Goal: Communication & Community: Answer question/provide support

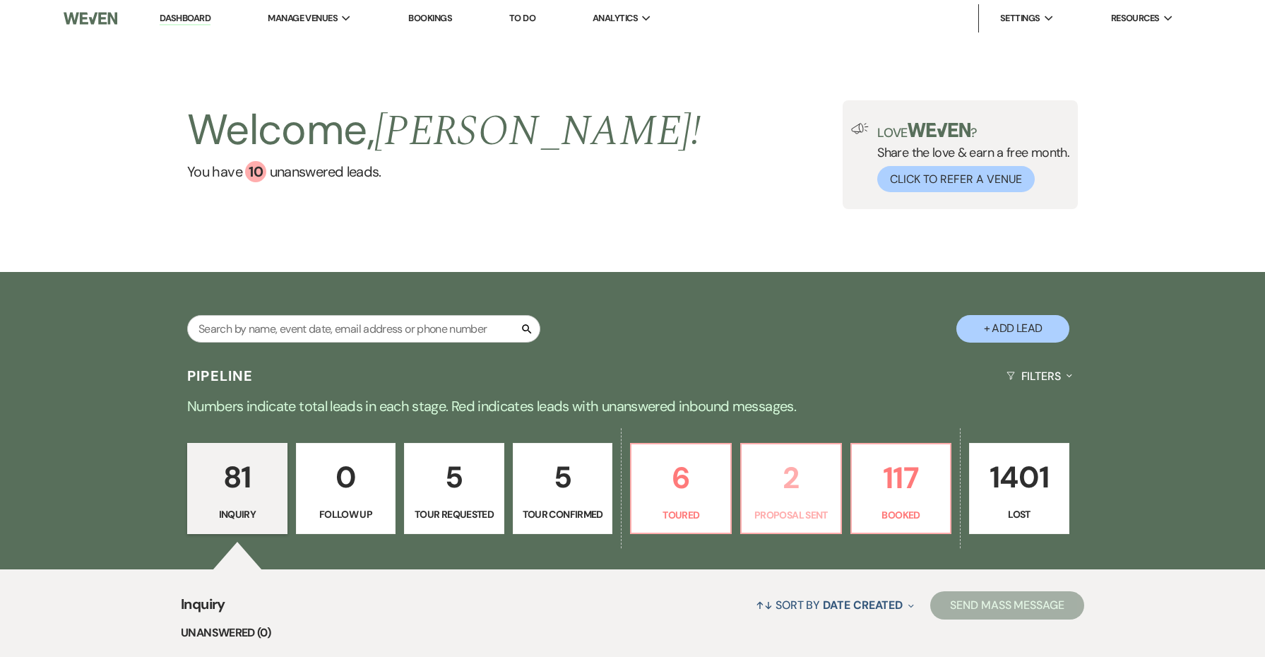
click at [799, 501] on p "2" at bounding box center [791, 477] width 82 height 47
select select "6"
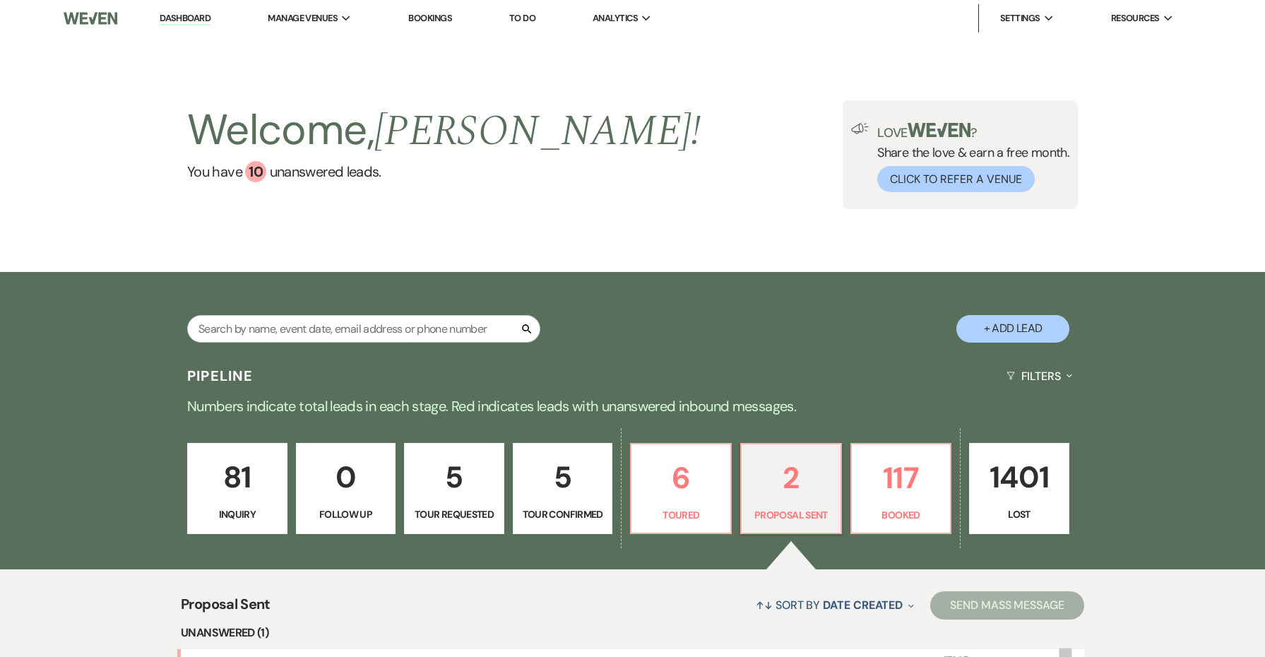
scroll to position [142, 0]
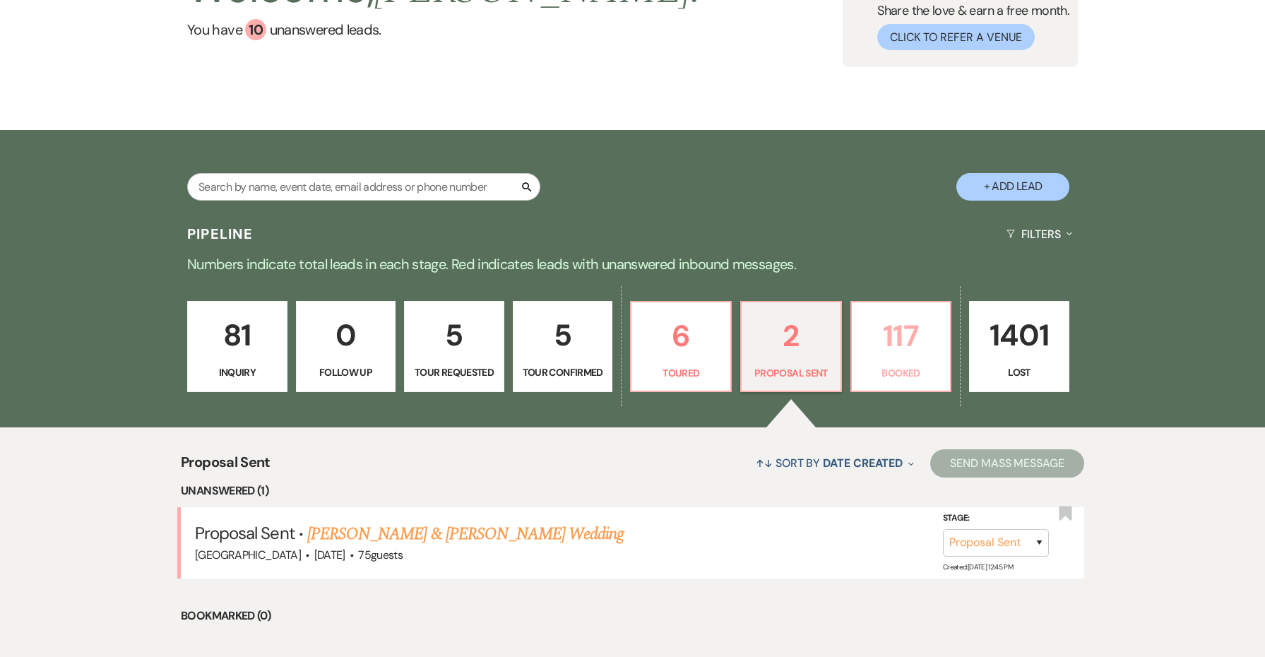
click at [908, 377] on p "Booked" at bounding box center [901, 373] width 82 height 16
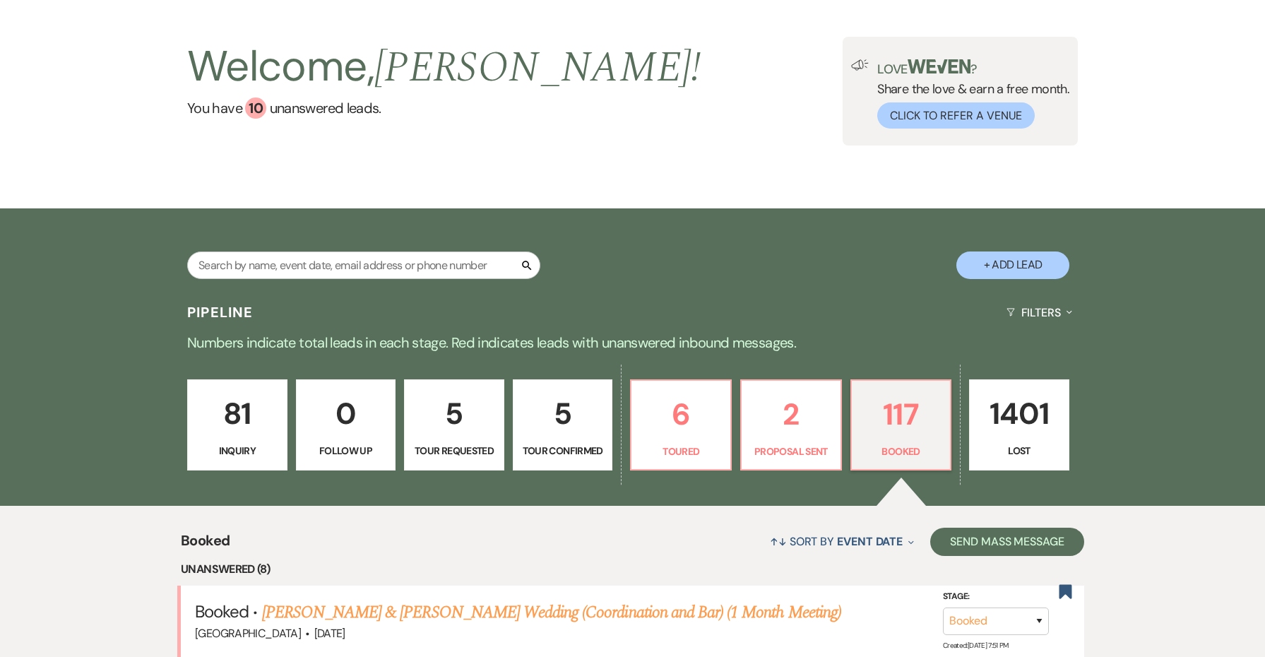
scroll to position [234, 0]
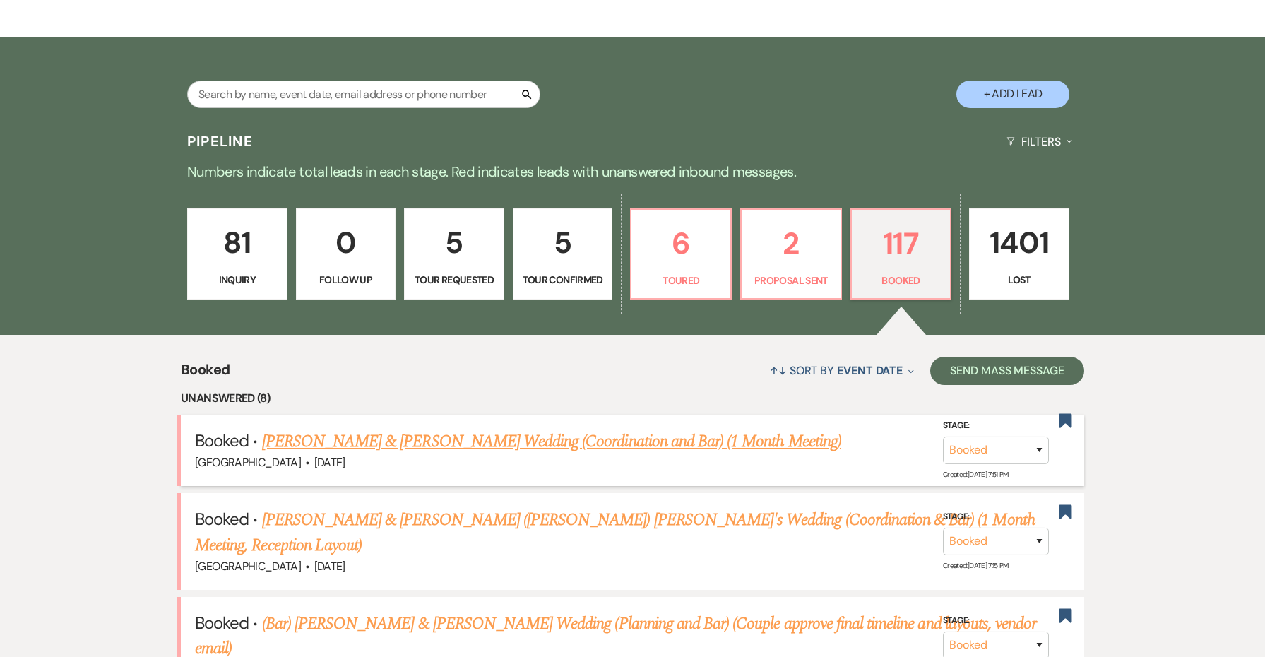
click at [468, 431] on link "[PERSON_NAME] & [PERSON_NAME] Wedding (Coordination and Bar) (1 Month Meeting)" at bounding box center [551, 441] width 579 height 25
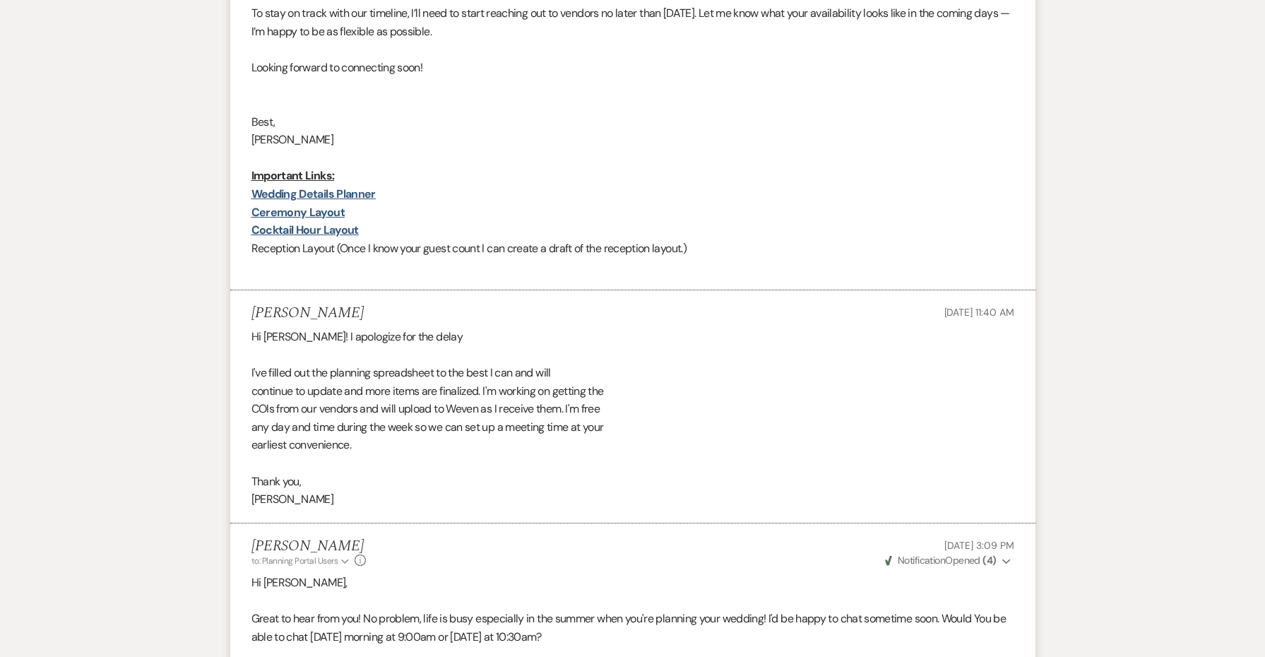
scroll to position [1741, 0]
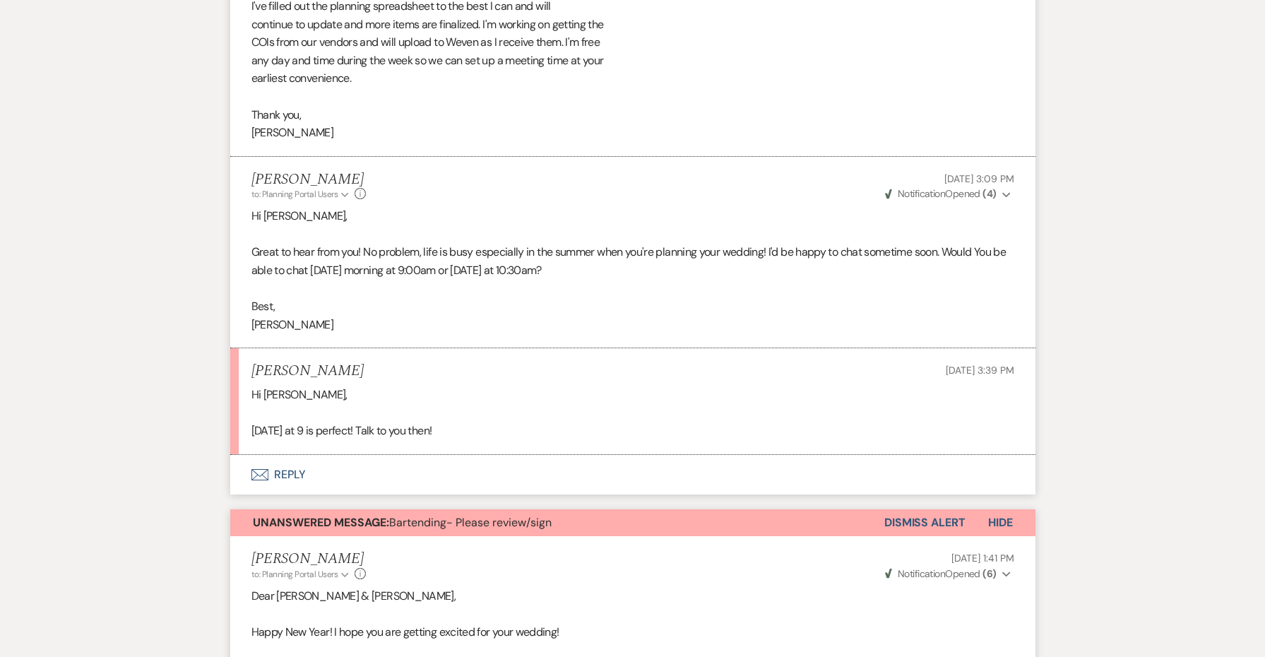
click at [282, 455] on button "Envelope Reply" at bounding box center [632, 475] width 805 height 40
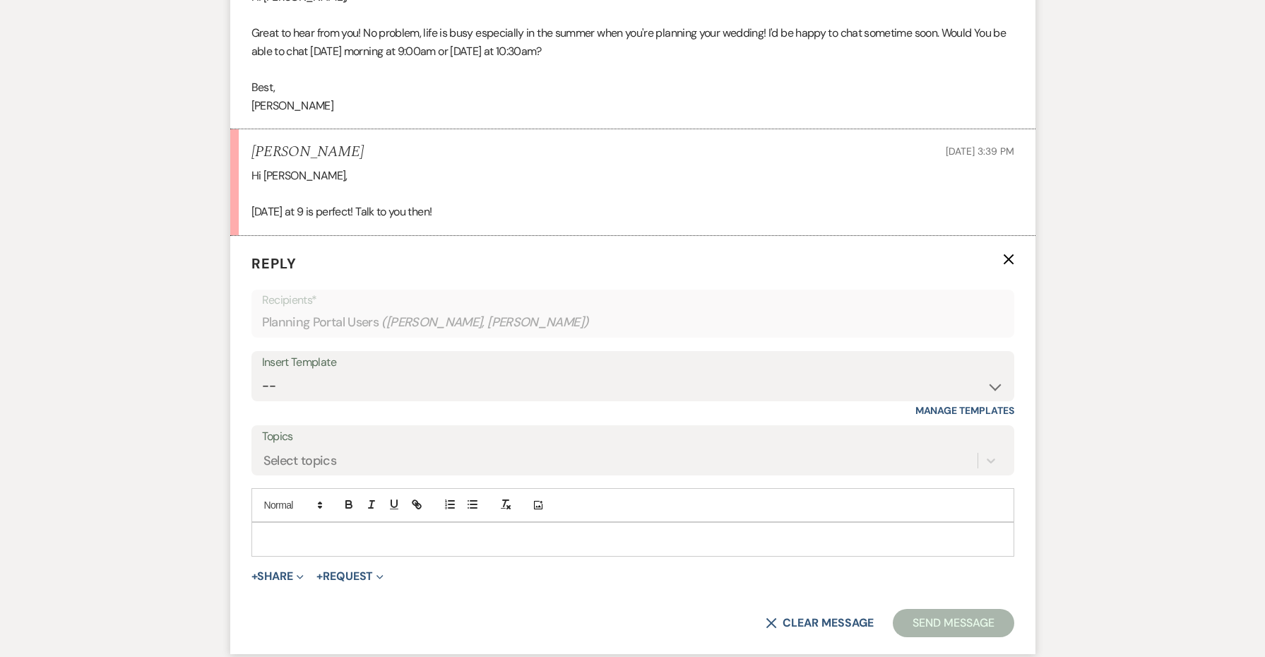
scroll to position [1978, 0]
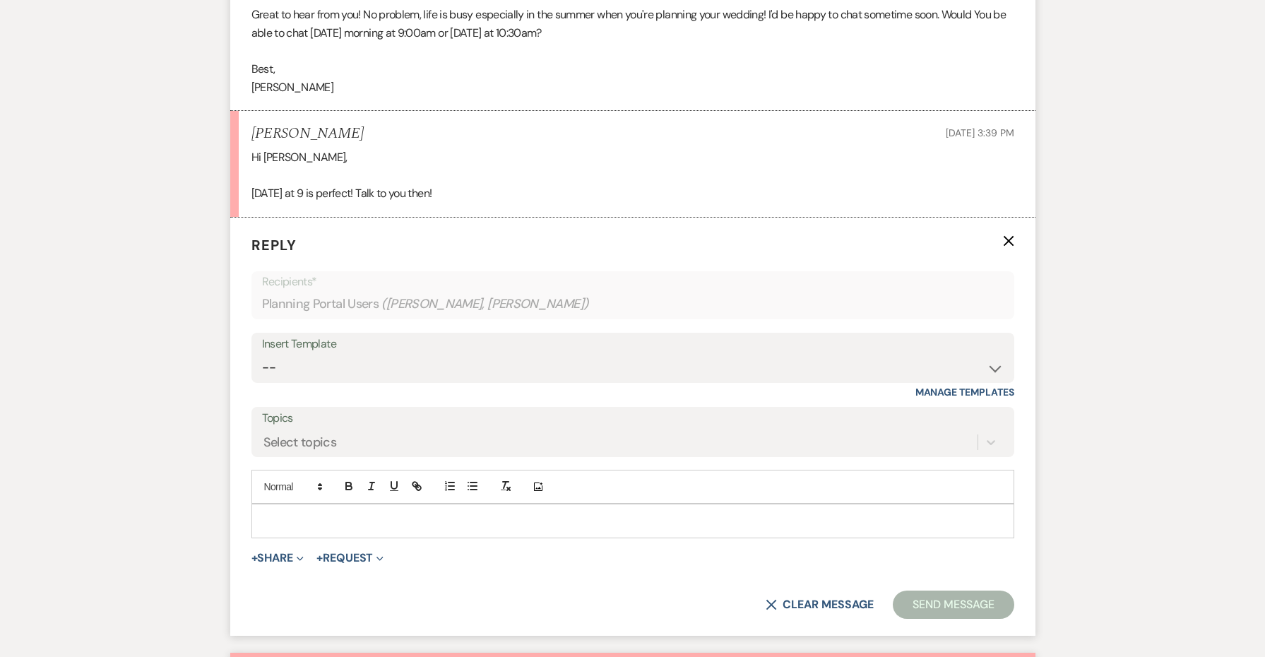
click at [377, 513] on p at bounding box center [633, 521] width 740 height 16
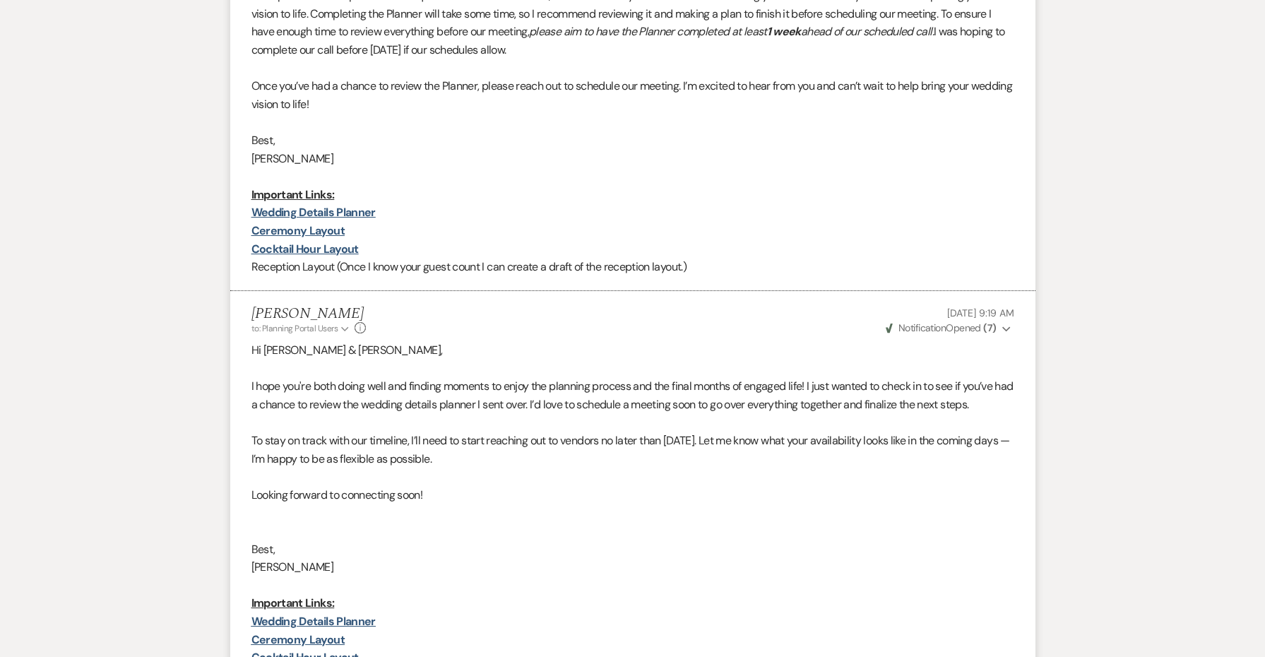
scroll to position [1051, 0]
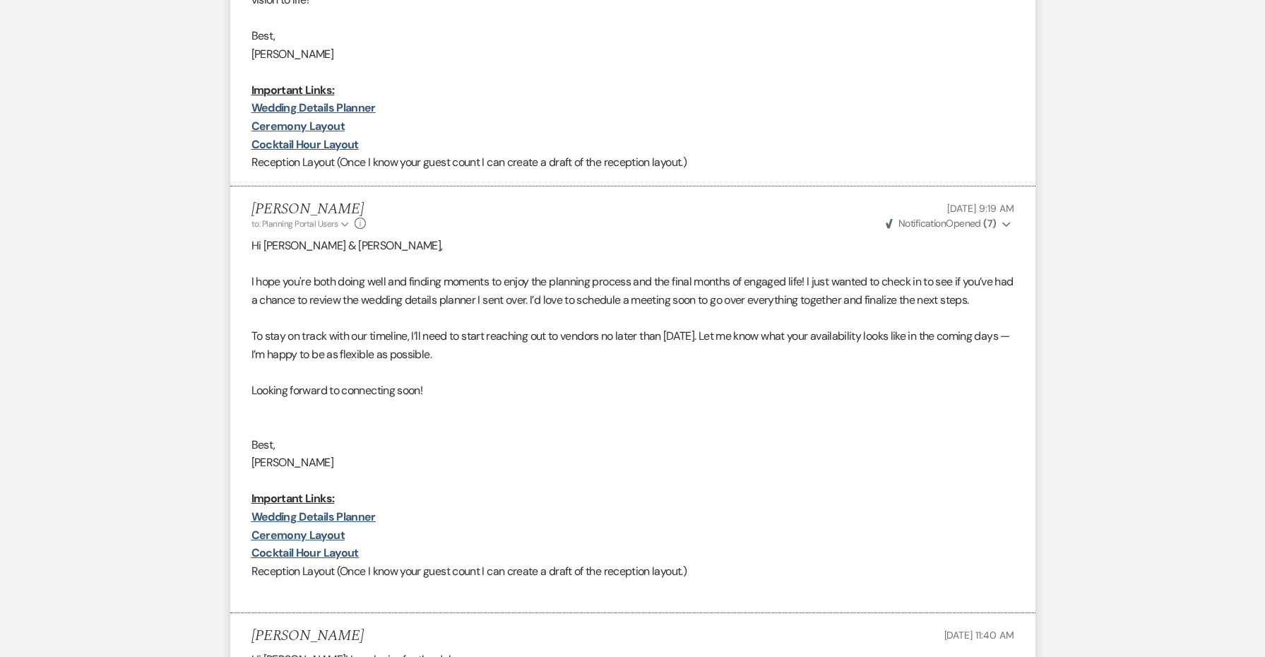
click at [707, 562] on p "Reception Layout (Once I know your guest count I can create a draft of the rece…" at bounding box center [632, 571] width 763 height 18
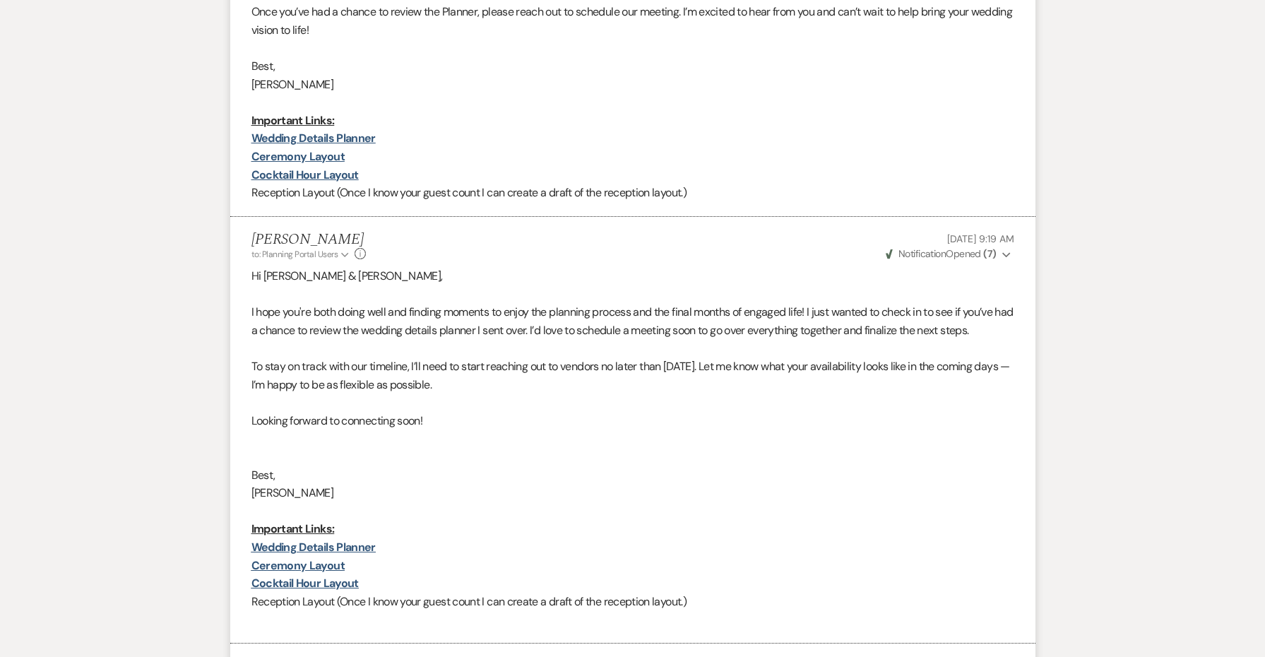
scroll to position [1026, 0]
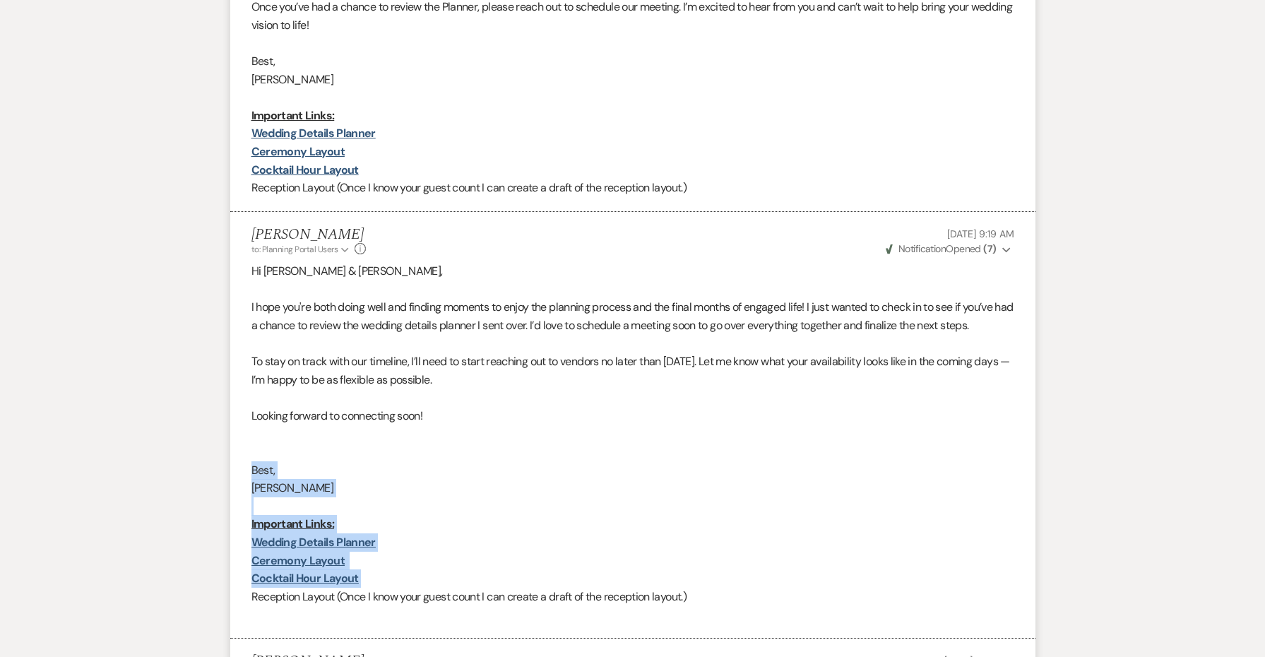
drag, startPoint x: 427, startPoint y: 548, endPoint x: 193, endPoint y: 446, distance: 255.5
copy div "Best, [PERSON_NAME] Important Links: Wedding Details Planner Ceremony Layout Co…"
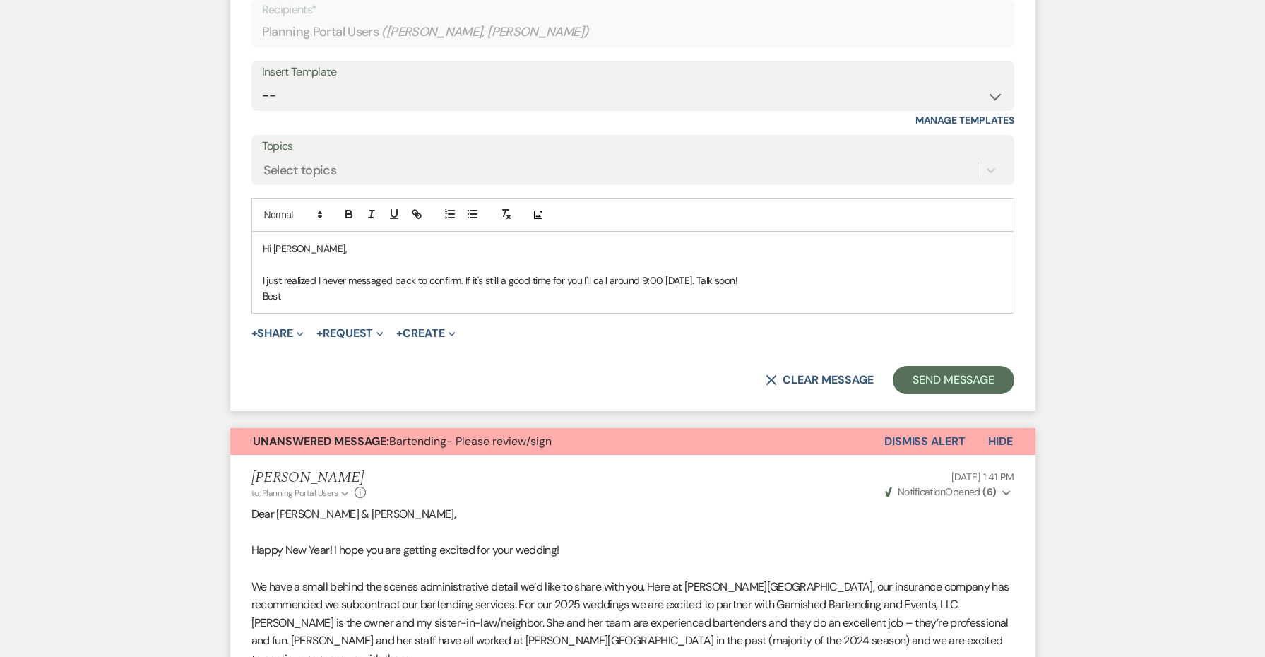
scroll to position [2299, 0]
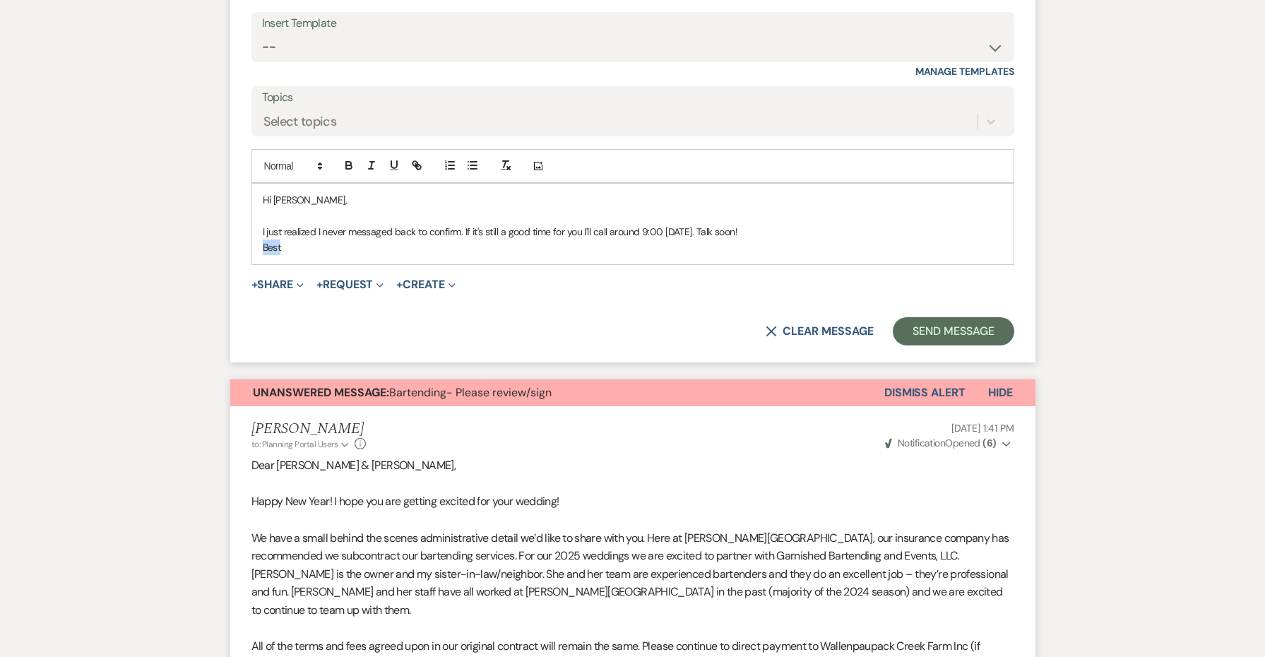
drag, startPoint x: 278, startPoint y: 215, endPoint x: 241, endPoint y: 212, distance: 37.5
click at [241, 212] on form "Reply X Draft Recipients* Planning Portal Users ( [PERSON_NAME], [PERSON_NAME] …" at bounding box center [632, 129] width 805 height 465
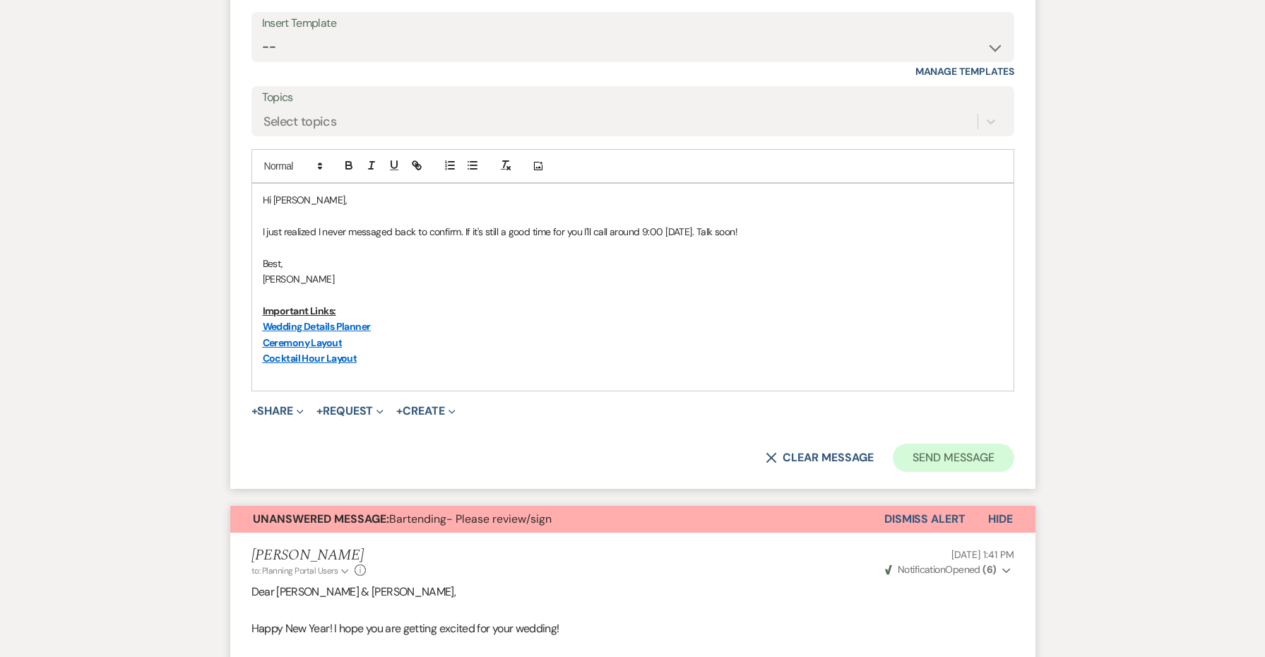
click at [987, 443] on button "Send Message" at bounding box center [953, 457] width 121 height 28
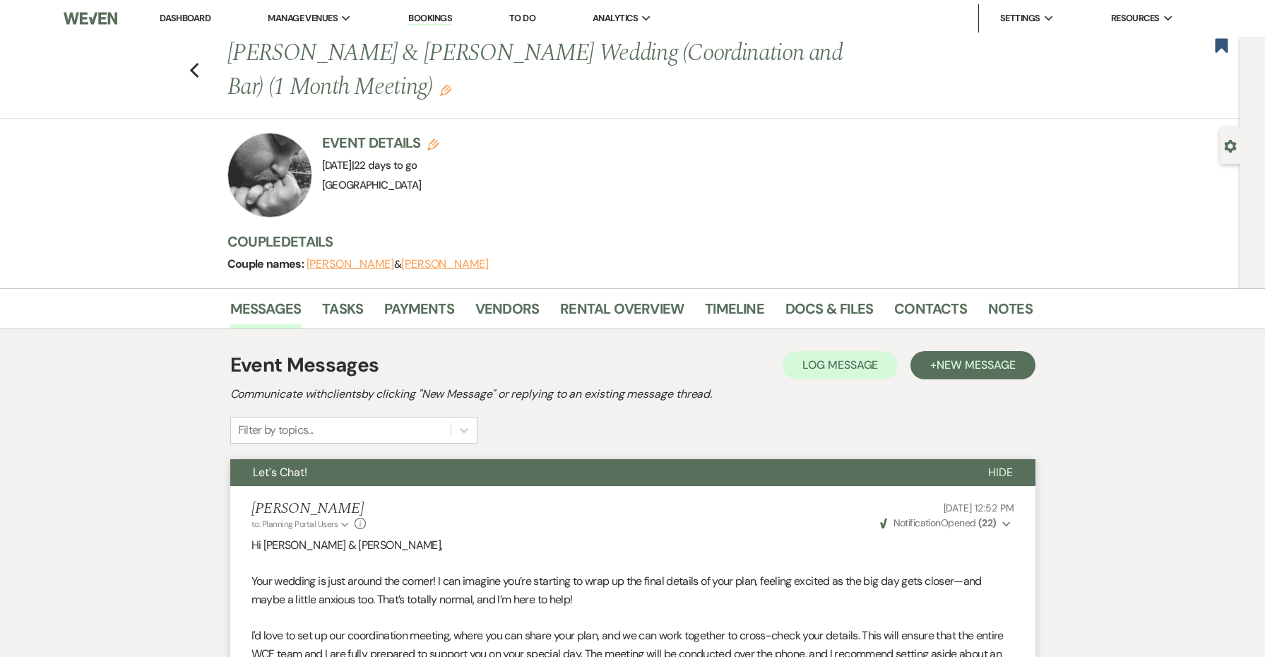
scroll to position [0, 0]
click at [196, 62] on icon "Previous" at bounding box center [194, 70] width 11 height 17
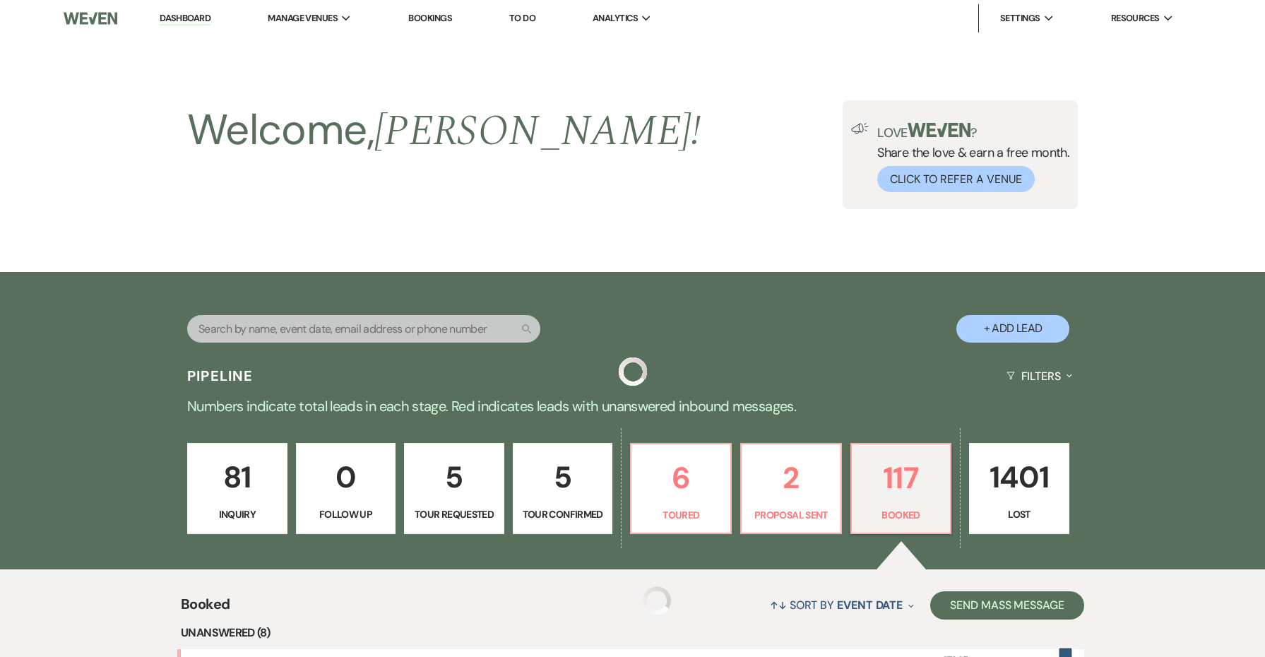
scroll to position [234, 0]
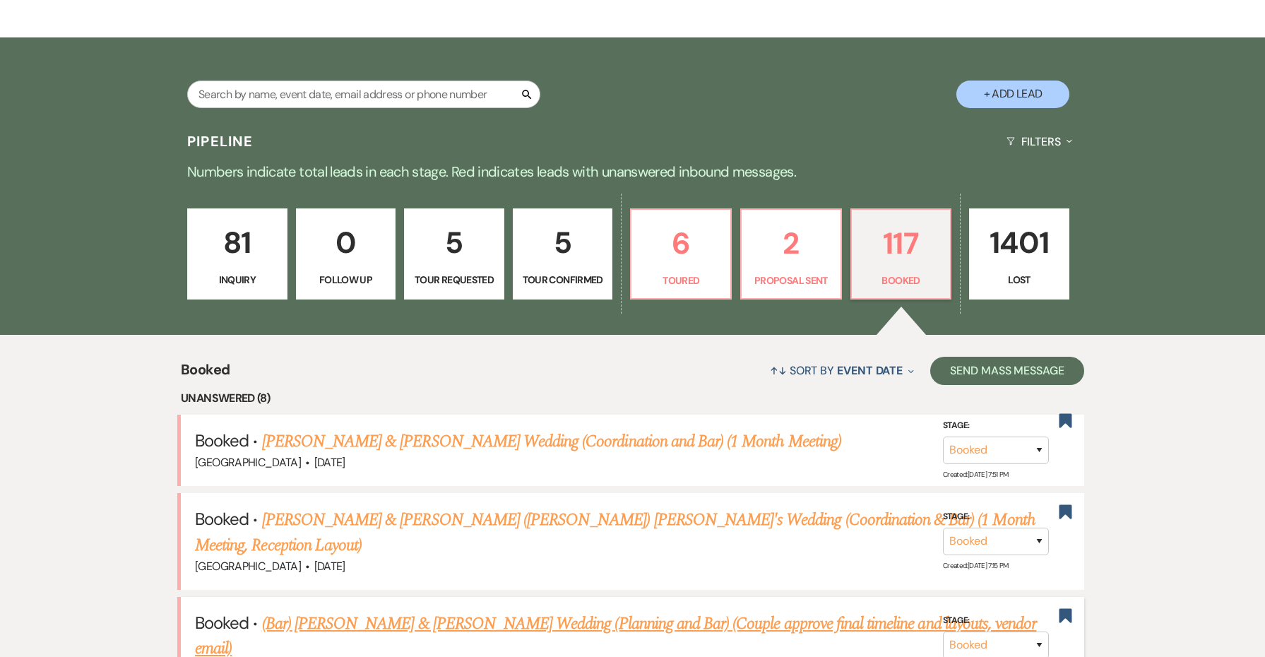
click at [455, 615] on link "(Bar) [PERSON_NAME] & [PERSON_NAME] Wedding (Planning and Bar) (Couple approve …" at bounding box center [615, 636] width 841 height 51
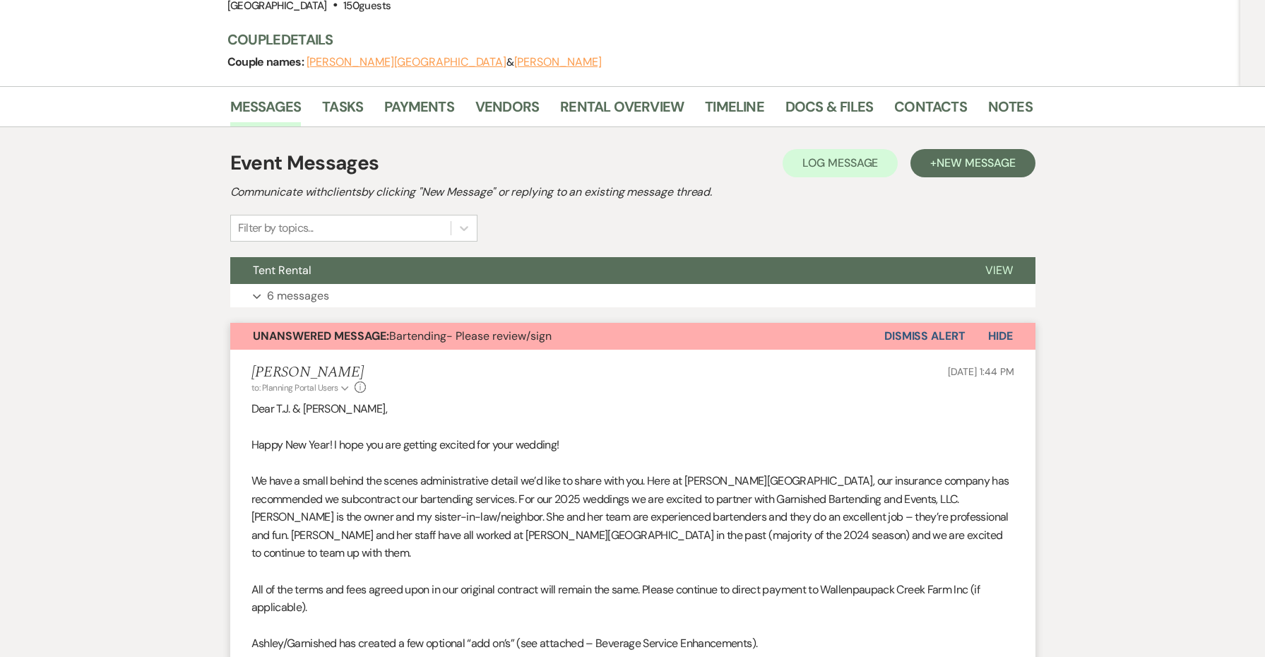
scroll to position [270, 0]
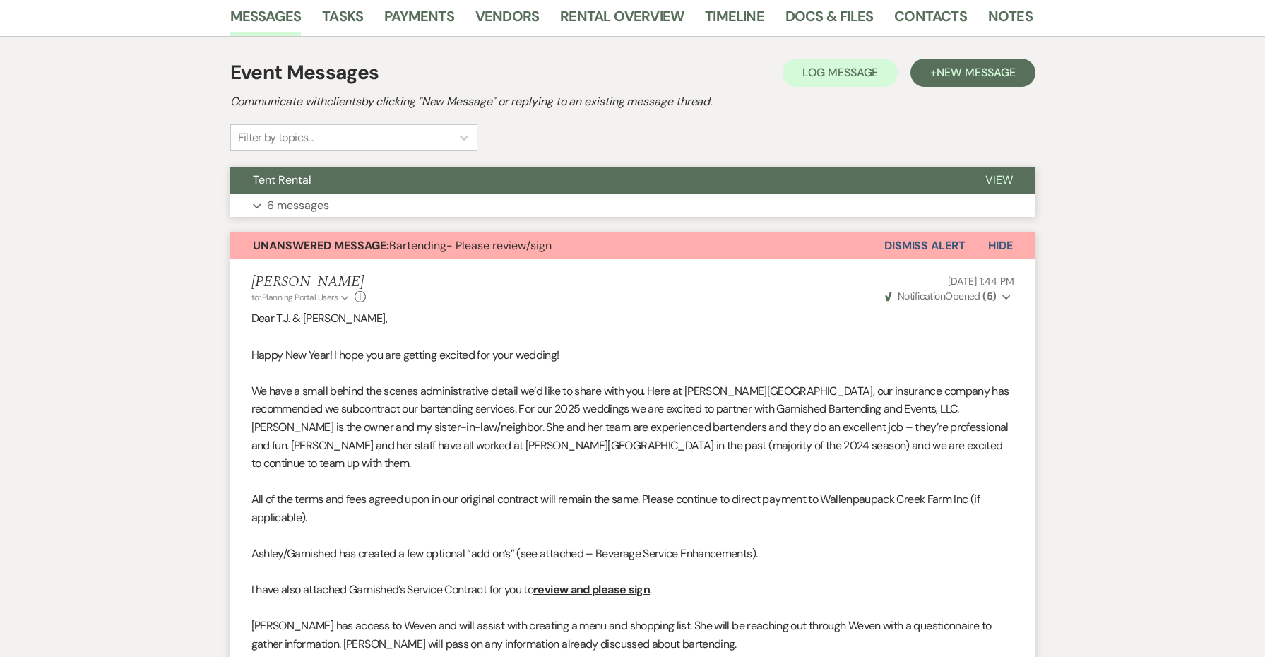
click at [372, 207] on button "Expand 6 messages" at bounding box center [632, 205] width 805 height 24
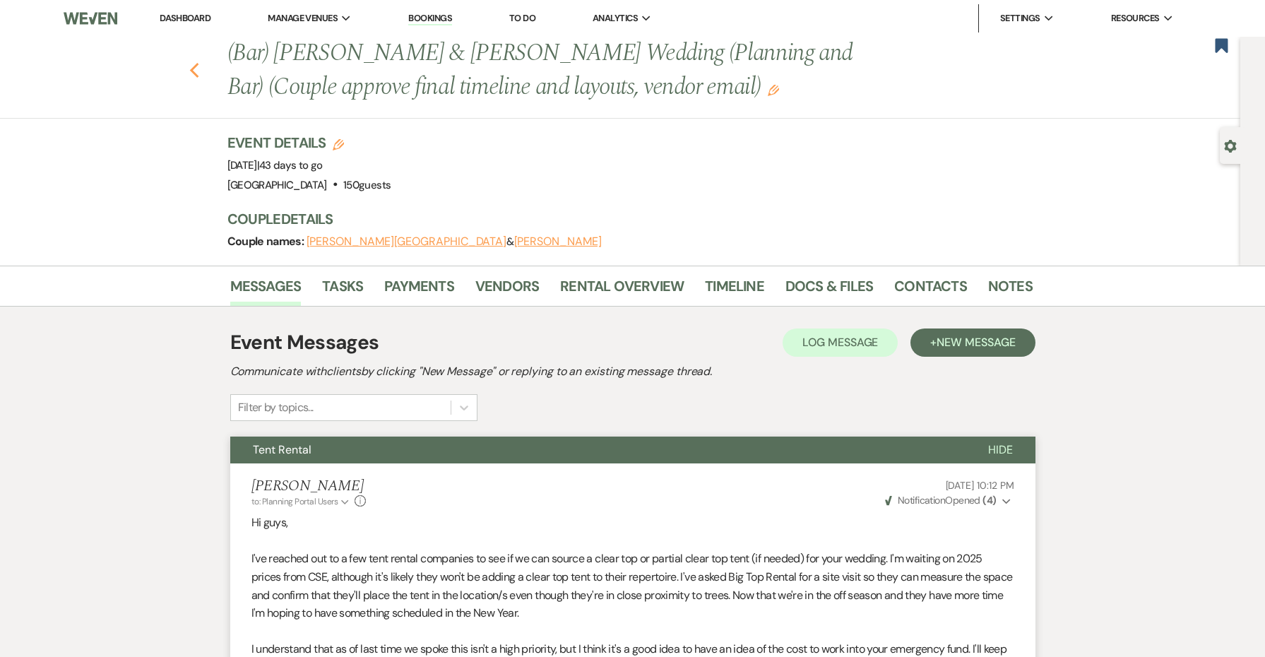
scroll to position [0, 0]
click at [191, 68] on use "button" at bounding box center [193, 71] width 9 height 16
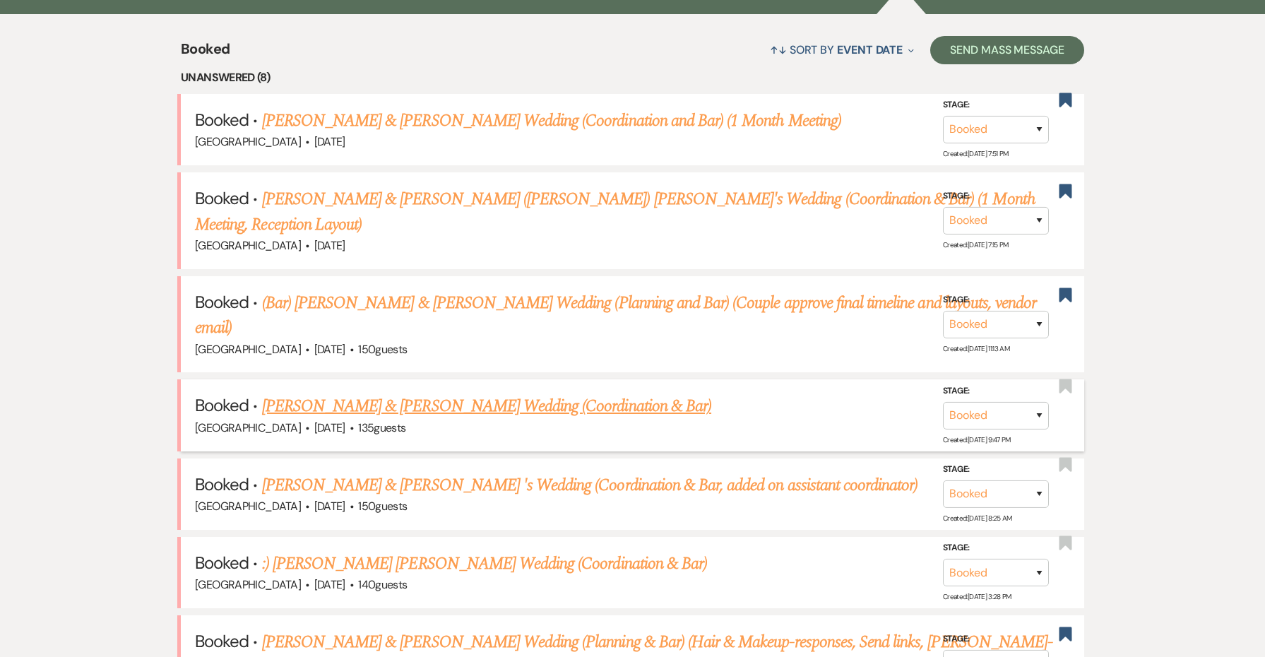
scroll to position [591, 0]
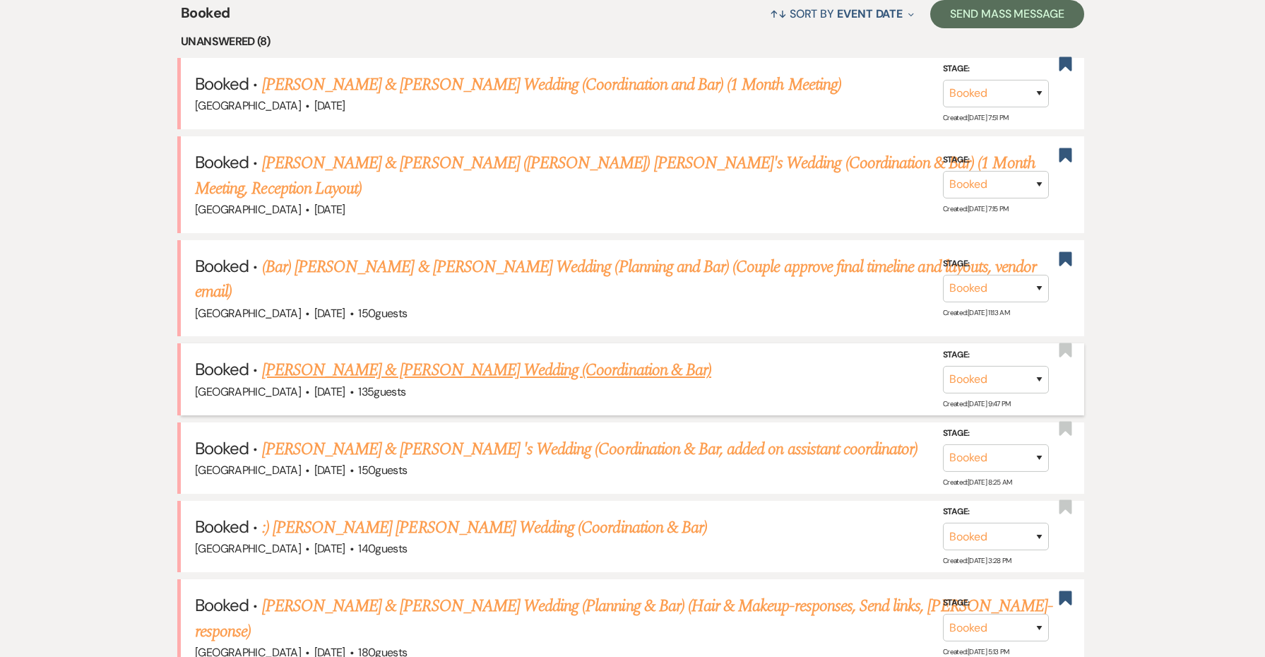
click at [333, 360] on link "[PERSON_NAME] & [PERSON_NAME] Wedding (Coordination & Bar)" at bounding box center [486, 369] width 449 height 25
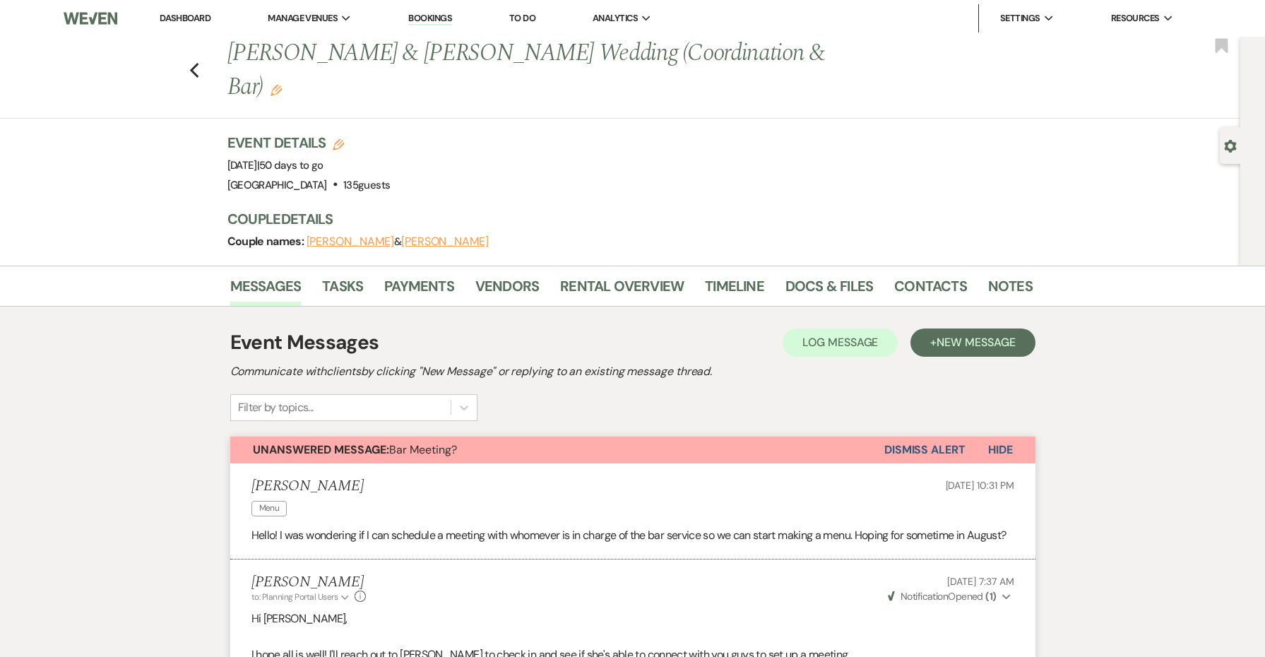
click at [200, 54] on div "Previous [PERSON_NAME] & [PERSON_NAME] Wedding (Coordination & Bar) Edit Bookma…" at bounding box center [616, 78] width 1247 height 82
click at [191, 63] on use "button" at bounding box center [193, 71] width 9 height 16
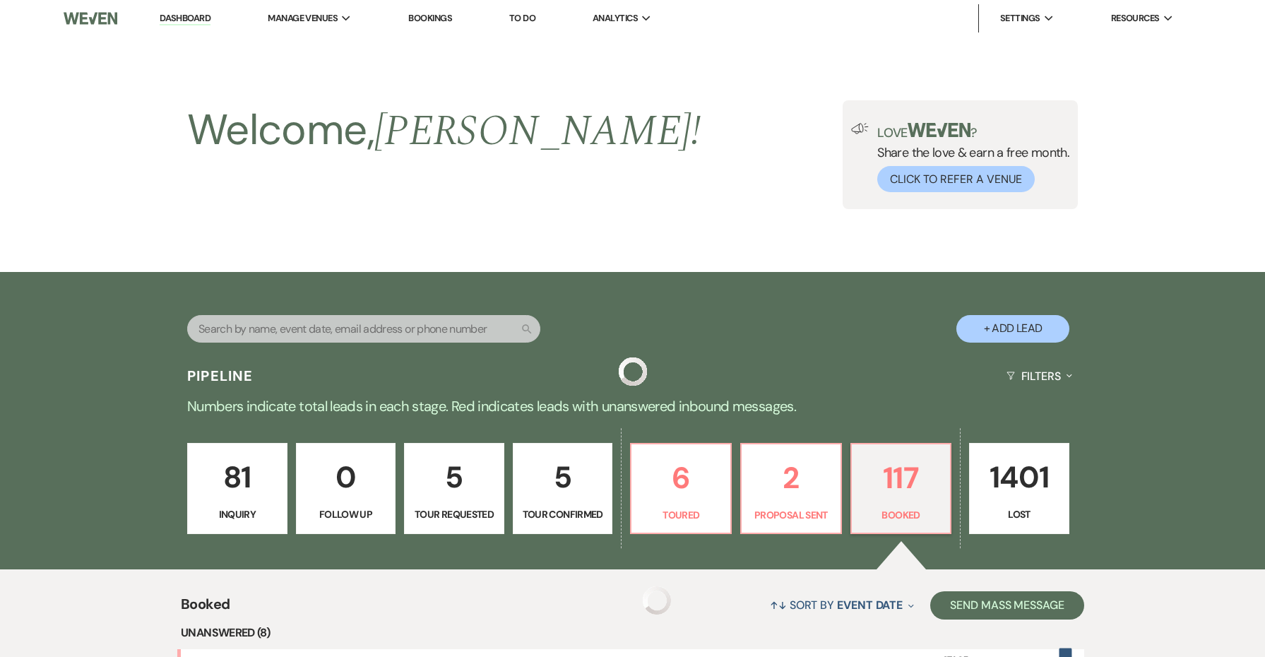
scroll to position [591, 0]
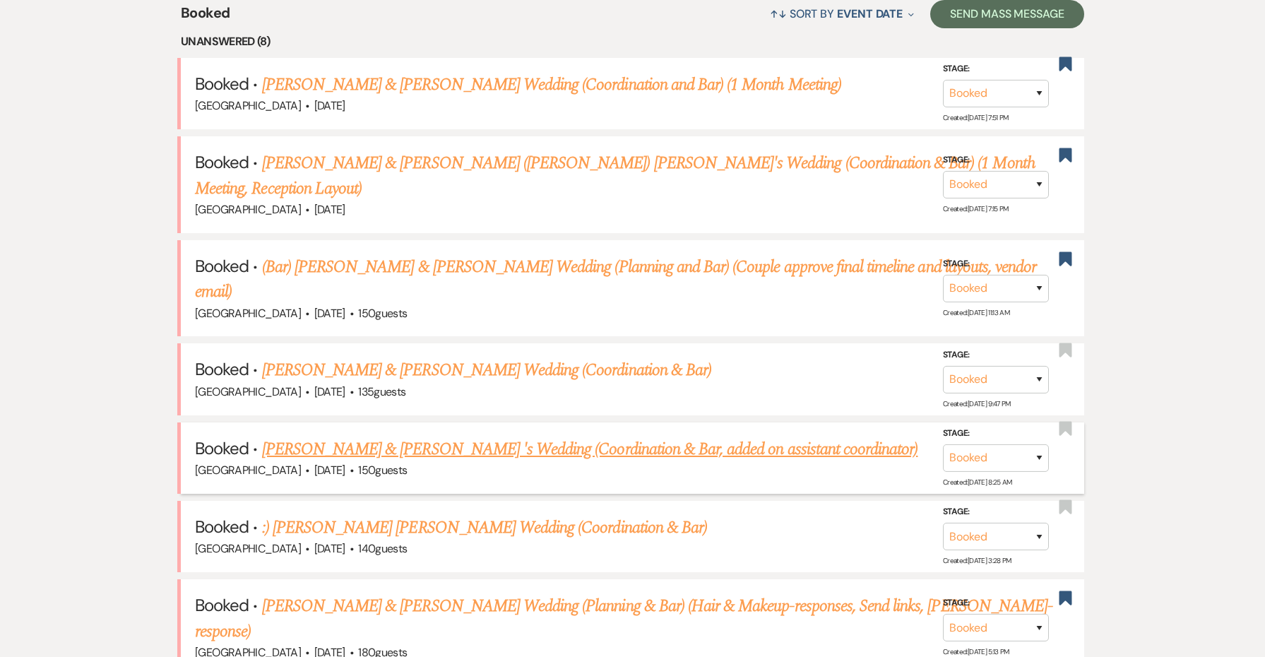
click at [386, 436] on link "[PERSON_NAME] & [PERSON_NAME] 's Wedding (Coordination & Bar, added on assistan…" at bounding box center [590, 448] width 656 height 25
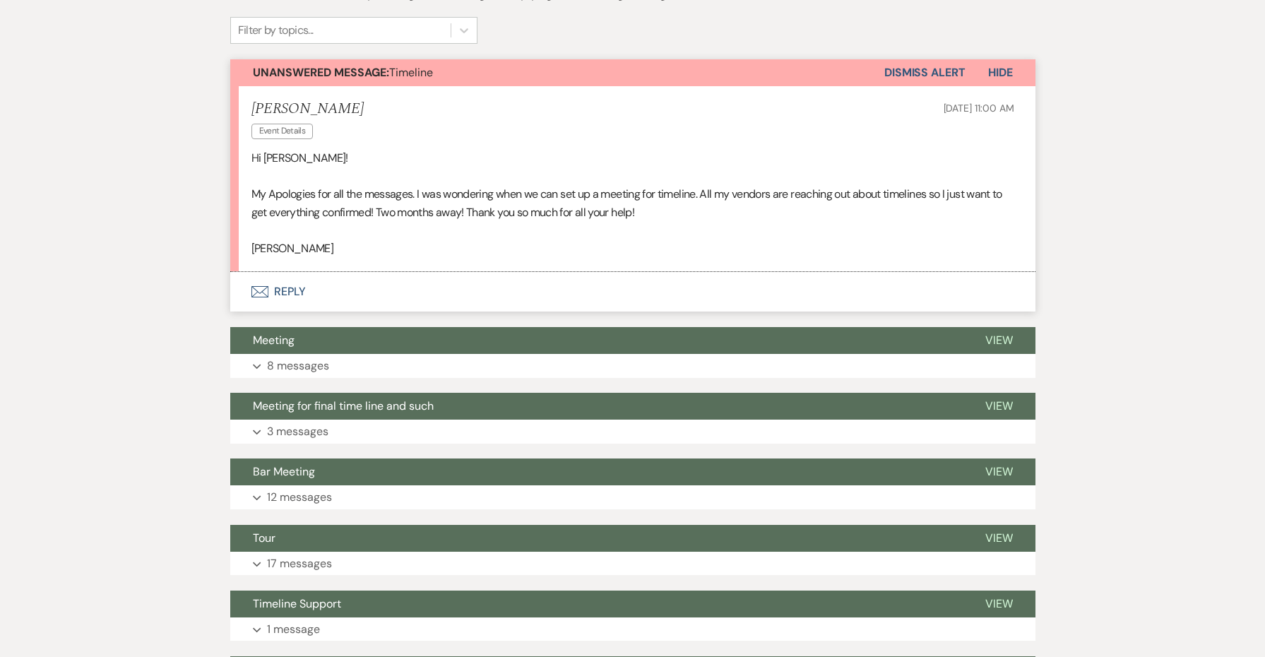
scroll to position [465, 0]
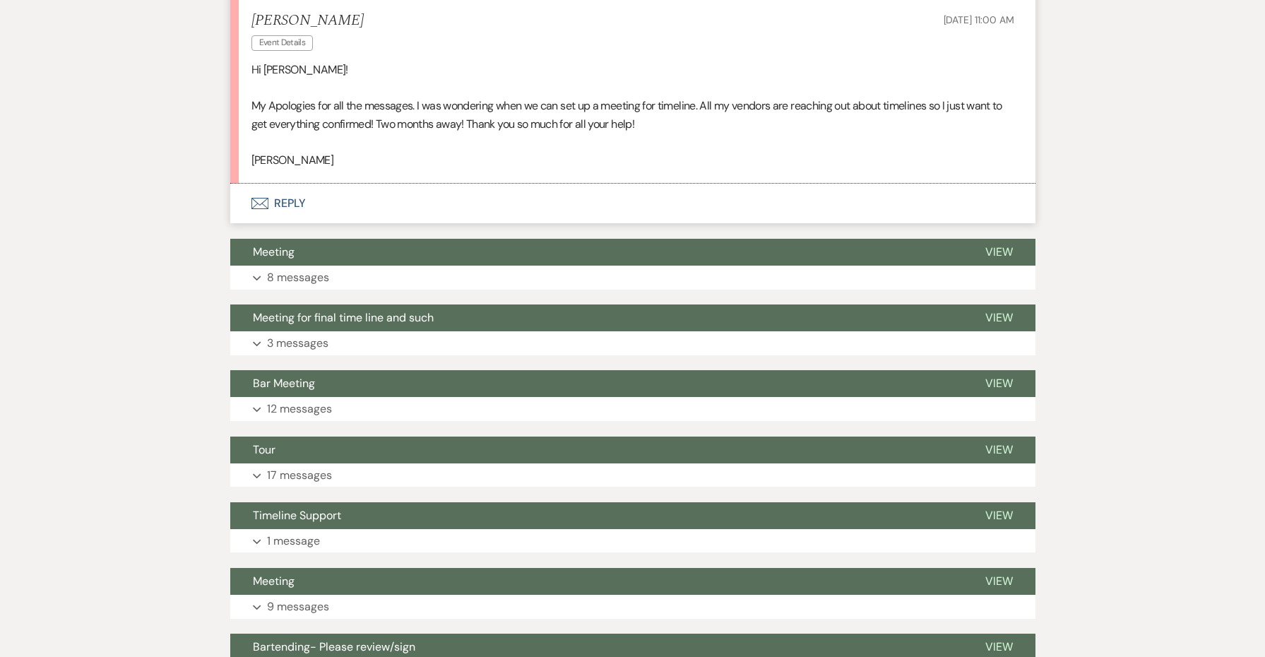
click at [266, 161] on p "[PERSON_NAME]" at bounding box center [632, 160] width 763 height 18
copy p "[PERSON_NAME]"
click at [295, 201] on button "Envelope Reply" at bounding box center [632, 204] width 805 height 40
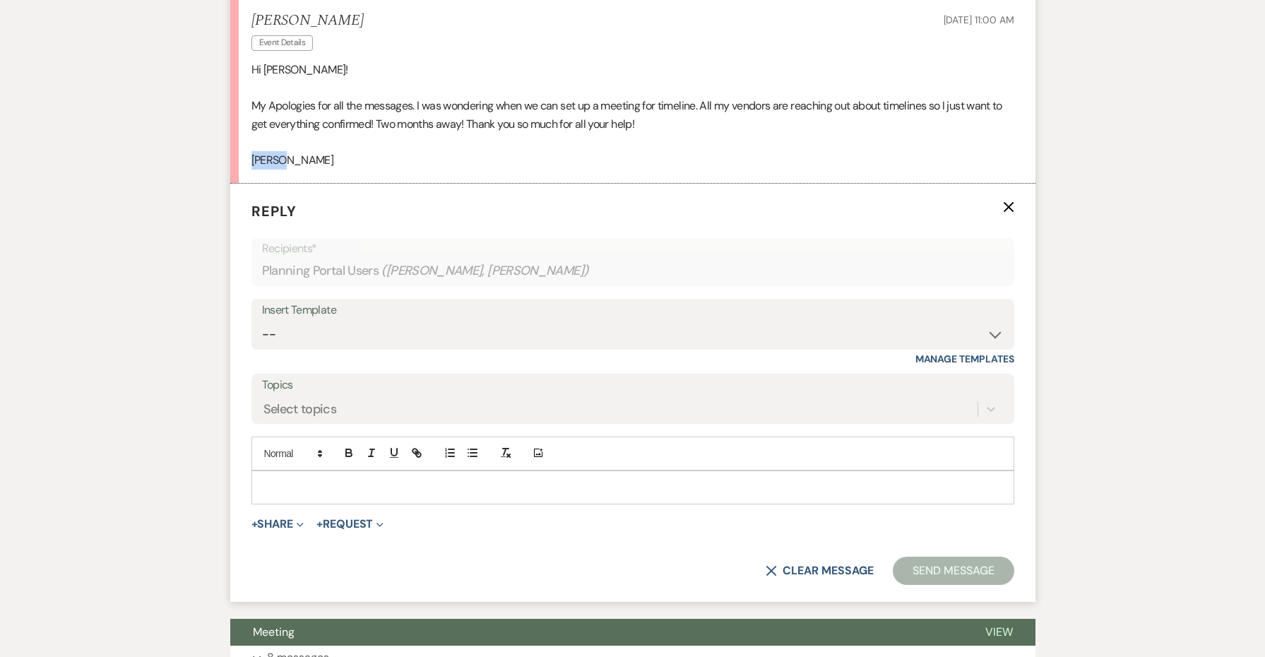
scroll to position [525, 0]
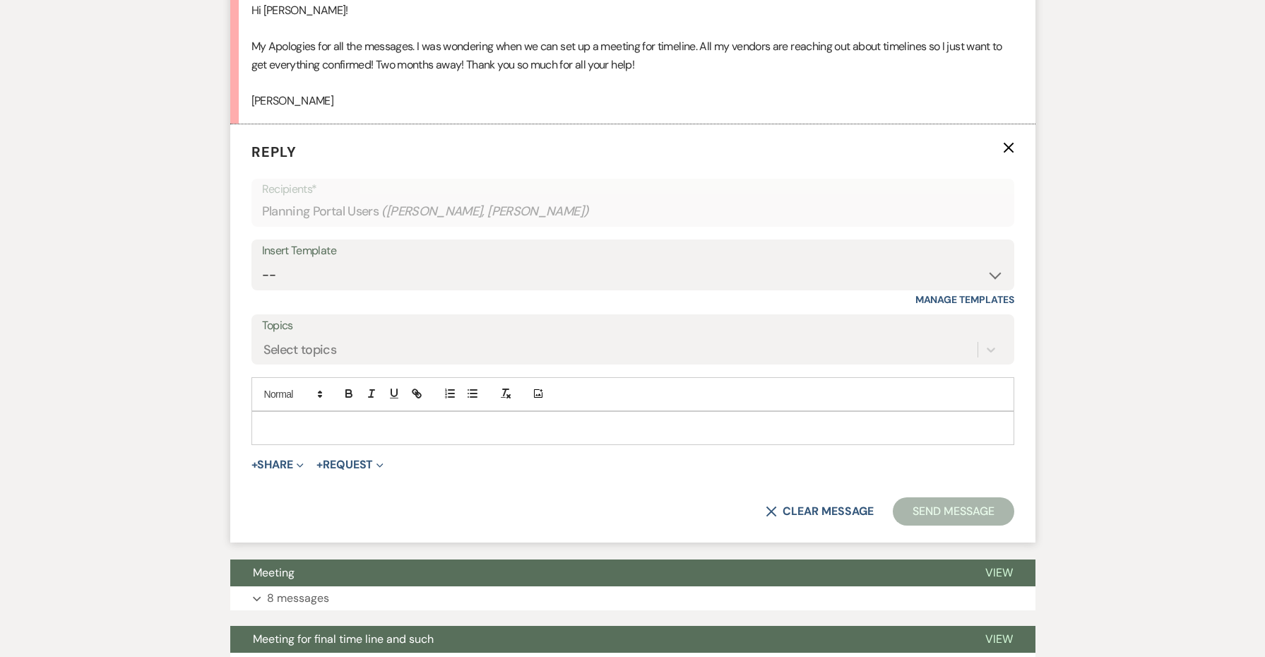
click at [300, 420] on p at bounding box center [633, 428] width 740 height 16
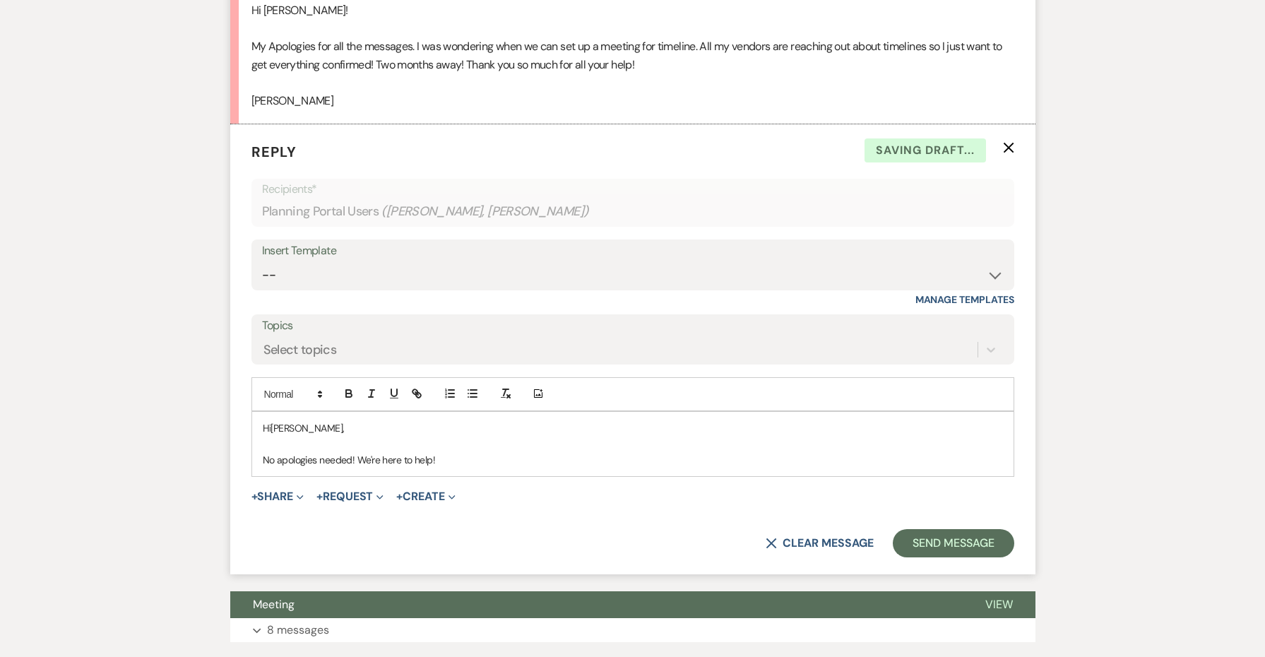
click at [365, 453] on span "No apologies needed! We're here to help!" at bounding box center [349, 459] width 173 height 13
click at [475, 452] on p "No apologies needed-we're here to help!" at bounding box center [633, 460] width 740 height 16
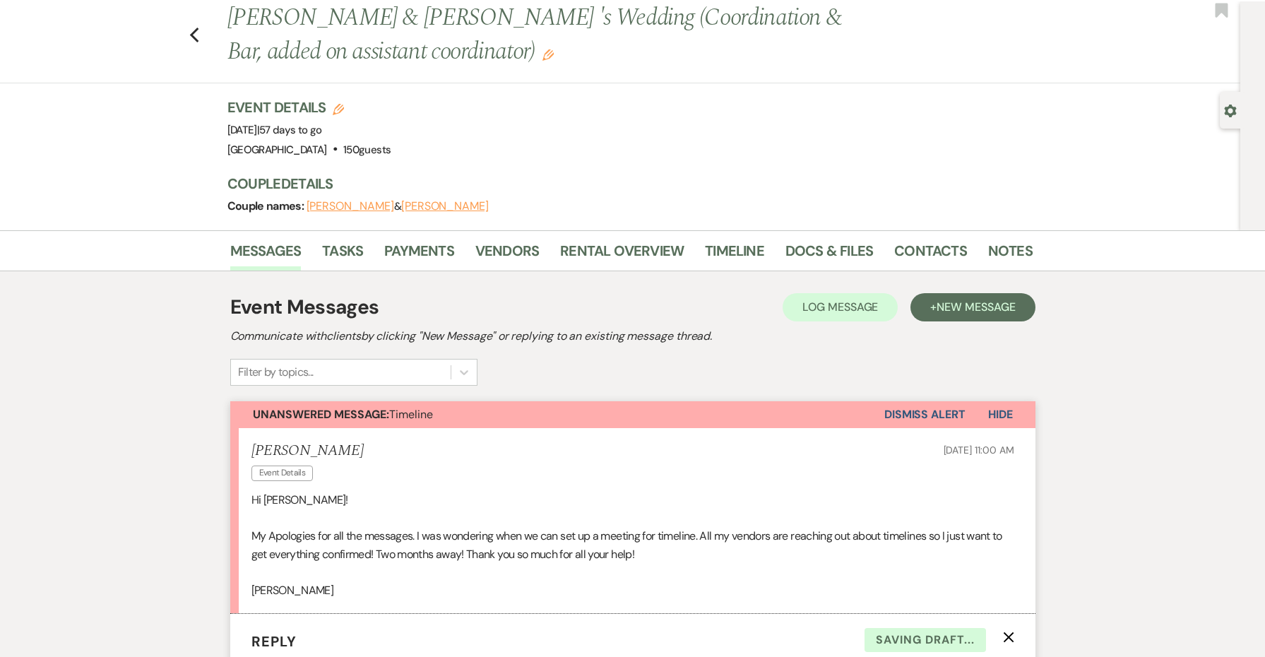
scroll to position [0, 0]
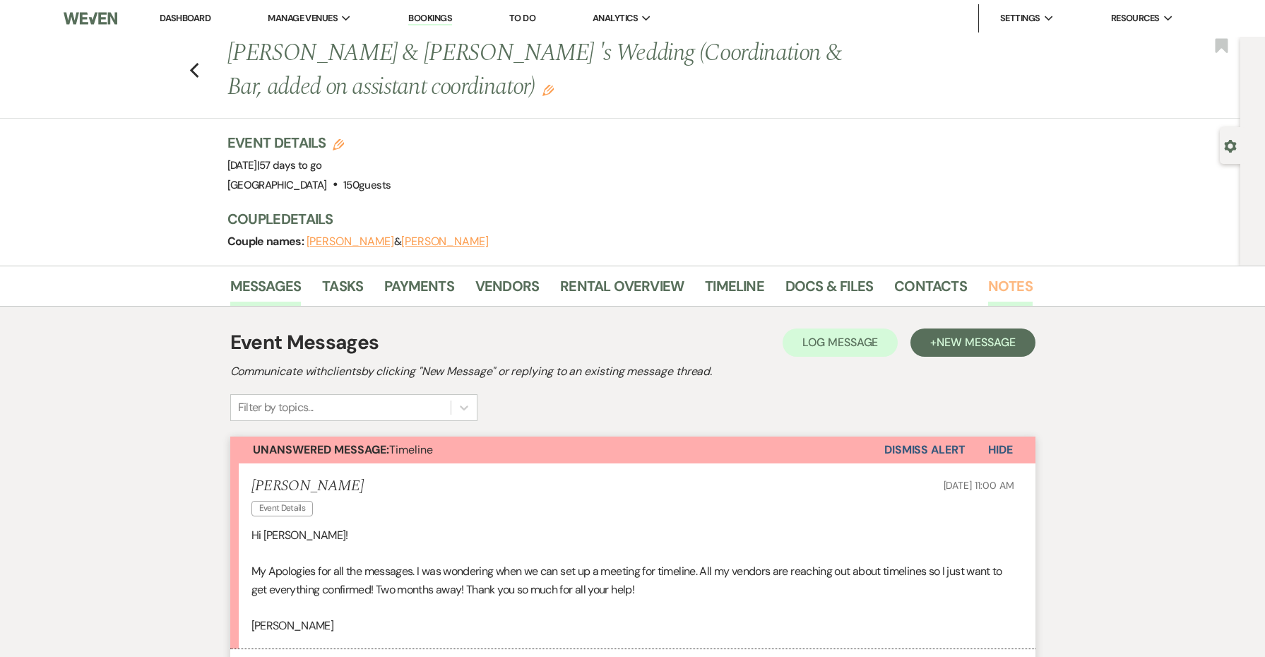
click at [992, 288] on link "Notes" at bounding box center [1010, 290] width 44 height 31
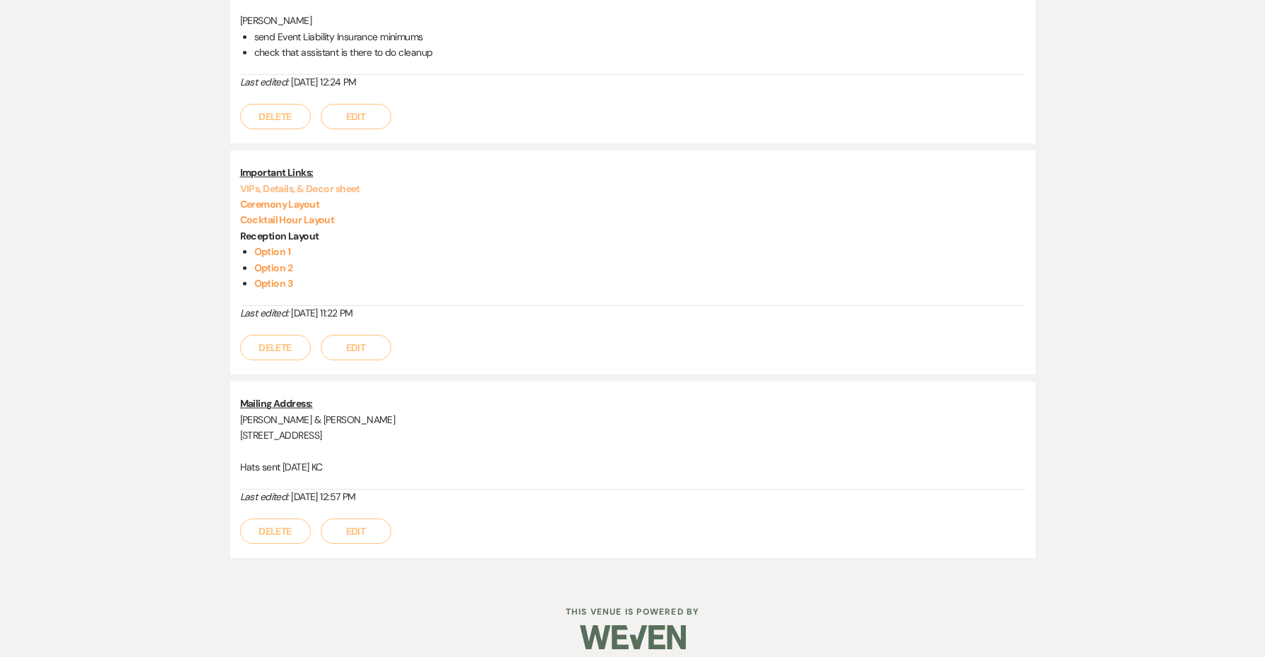
scroll to position [849, 0]
click at [297, 183] on link "VIPs, Details, & Decor sheet" at bounding box center [300, 189] width 120 height 13
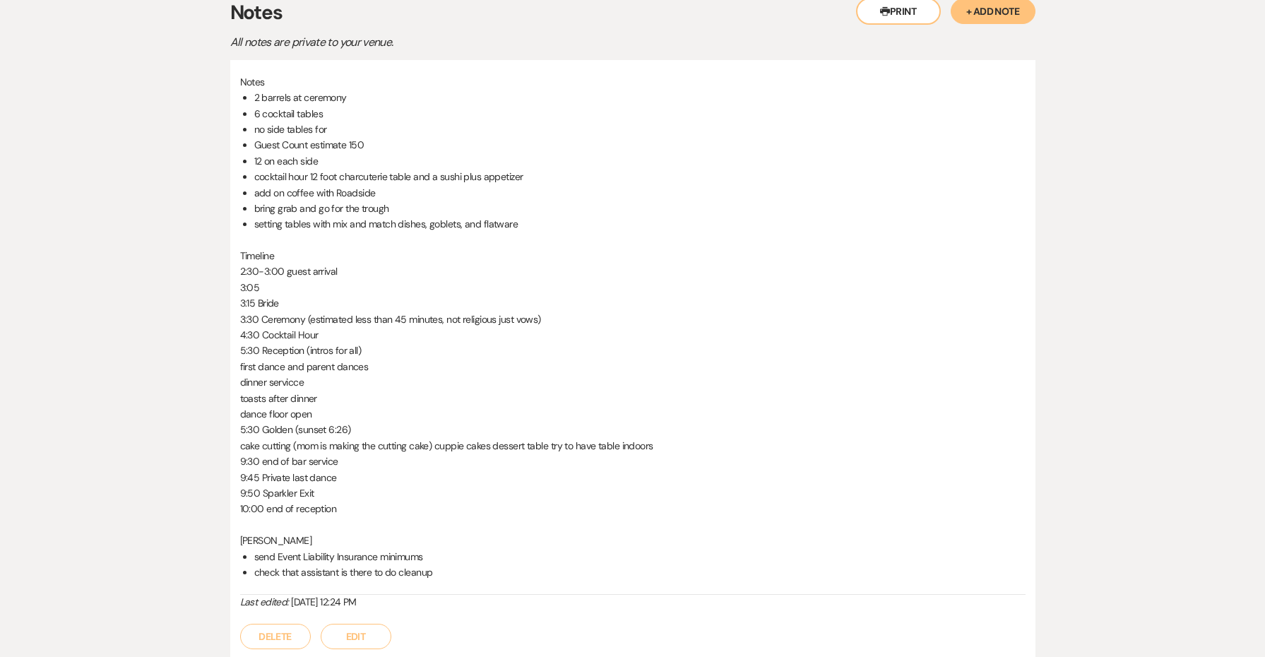
scroll to position [0, 0]
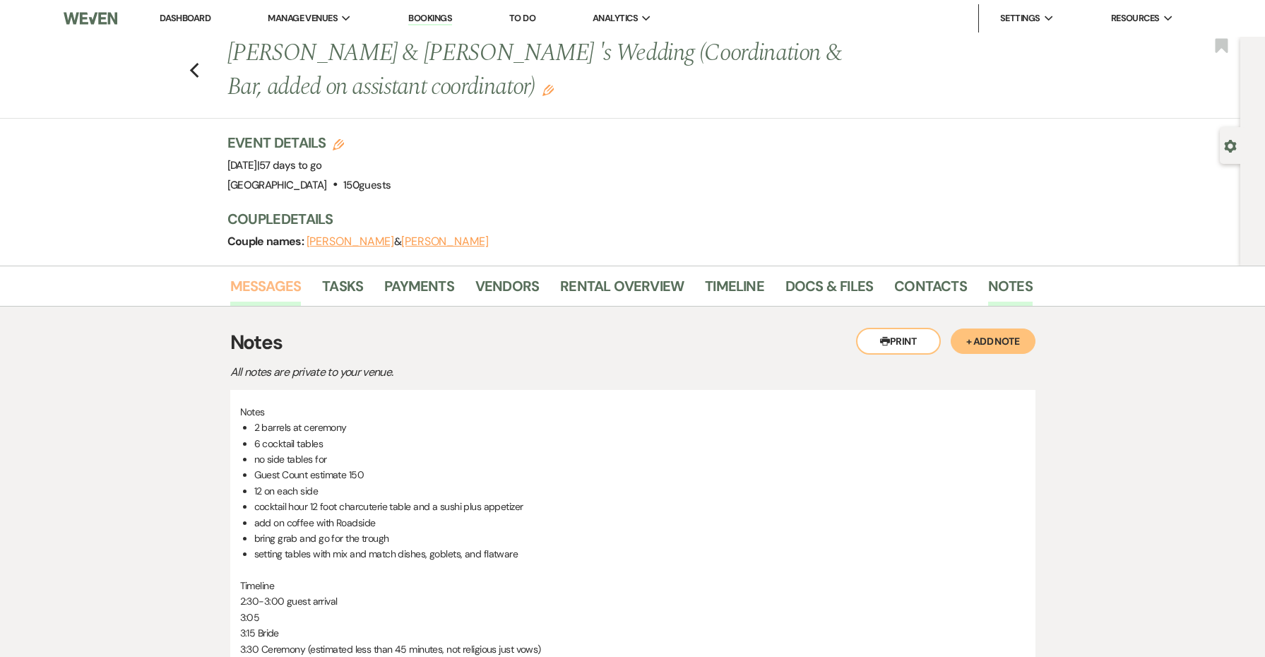
click at [250, 289] on link "Messages" at bounding box center [265, 290] width 71 height 31
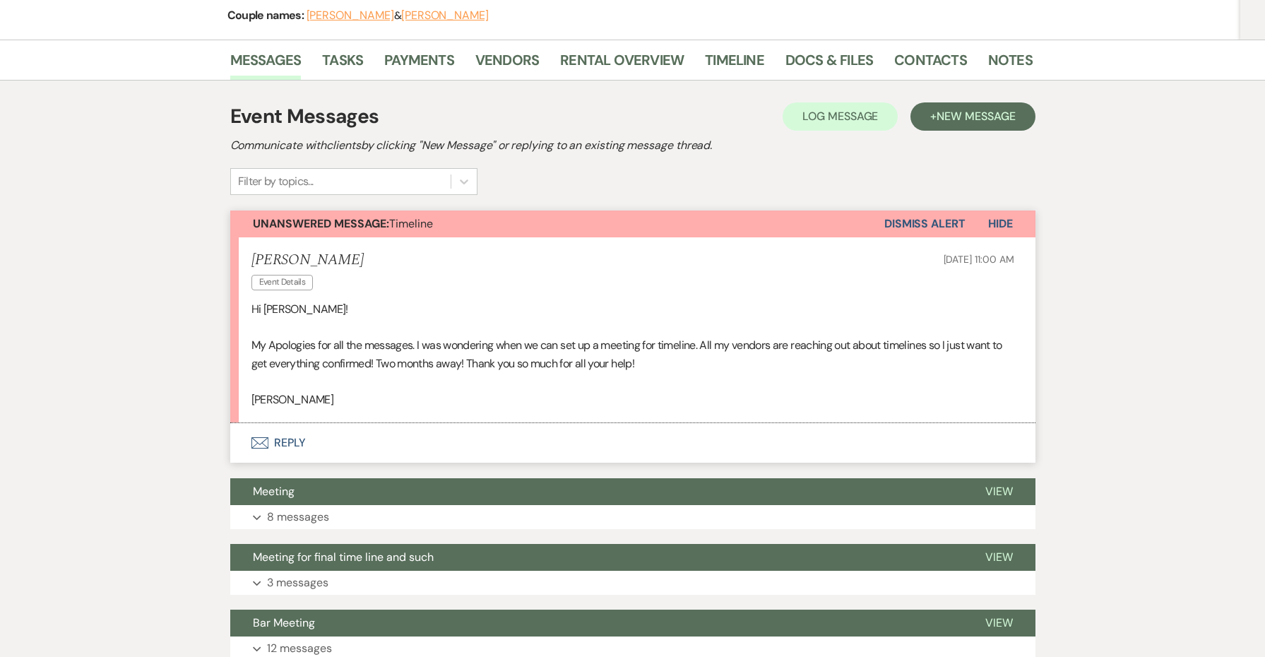
scroll to position [247, 0]
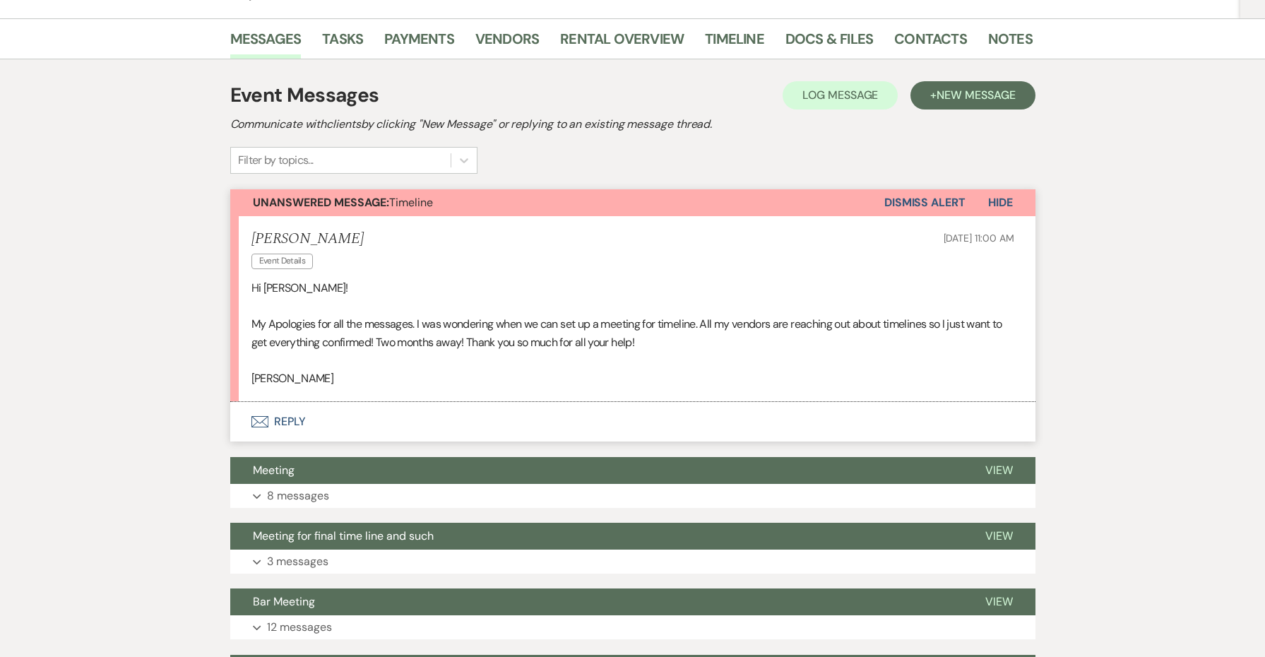
click at [302, 419] on button "Envelope Reply" at bounding box center [632, 422] width 805 height 40
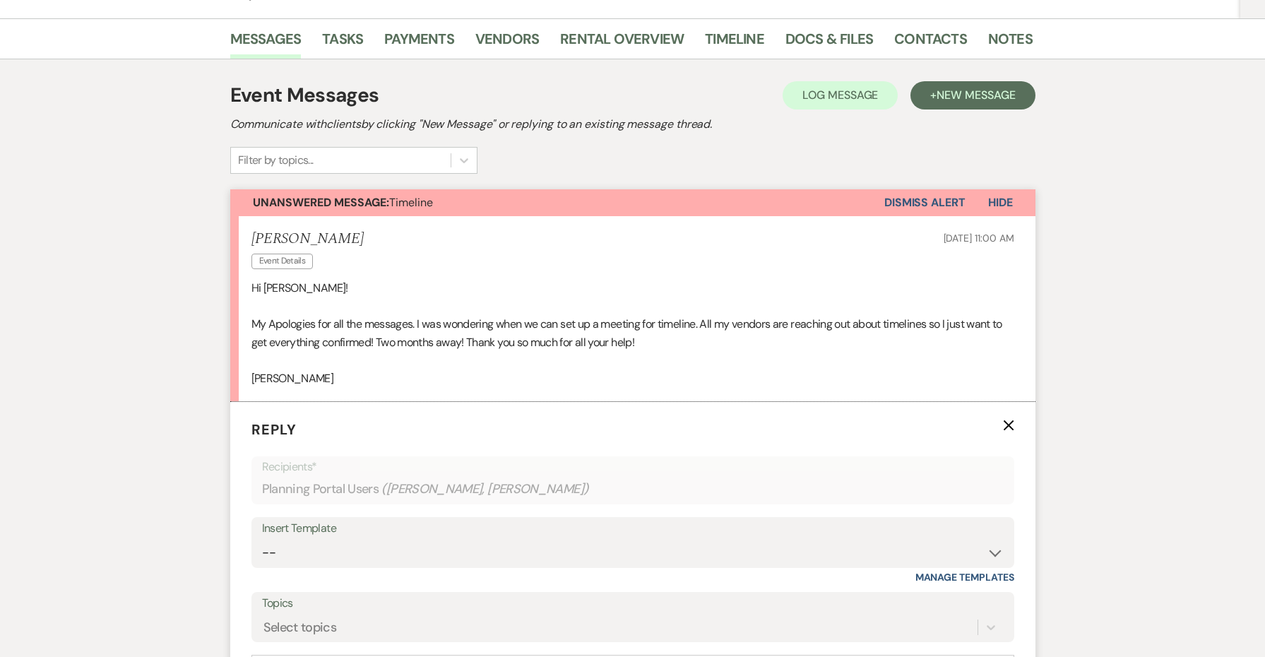
scroll to position [525, 0]
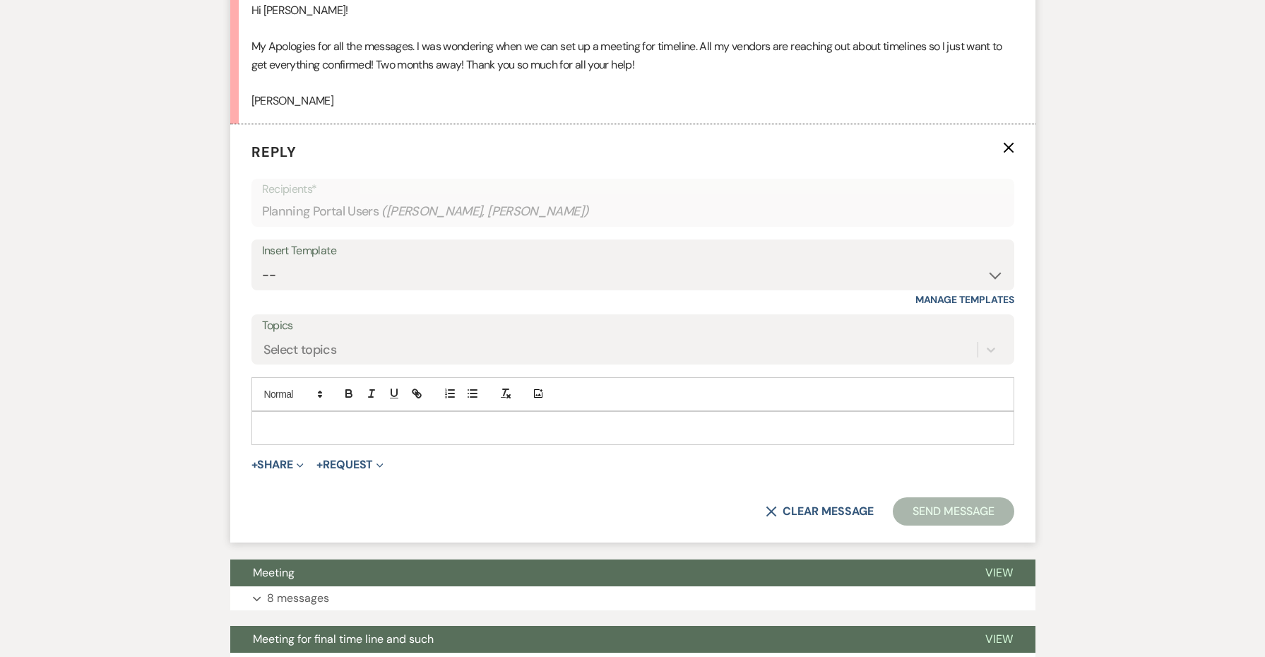
click at [290, 421] on p at bounding box center [633, 428] width 740 height 16
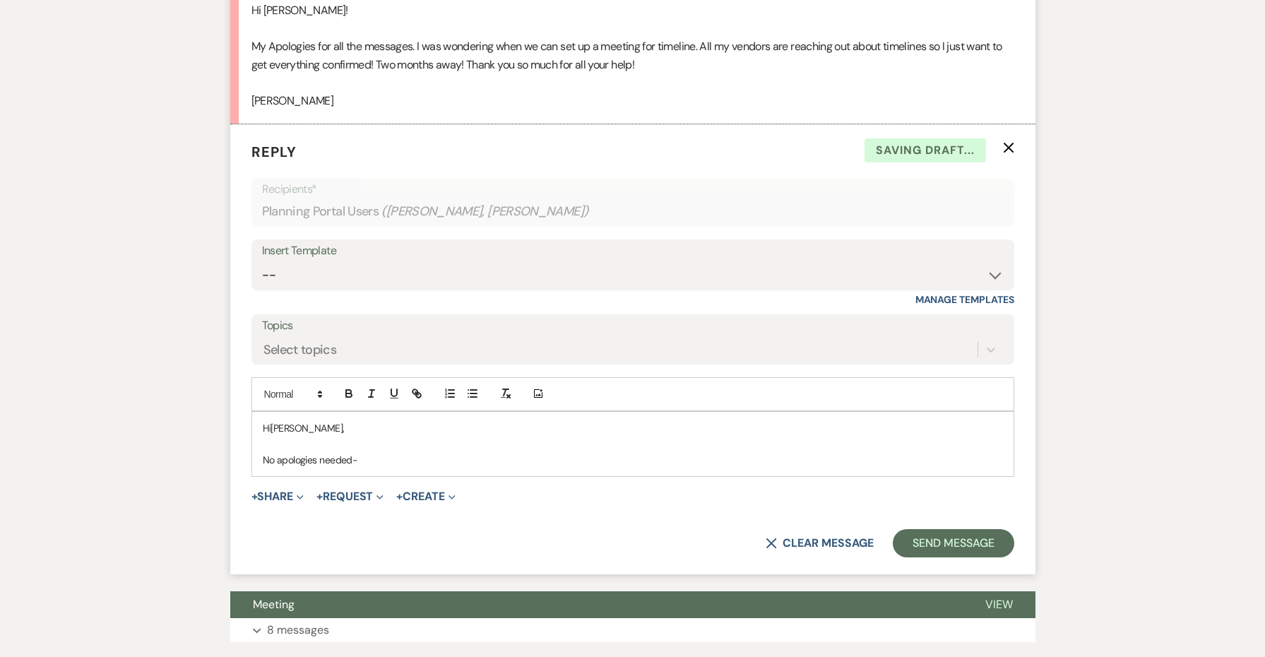
click at [290, 422] on span "[PERSON_NAME]," at bounding box center [306, 428] width 73 height 13
click at [414, 458] on p "No apologies needed-" at bounding box center [633, 460] width 740 height 16
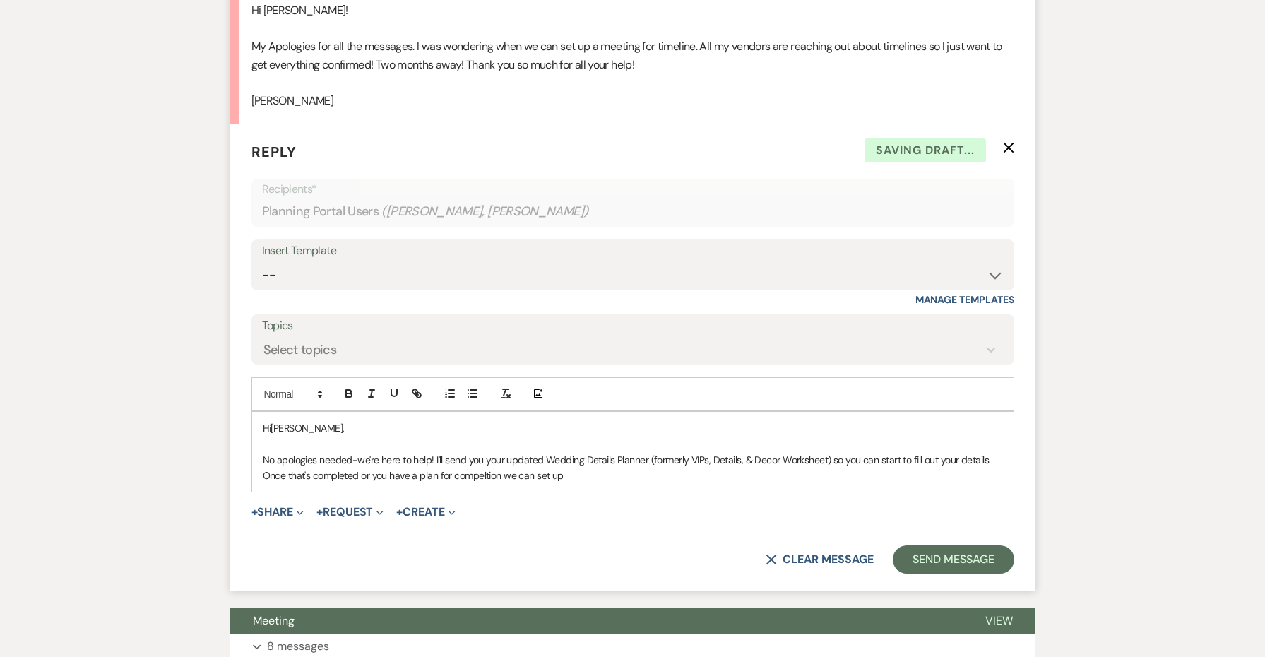
click at [460, 470] on span "No apologies needed-we're here to help! I'll send you your updated Wedding Deta…" at bounding box center [628, 467] width 730 height 28
click at [578, 476] on div "Hi [PERSON_NAME], No apologies needed-we're here to help! I'll send you your up…" at bounding box center [632, 452] width 761 height 81
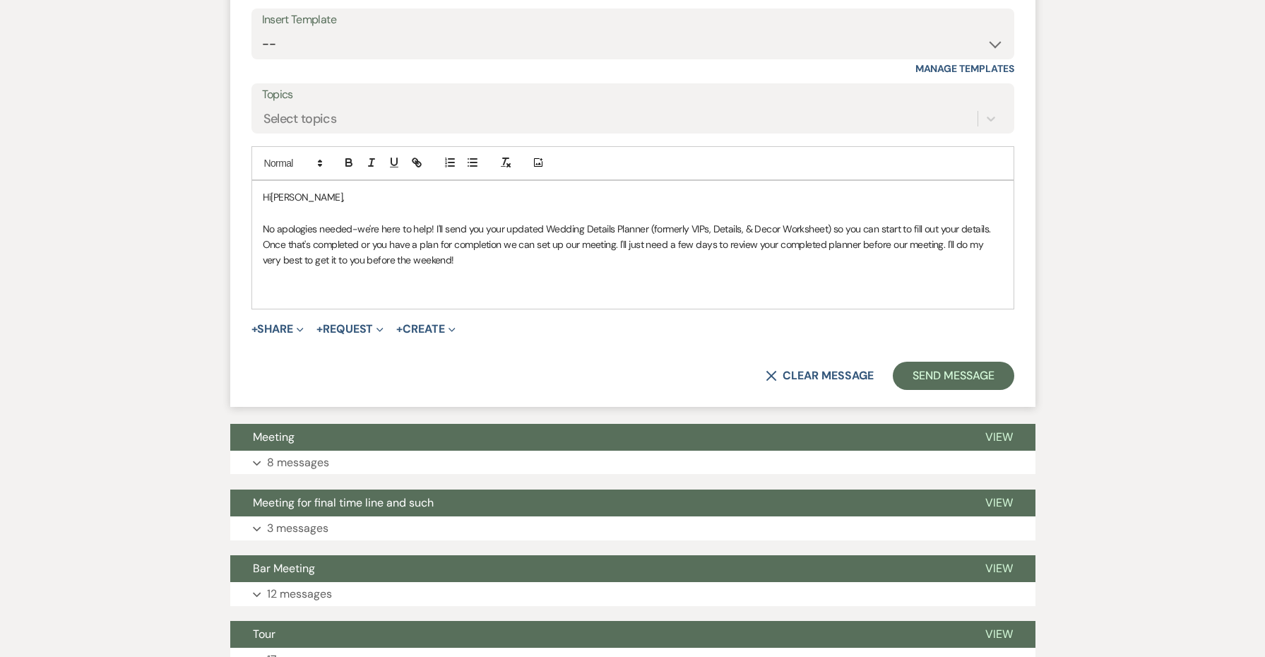
scroll to position [789, 0]
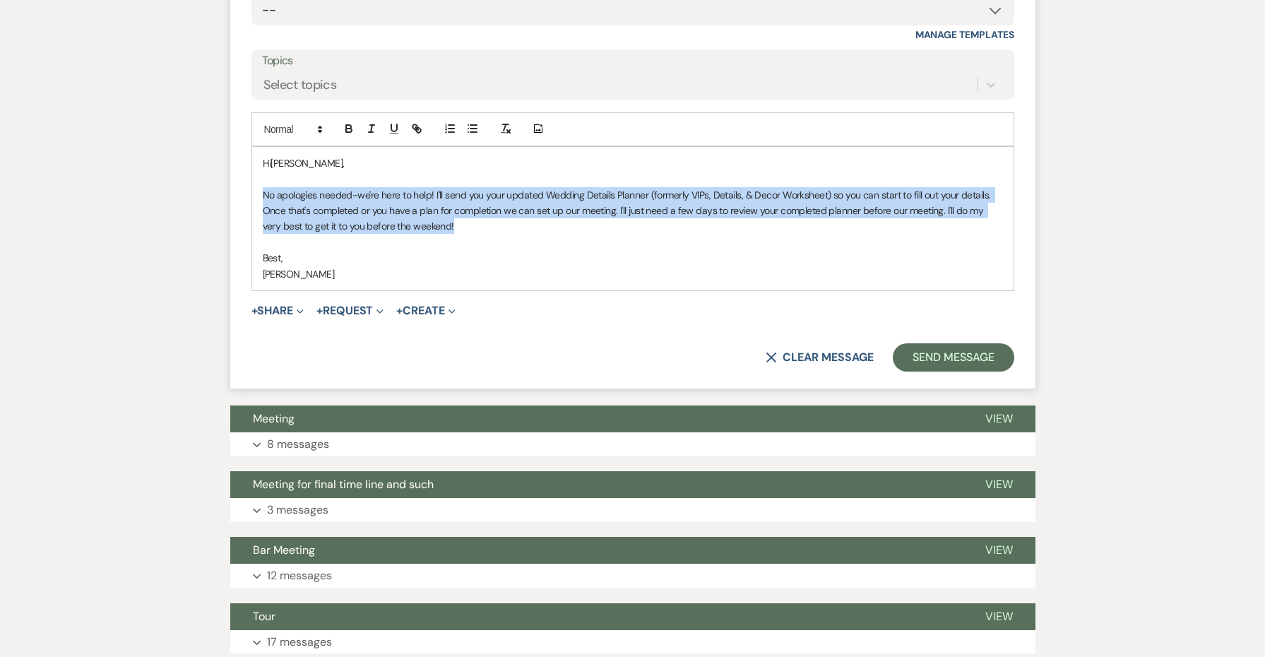
drag, startPoint x: 449, startPoint y: 216, endPoint x: 249, endPoint y: 189, distance: 201.6
click at [249, 189] on form "Reply X Saving draft... Recipients* Planning Portal Users ( [PERSON_NAME], [PER…" at bounding box center [632, 123] width 805 height 529
copy span "No apologies needed-we're here to help! I'll send you your updated Wedding Deta…"
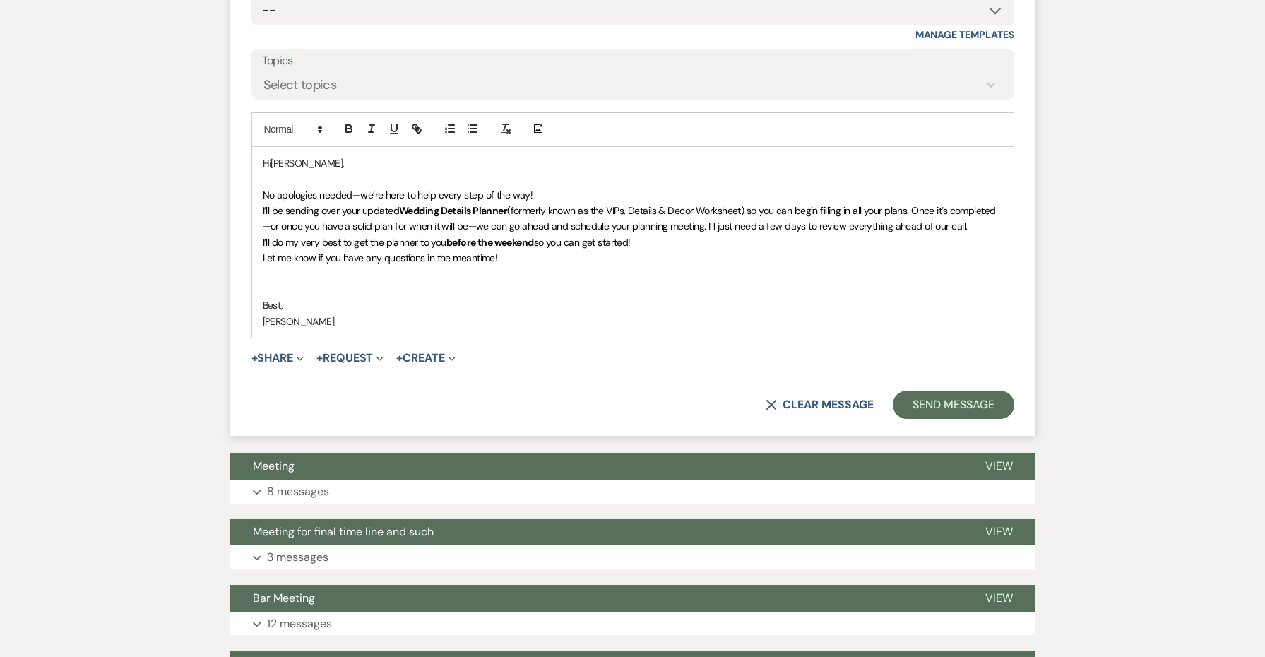
click at [508, 119] on div at bounding box center [505, 129] width 23 height 21
click at [501, 236] on strong "before the weekend" at bounding box center [490, 242] width 88 height 13
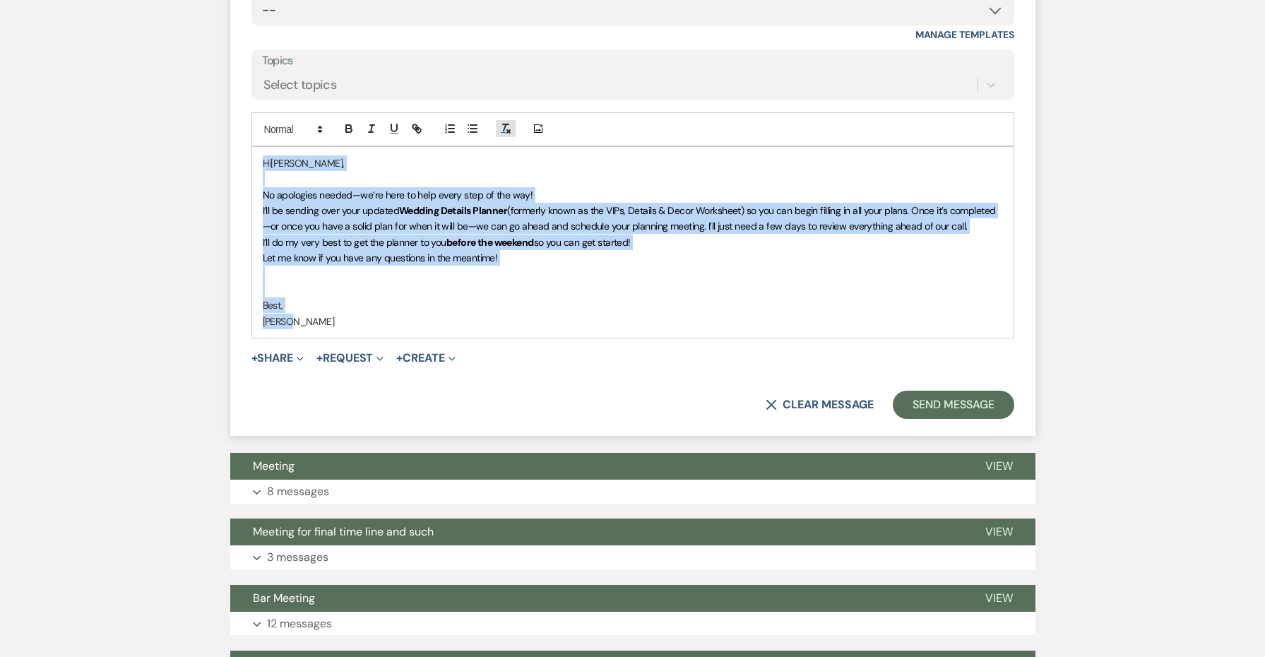
click at [505, 131] on button "button" at bounding box center [506, 128] width 20 height 17
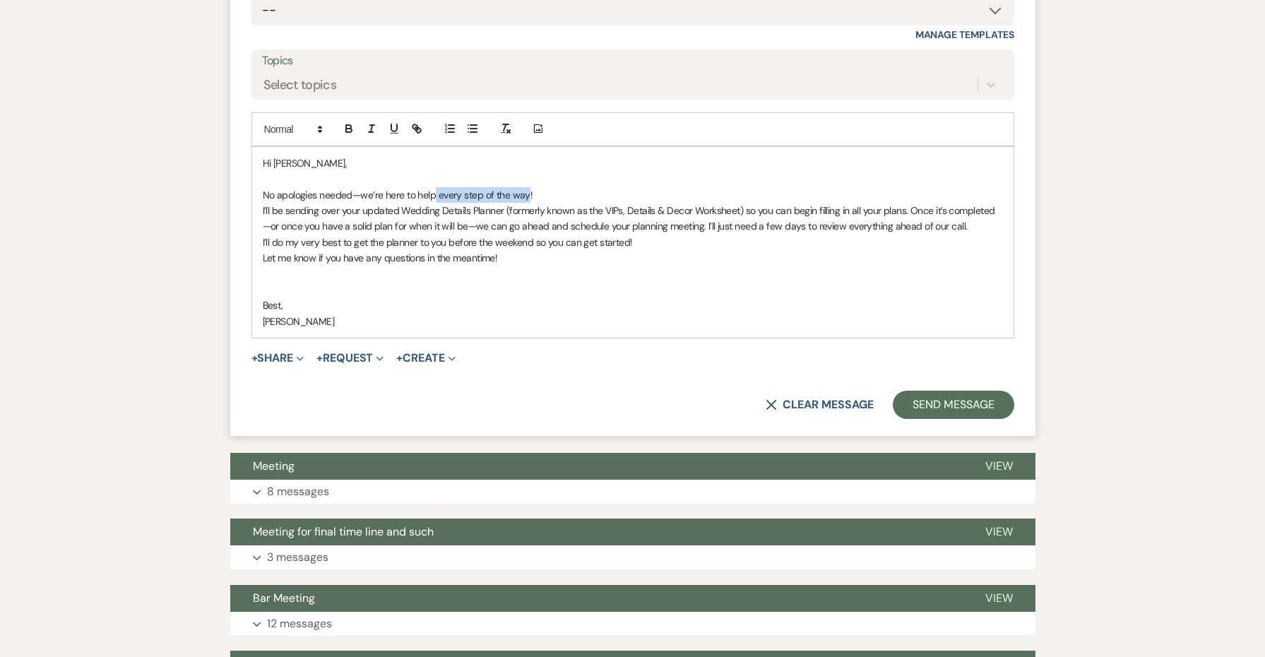
drag, startPoint x: 525, startPoint y: 189, endPoint x: 435, endPoint y: 182, distance: 90.7
click at [435, 187] on p "No apologies needed—we’re here to help every step of the way!" at bounding box center [633, 195] width 740 height 16
click at [491, 188] on p "No apologies needed—we’re here to help!" at bounding box center [633, 195] width 740 height 16
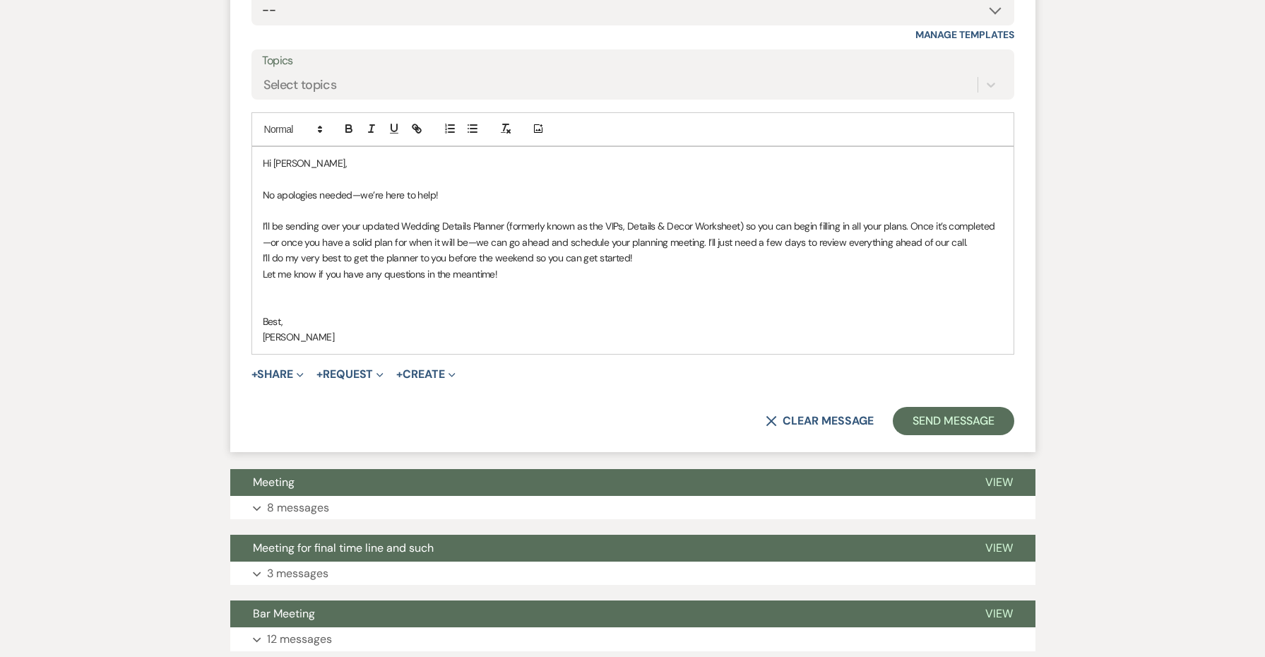
click at [982, 234] on p "I’ll be sending over your updated Wedding Details Planner (formerly known as th…" at bounding box center [633, 234] width 740 height 32
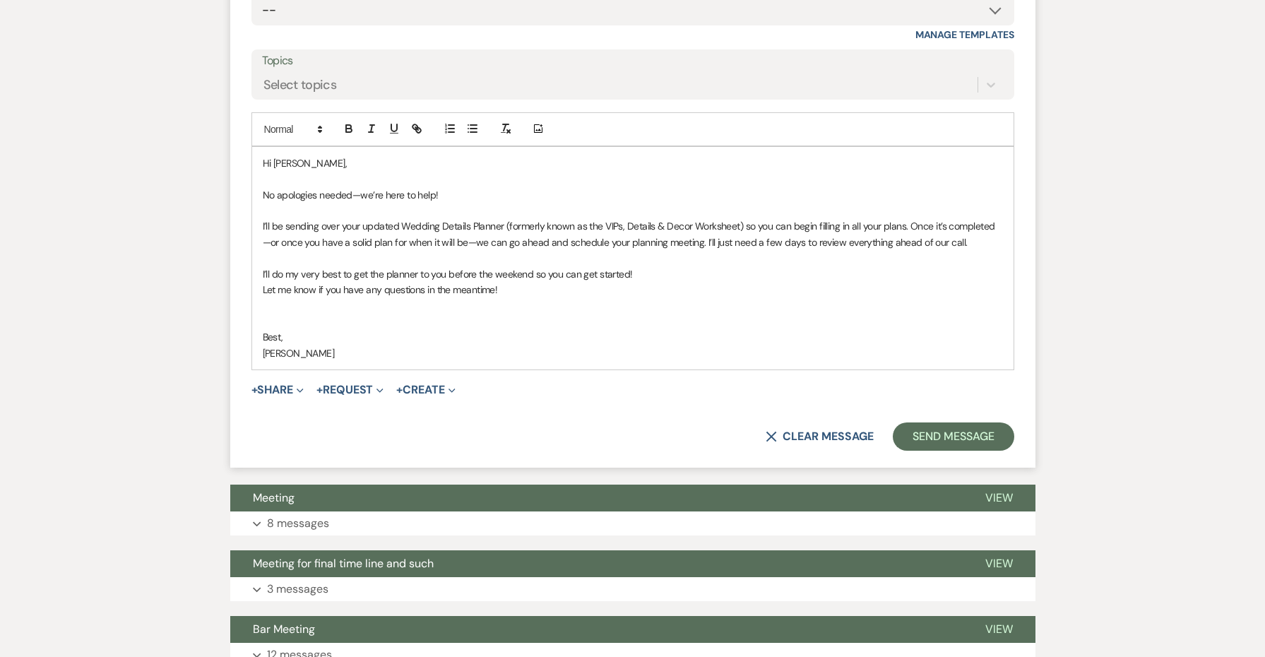
click at [661, 266] on p "I’ll do my very best to get the planner to you before the weekend so you can ge…" at bounding box center [633, 274] width 740 height 16
click at [263, 282] on p "Let me know if you have any questions in the meantime!" at bounding box center [633, 290] width 740 height 16
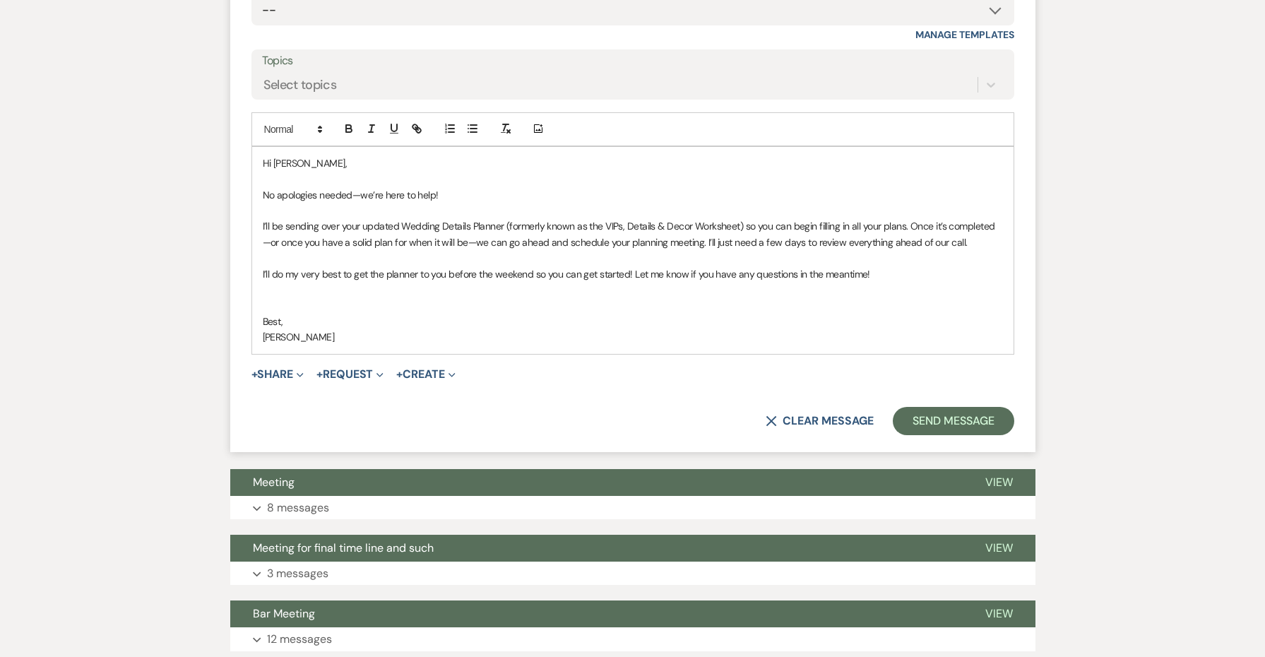
click at [407, 297] on p at bounding box center [633, 305] width 740 height 16
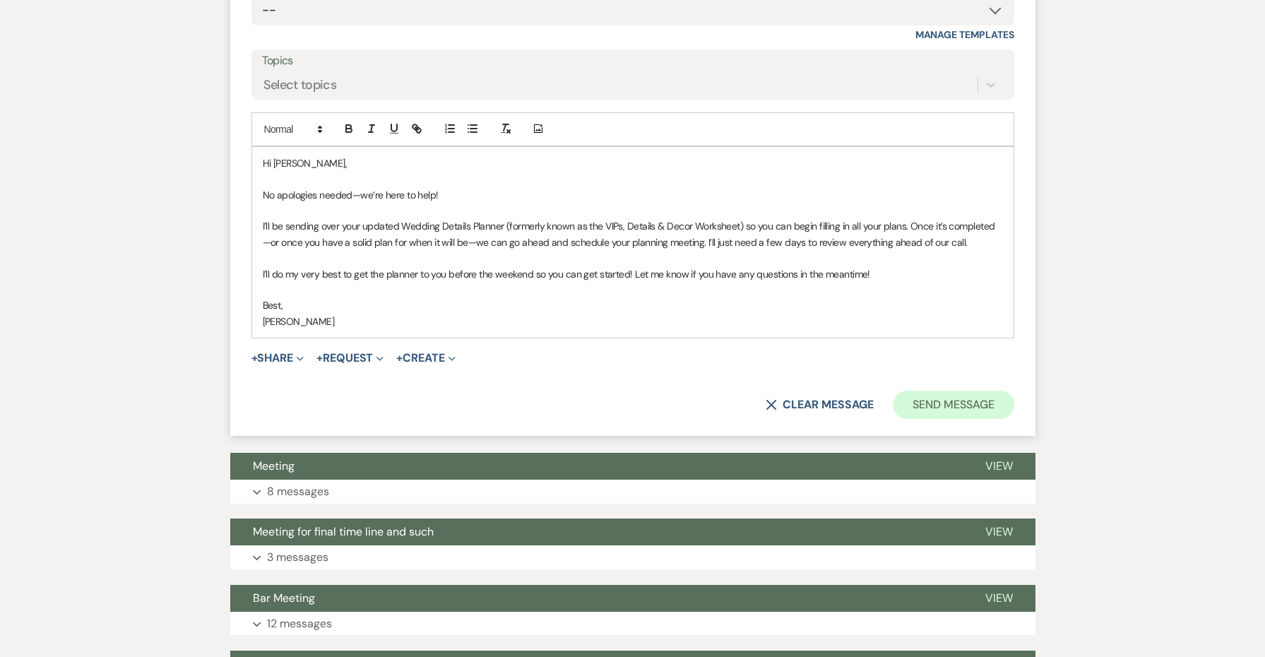
click at [933, 393] on button "Send Message" at bounding box center [953, 405] width 121 height 28
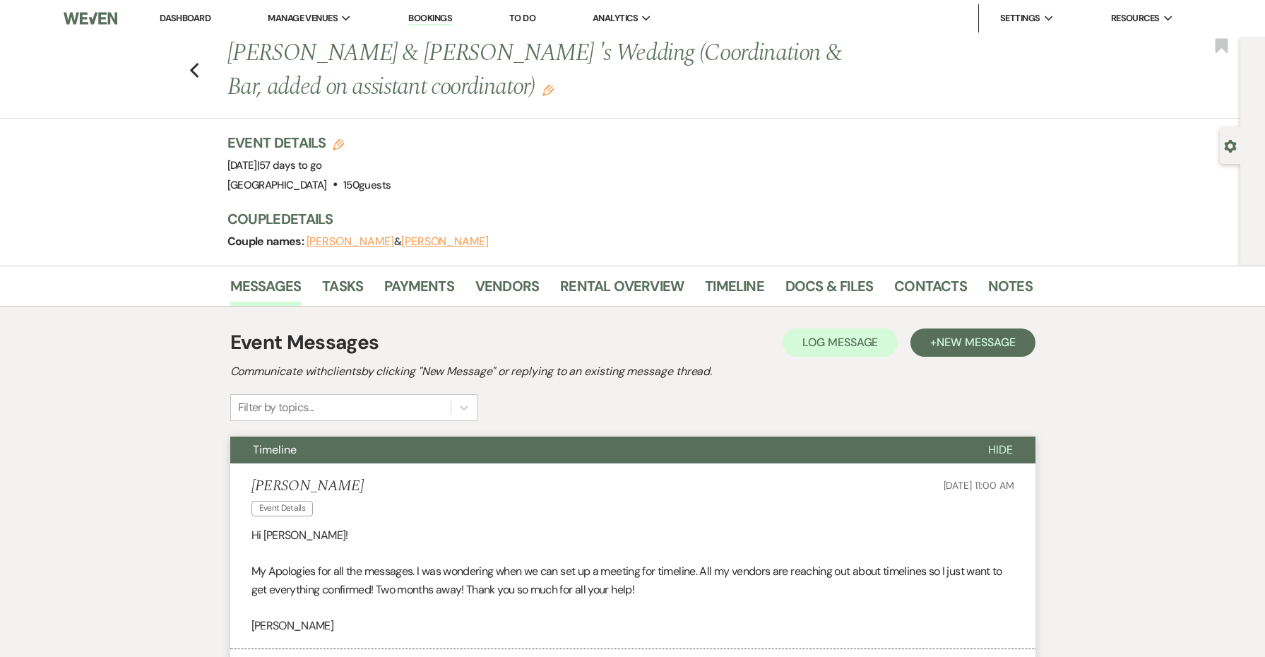
scroll to position [0, 0]
click at [192, 66] on icon "Previous" at bounding box center [194, 70] width 11 height 17
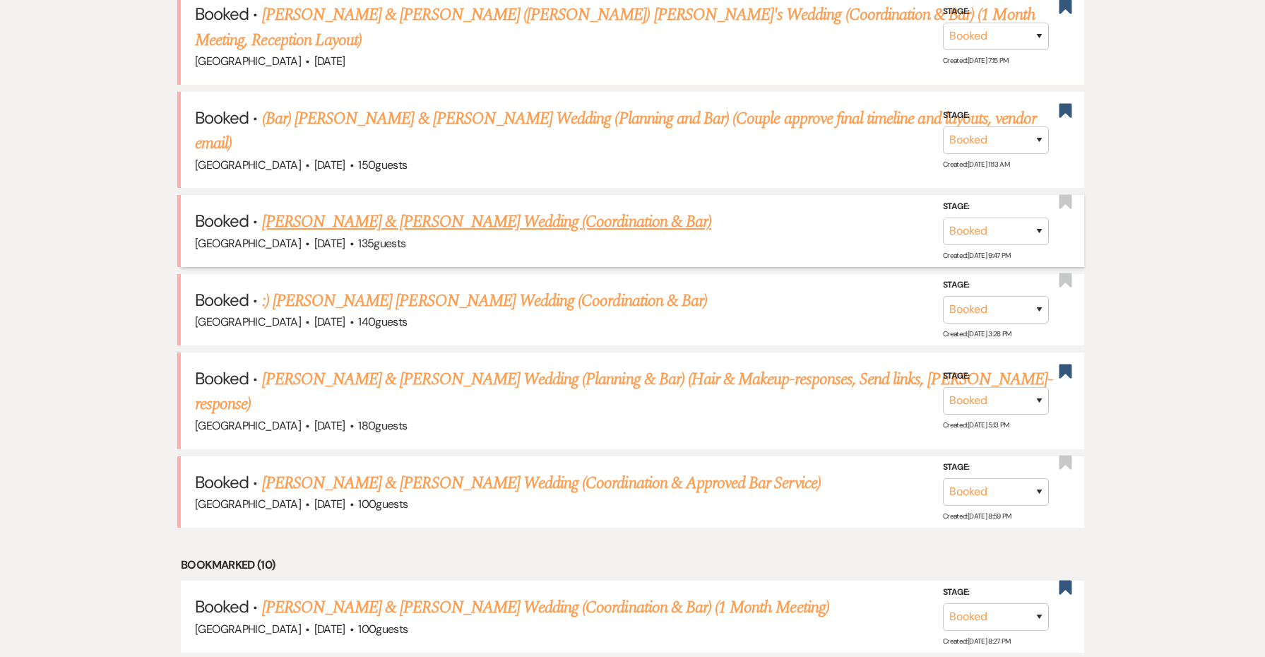
scroll to position [754, 0]
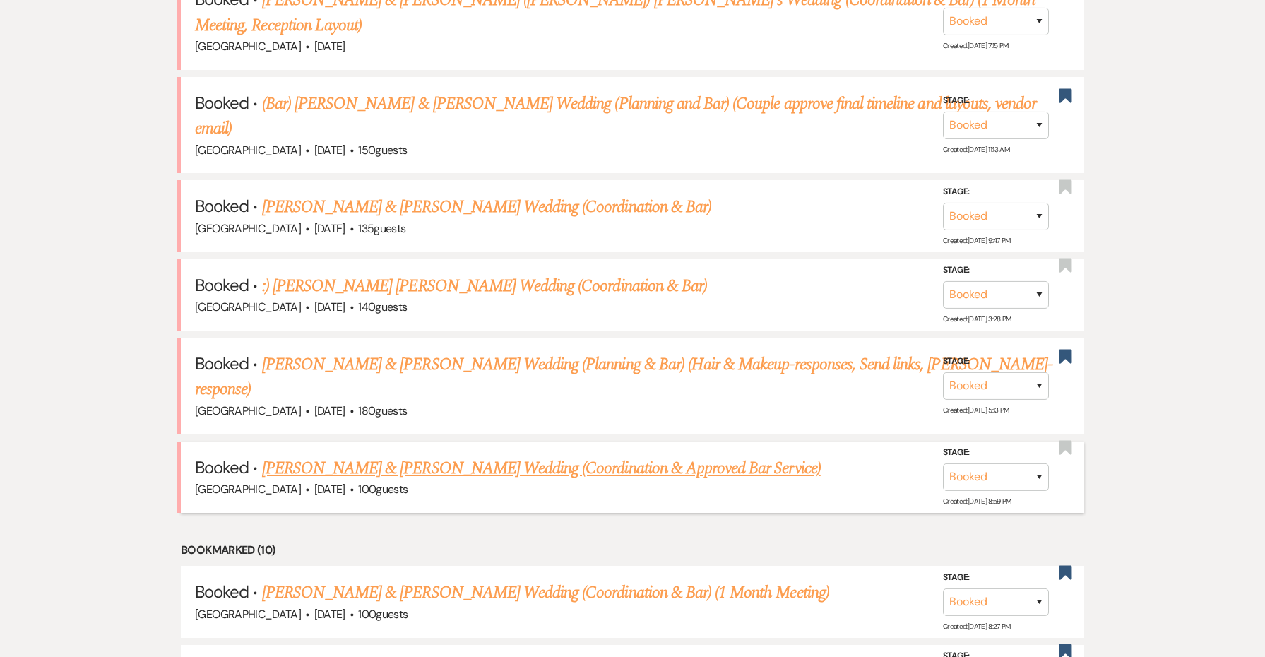
click at [386, 456] on link "[PERSON_NAME] & [PERSON_NAME] Wedding (Coordination & Approved Bar Service)" at bounding box center [541, 467] width 559 height 25
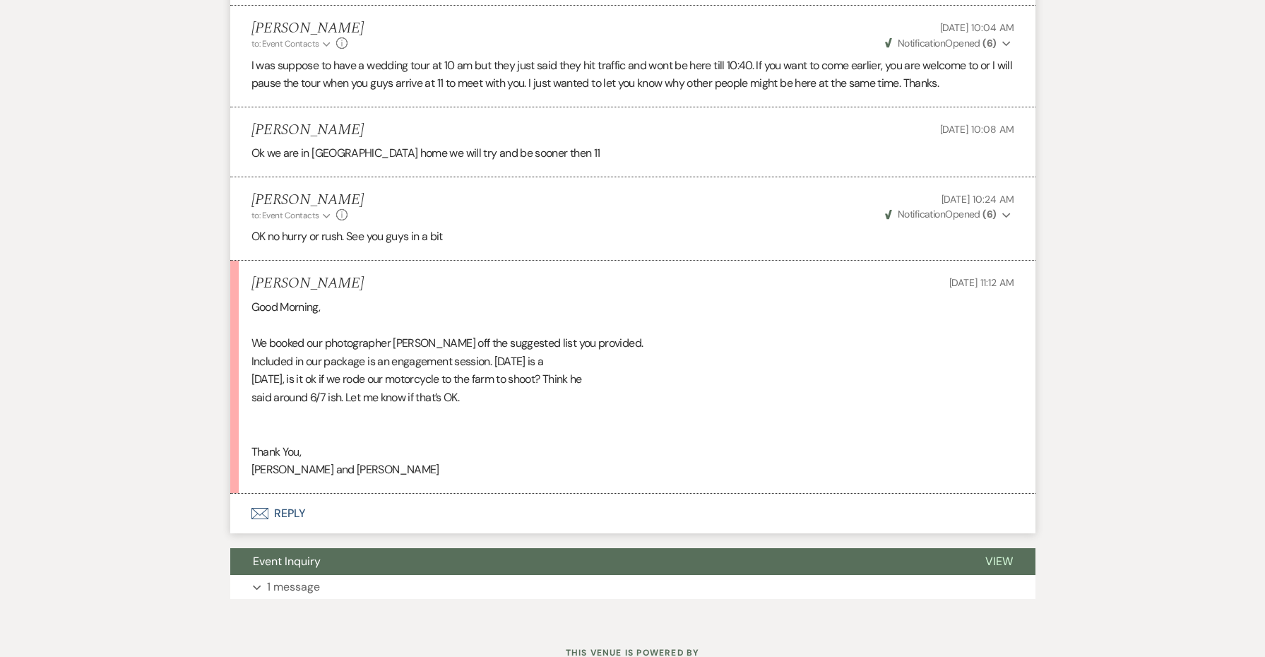
scroll to position [4493, 0]
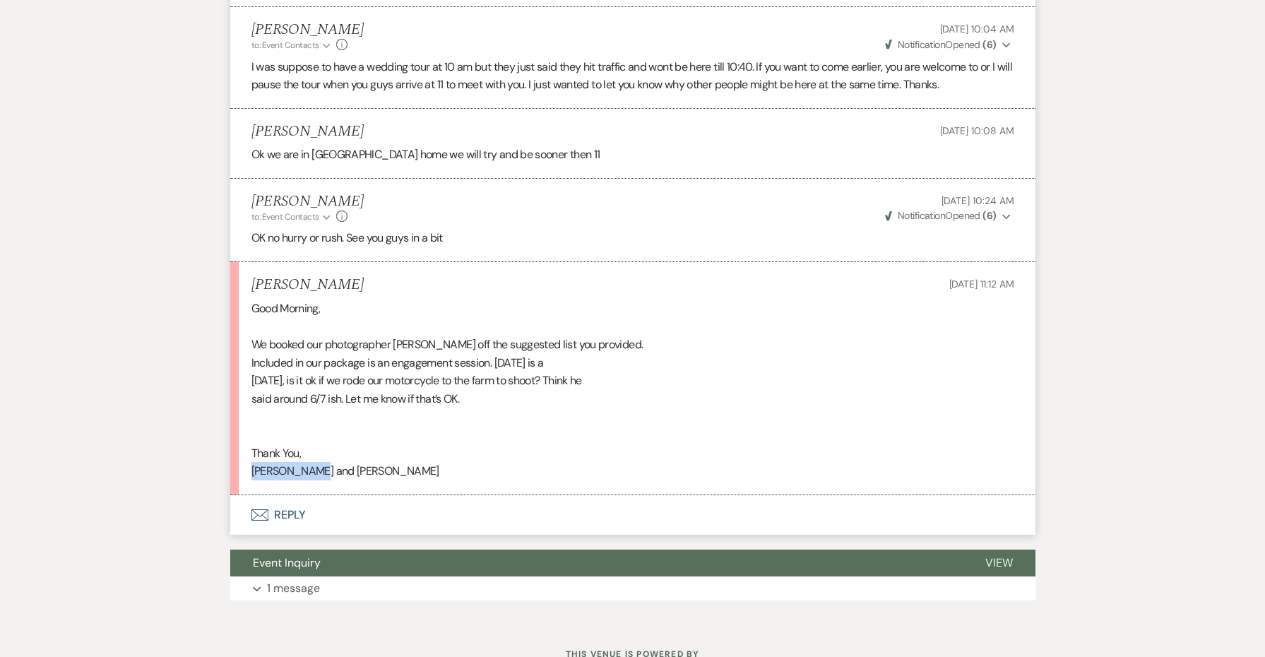
drag, startPoint x: 327, startPoint y: 419, endPoint x: 234, endPoint y: 417, distance: 92.5
click at [234, 417] on li "[PERSON_NAME] [DATE] 11:12 AM Good Morning, We booked our photographer [PERSON_…" at bounding box center [632, 378] width 805 height 233
copy div "[PERSON_NAME] and [PERSON_NAME]"
click at [292, 495] on button "Envelope Reply" at bounding box center [632, 515] width 805 height 40
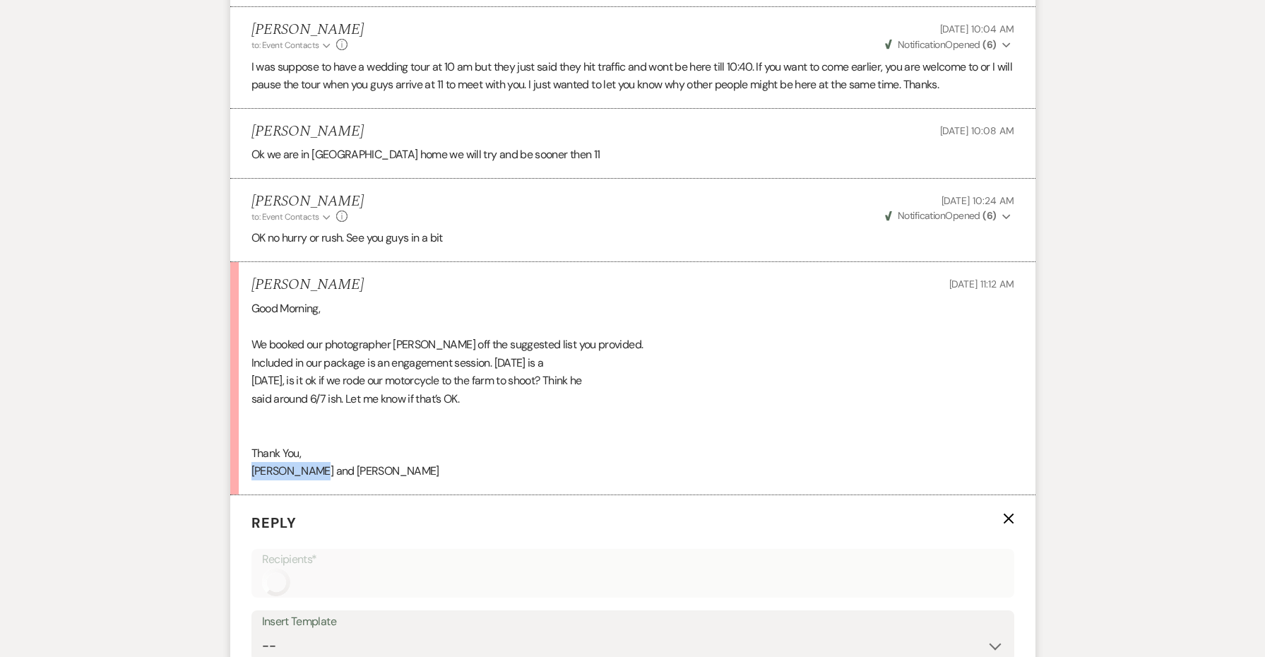
scroll to position [4814, 0]
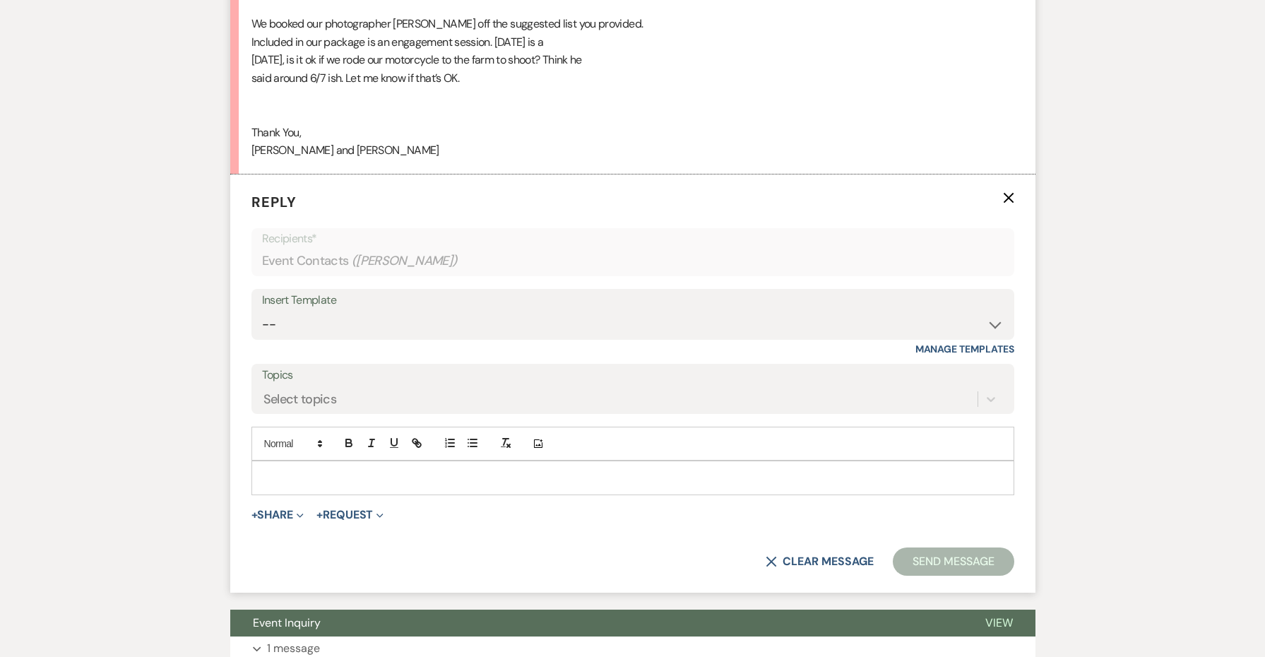
click at [304, 470] on p at bounding box center [633, 478] width 740 height 16
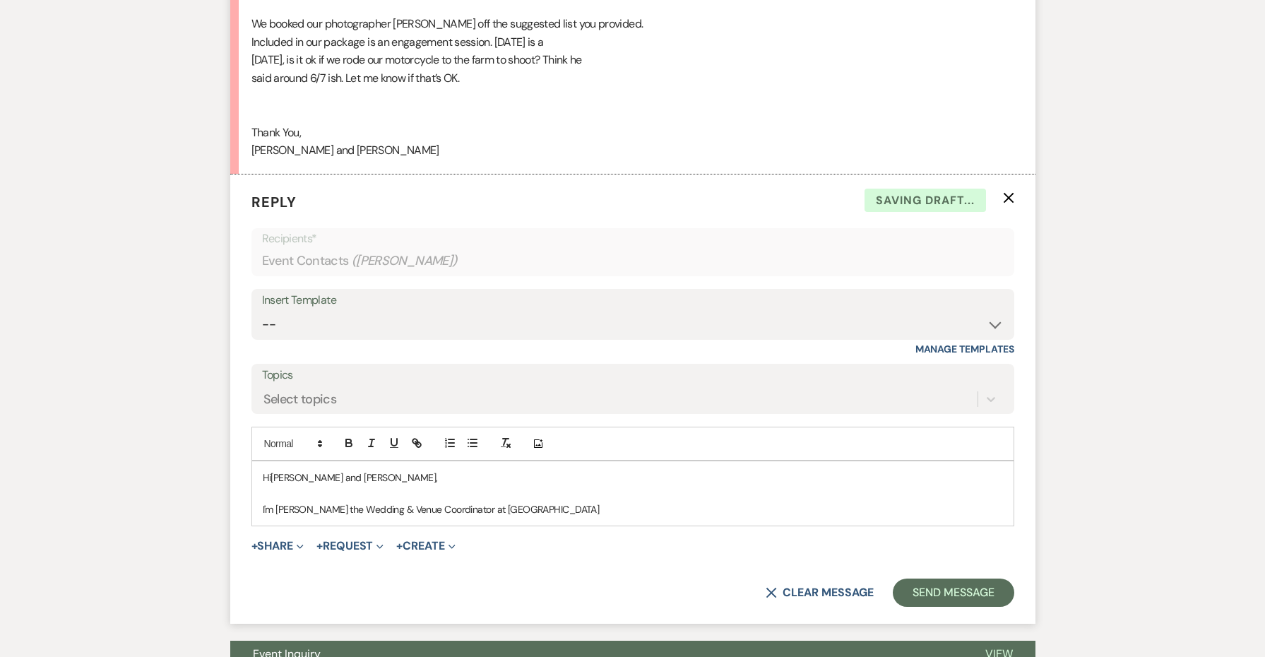
click at [503, 503] on span "I'm [PERSON_NAME] the Wedding & Venue Coordinator at [GEOGRAPHIC_DATA]" at bounding box center [431, 509] width 337 height 13
click at [624, 501] on p "I'm [PERSON_NAME] the Wedding & Venue Coordinator at [GEOGRAPHIC_DATA]" at bounding box center [633, 509] width 740 height 16
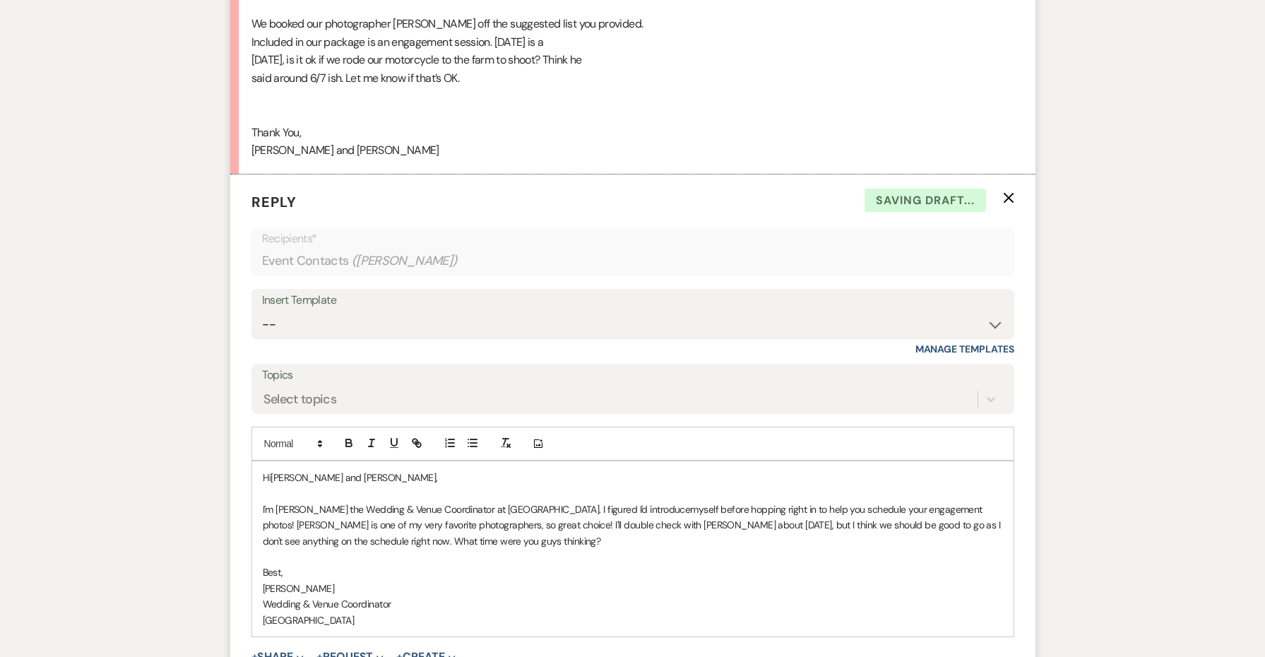
drag, startPoint x: 386, startPoint y: 561, endPoint x: 242, endPoint y: 415, distance: 204.7
click at [242, 415] on form "Reply X Saving draft... Recipients* Event Contacts ( [PERSON_NAME] ) Insert Tem…" at bounding box center [632, 454] width 805 height 560
copy div "Hi [PERSON_NAME] and [PERSON_NAME], I'm [PERSON_NAME] the Wedding & Venue Coord…"
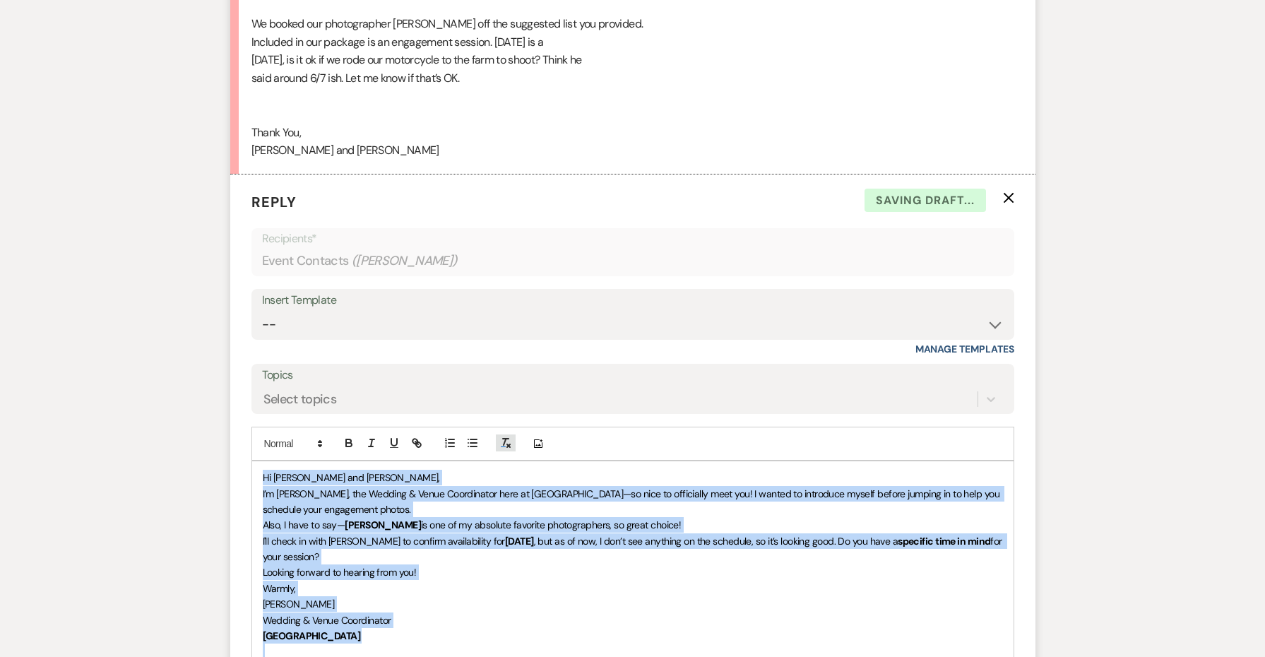
click at [506, 436] on icon "button" at bounding box center [505, 442] width 13 height 13
click at [446, 486] on p "I’m [PERSON_NAME], the Wedding & Venue Coordinator here at [GEOGRAPHIC_DATA]—so…" at bounding box center [633, 502] width 740 height 32
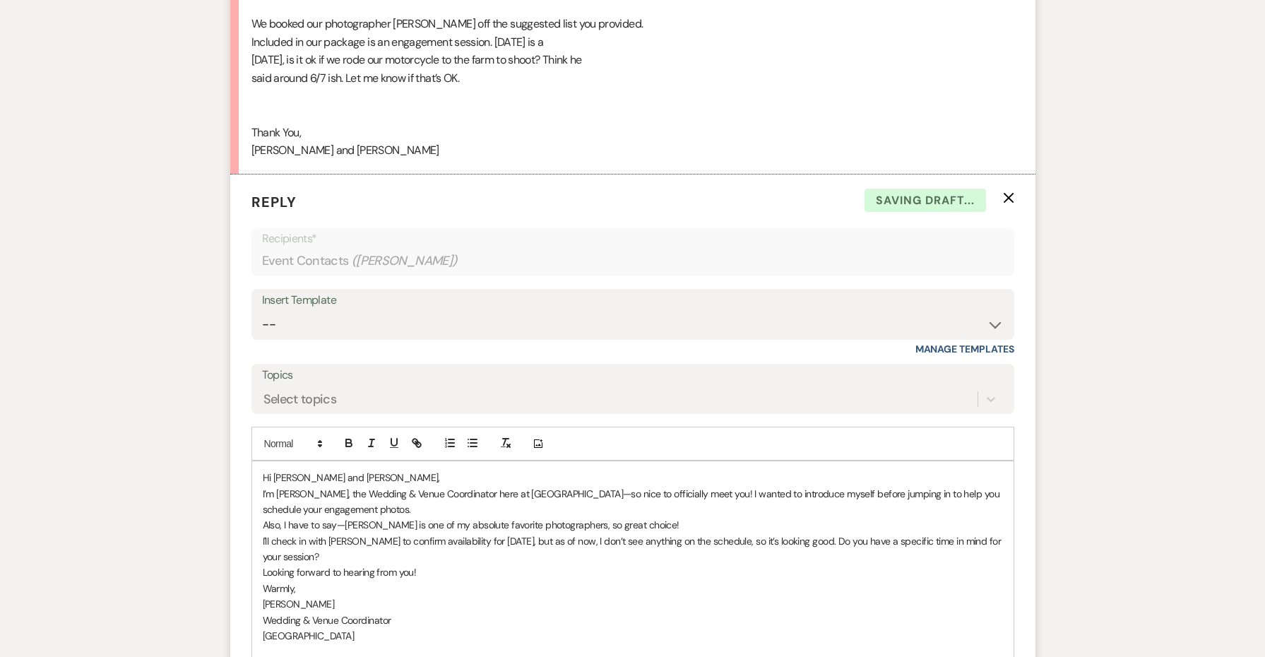
click at [446, 470] on p "Hi [PERSON_NAME] and [PERSON_NAME]," at bounding box center [633, 478] width 740 height 16
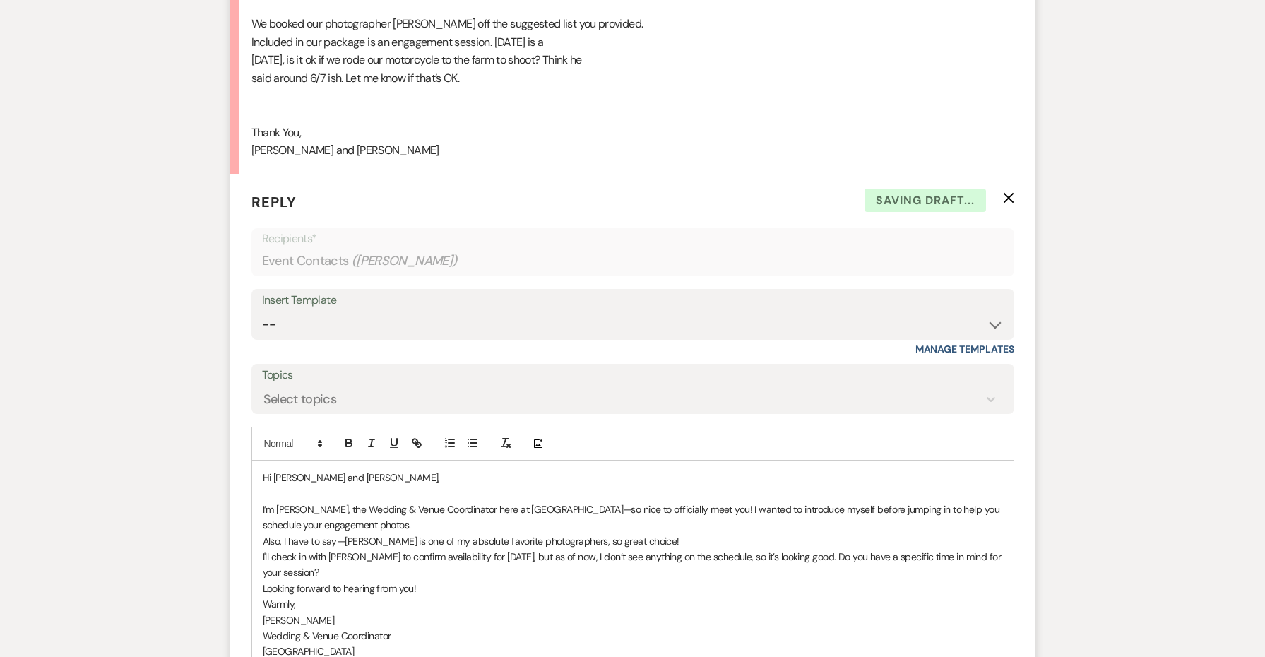
click at [508, 501] on p "I’m [PERSON_NAME], the Wedding & Venue Coordinator here at [GEOGRAPHIC_DATA]—so…" at bounding box center [633, 517] width 740 height 32
click at [727, 501] on p "I’m [PERSON_NAME], the Wedding & Venue Coordinator here at [GEOGRAPHIC_DATA]—so…" at bounding box center [633, 517] width 740 height 32
click at [729, 501] on p "I’m [PERSON_NAME], the Wedding & Venue Coordinator here at [GEOGRAPHIC_DATA]—so…" at bounding box center [633, 517] width 740 height 32
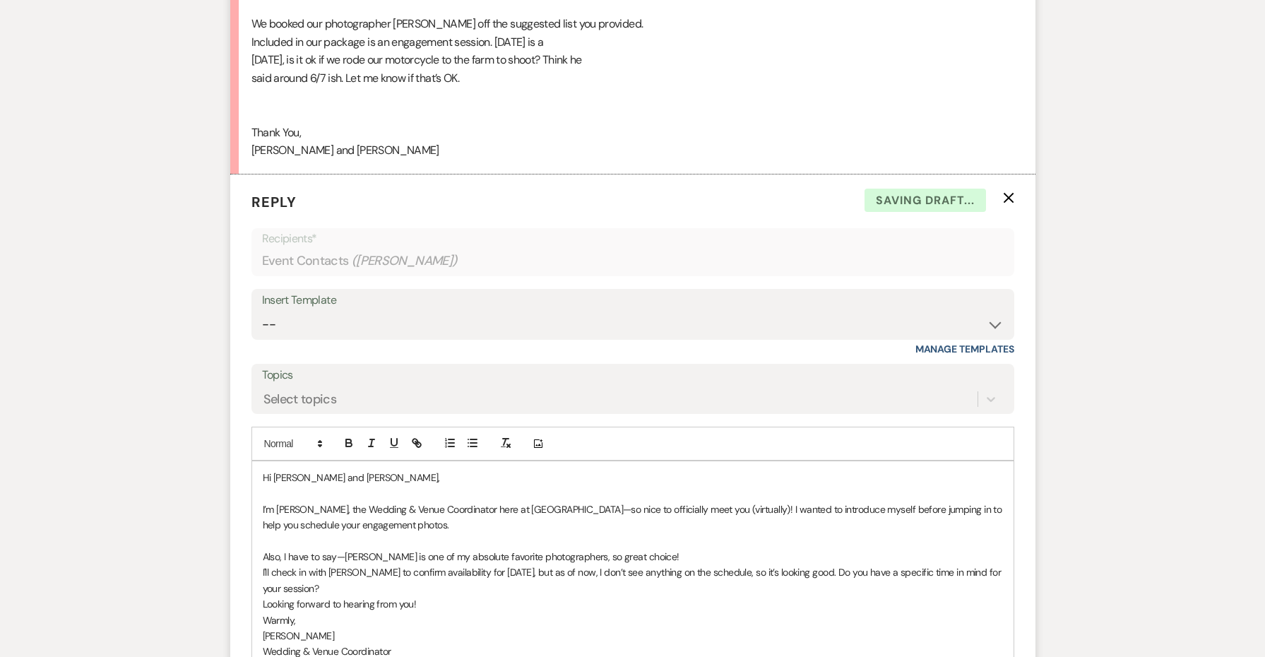
click at [674, 549] on p "Also, I have to say—[PERSON_NAME] is one of my absolute favorite photographers,…" at bounding box center [633, 557] width 740 height 16
click at [261, 501] on div "Hi [PERSON_NAME] and [PERSON_NAME], I’m [PERSON_NAME], the Wedding & Venue Coor…" at bounding box center [632, 580] width 761 height 238
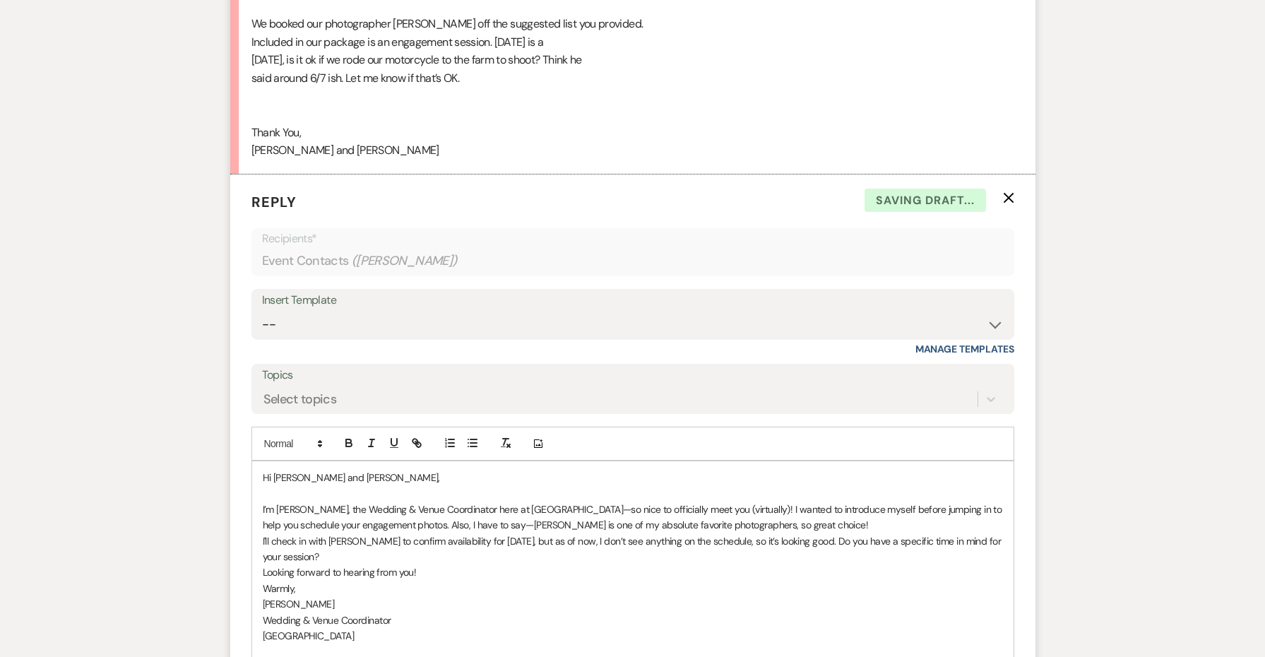
click at [840, 501] on p "I’m [PERSON_NAME], the Wedding & Venue Coordinator here at [GEOGRAPHIC_DATA]—so…" at bounding box center [633, 517] width 740 height 32
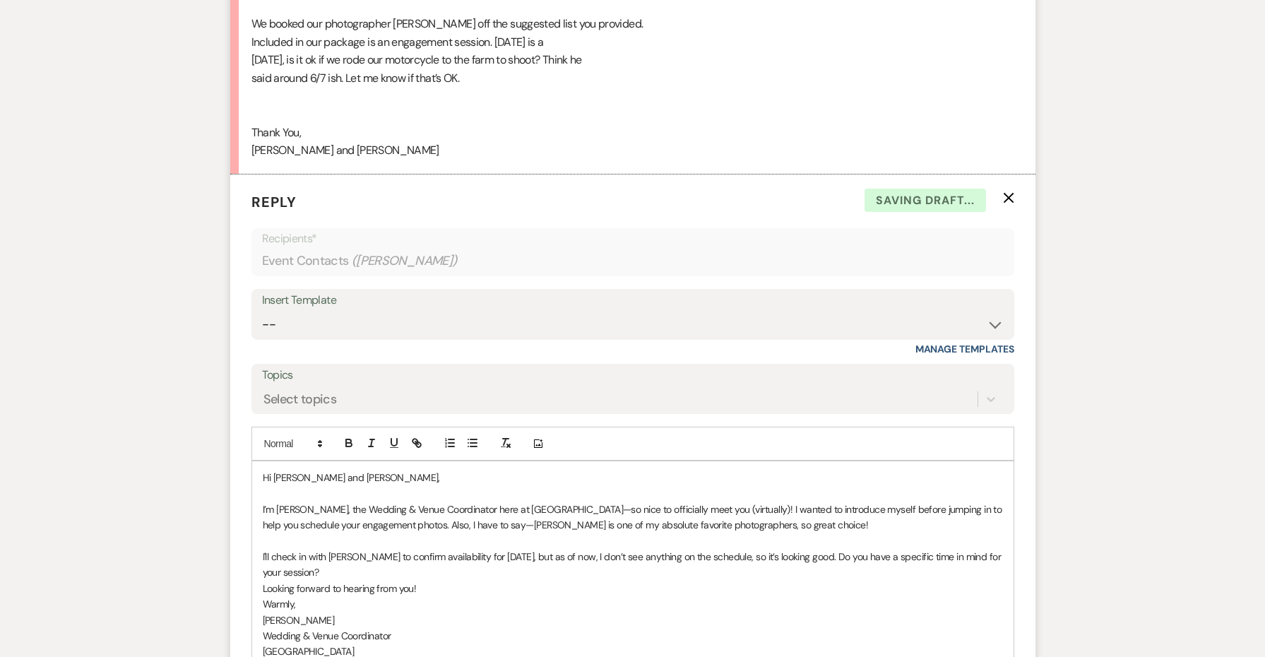
click at [583, 549] on p "I'll check in with [PERSON_NAME] to confirm availability for [DATE], but as of …" at bounding box center [633, 565] width 740 height 32
click at [535, 596] on p "Looking forward to hearing from you!" at bounding box center [633, 604] width 740 height 16
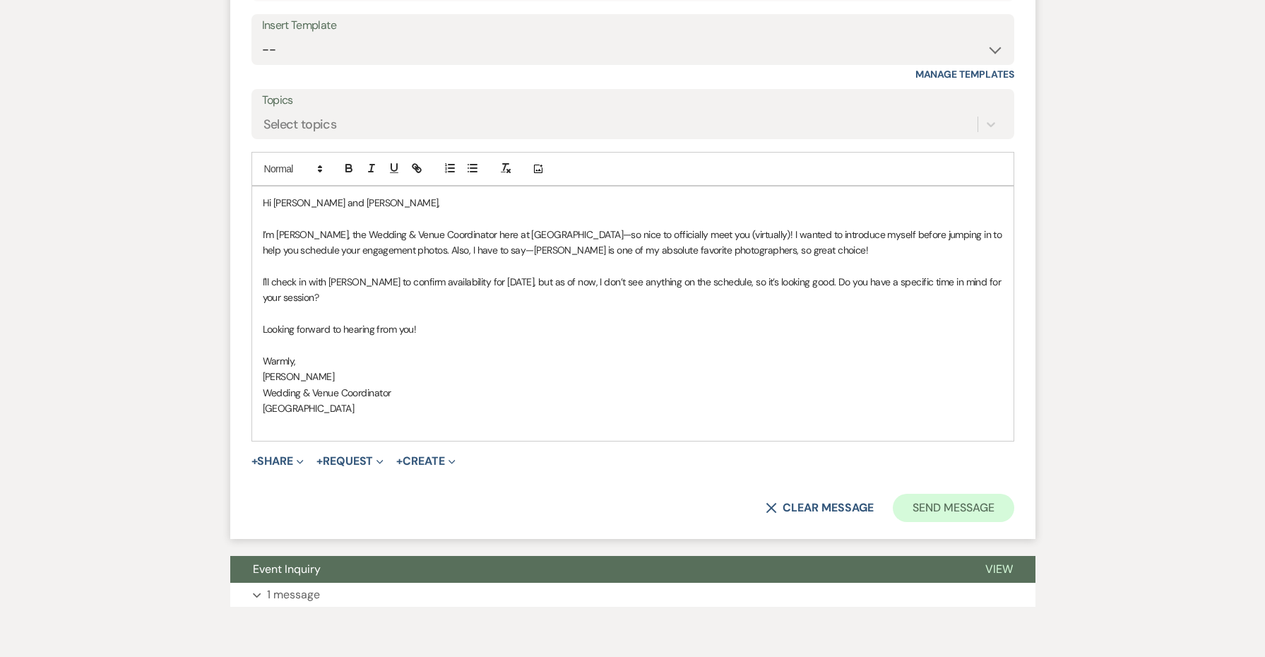
click at [968, 494] on button "Send Message" at bounding box center [953, 508] width 121 height 28
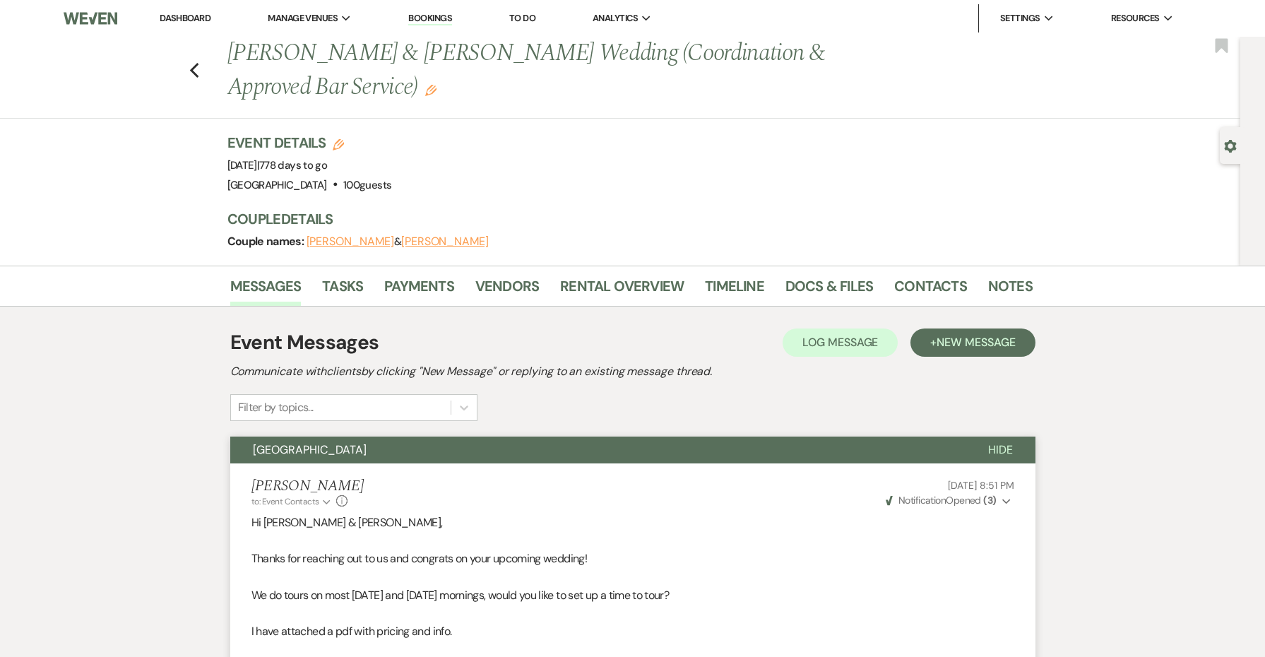
scroll to position [0, 0]
click at [1225, 49] on use "button" at bounding box center [1221, 45] width 13 height 14
click at [425, 90] on icon "Edit" at bounding box center [430, 90] width 11 height 11
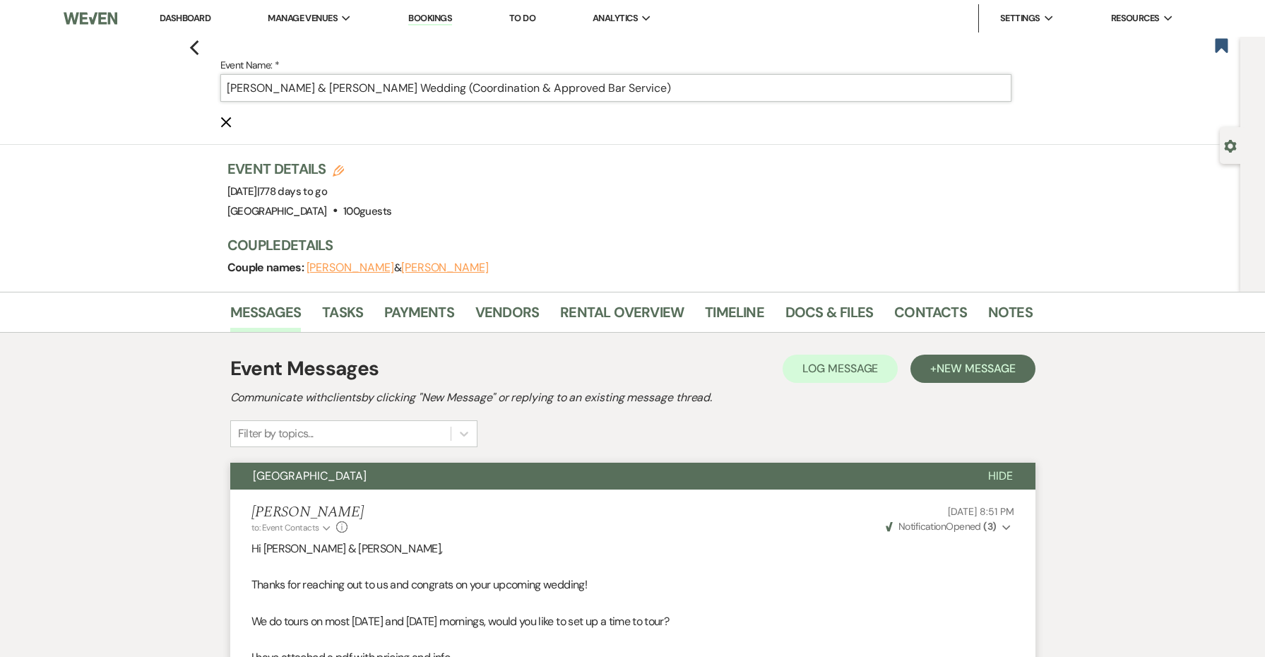
click at [705, 86] on input "[PERSON_NAME] & [PERSON_NAME] Wedding (Coordination & Approved Bar Service)" at bounding box center [615, 88] width 791 height 28
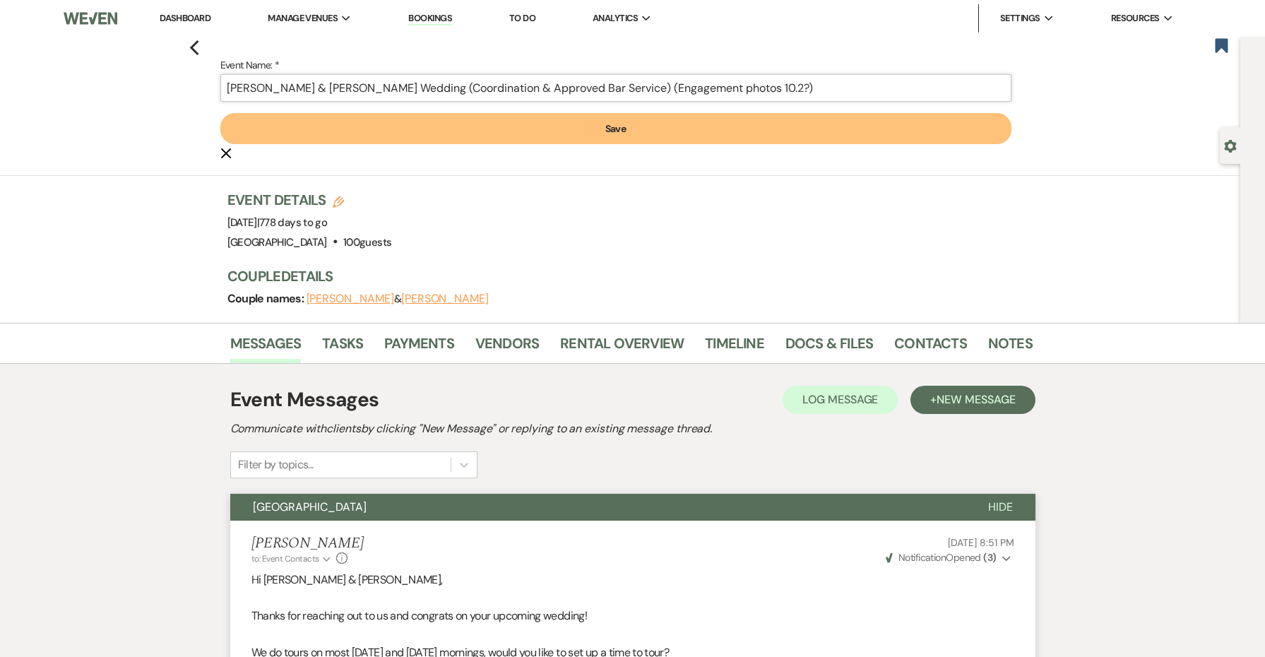
type input "[PERSON_NAME] & [PERSON_NAME] Wedding (Coordination & Approved Bar Service) (En…"
click at [788, 138] on button "Save" at bounding box center [615, 128] width 791 height 31
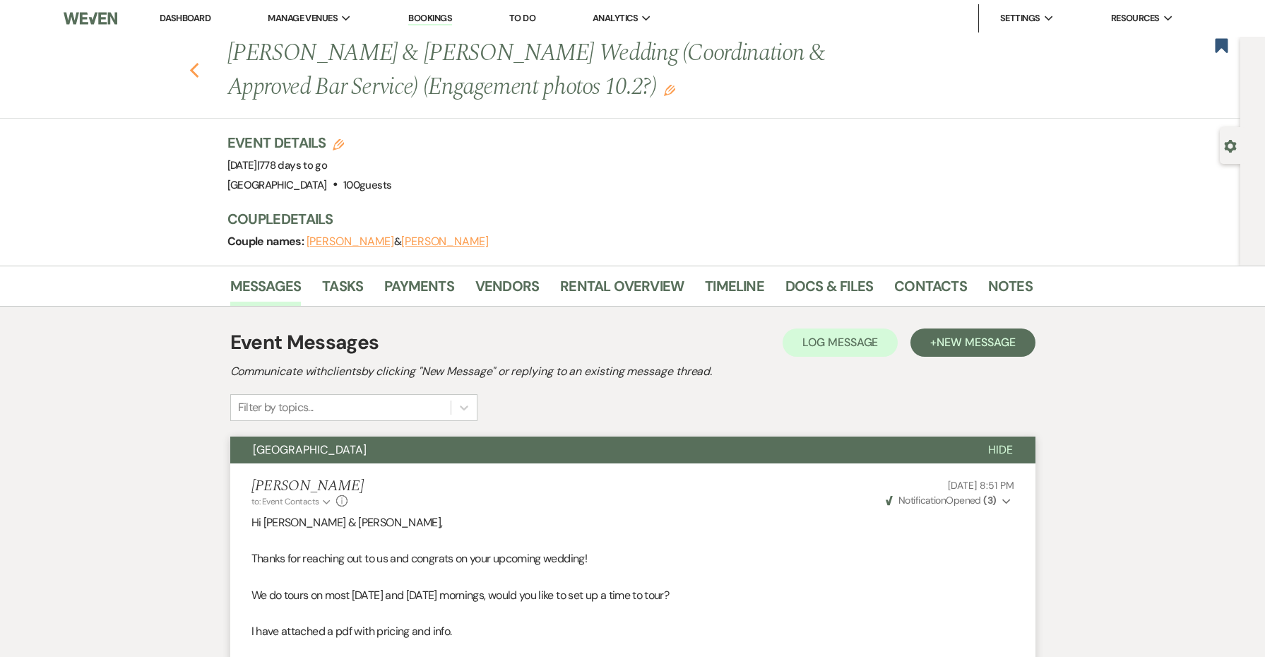
click at [195, 72] on icon "Previous" at bounding box center [194, 70] width 11 height 17
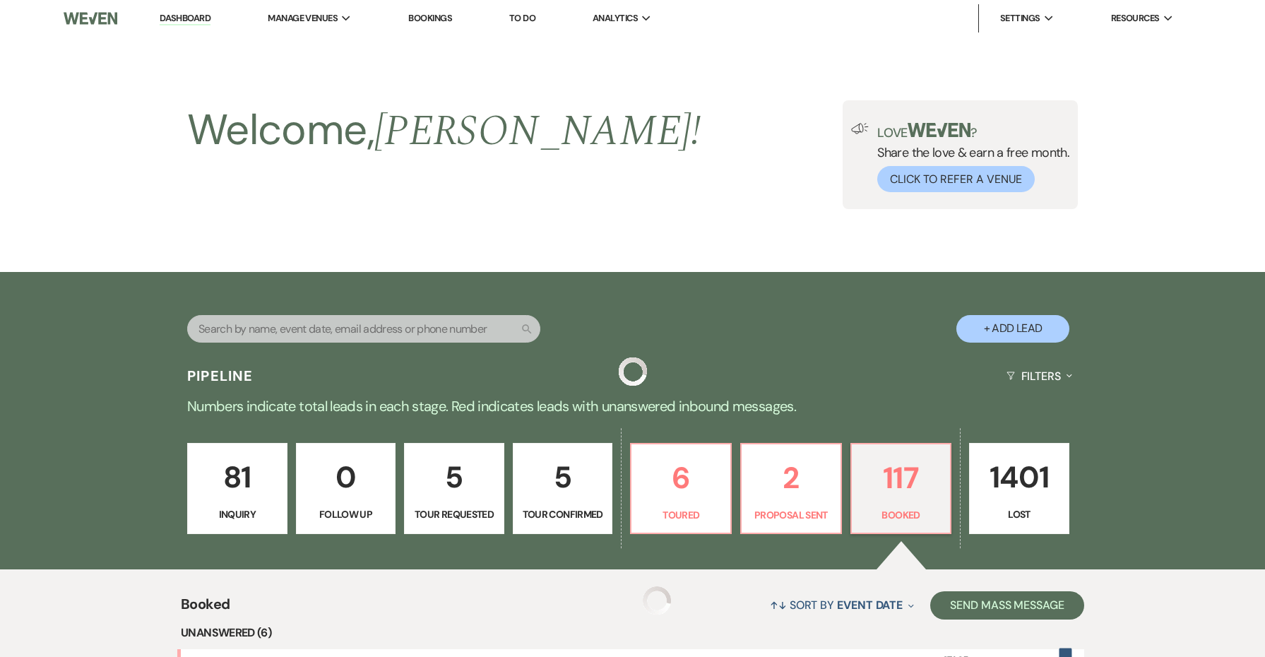
scroll to position [754, 0]
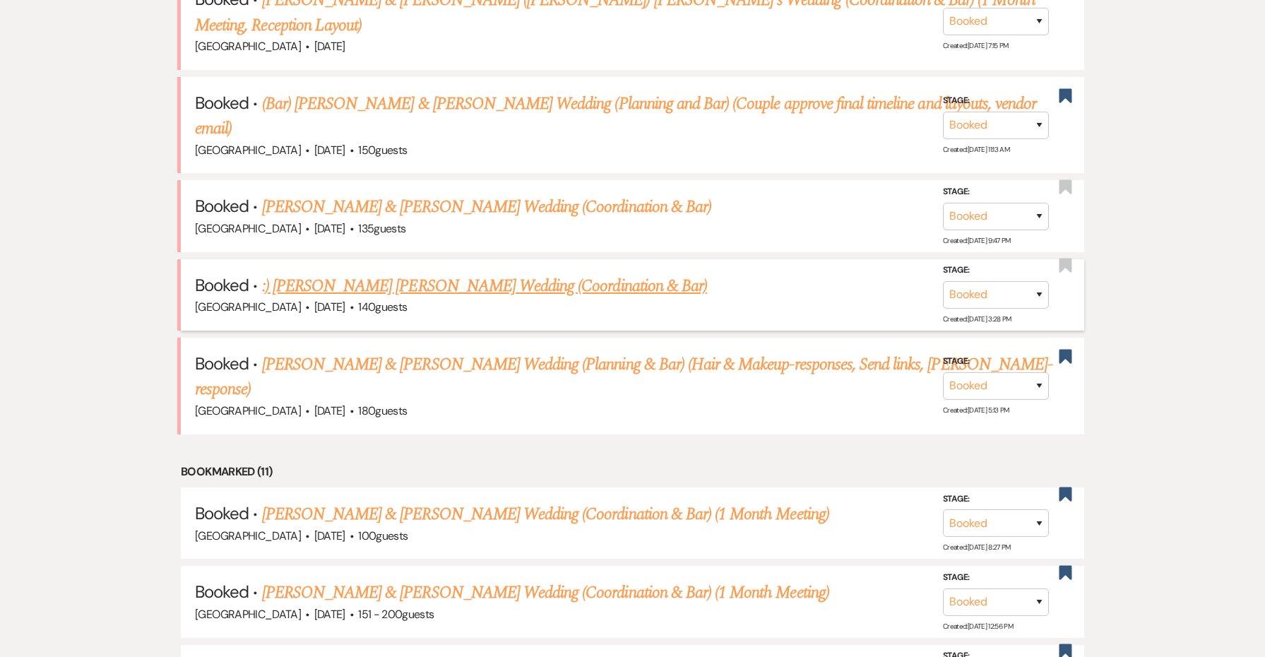
click at [339, 276] on link ":) [PERSON_NAME] [PERSON_NAME] Wedding (Coordination & Bar)" at bounding box center [484, 285] width 445 height 25
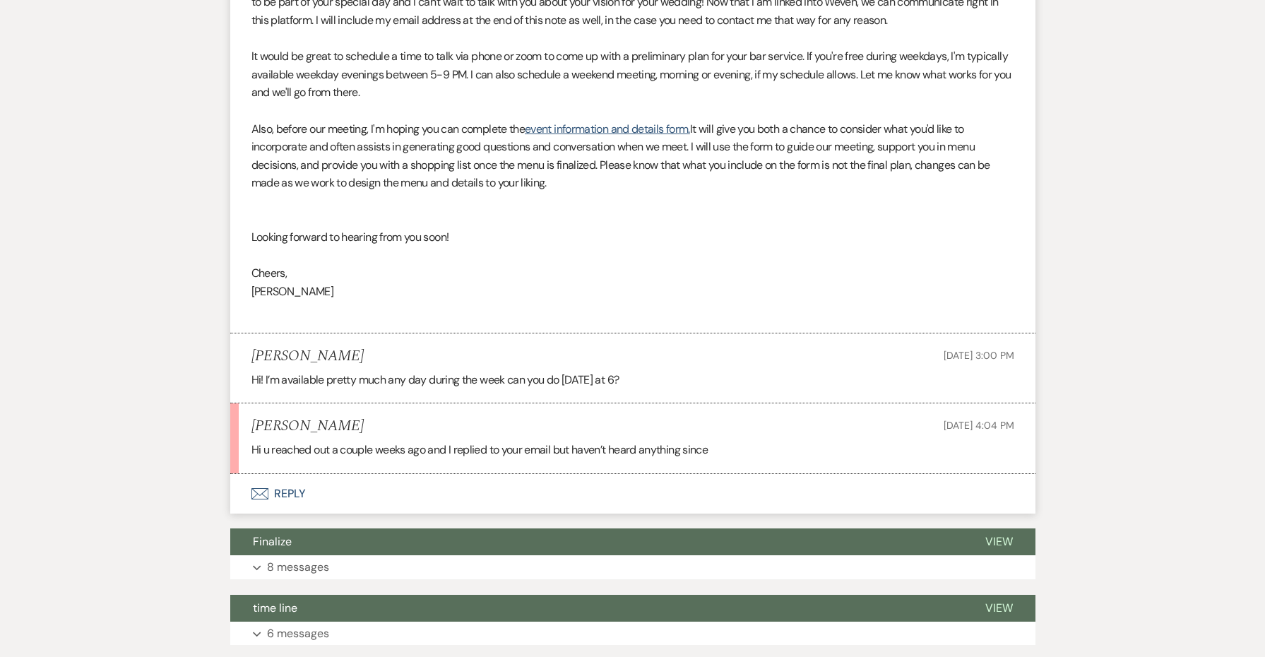
scroll to position [1206, 0]
click at [289, 475] on button "Envelope Reply" at bounding box center [632, 495] width 805 height 40
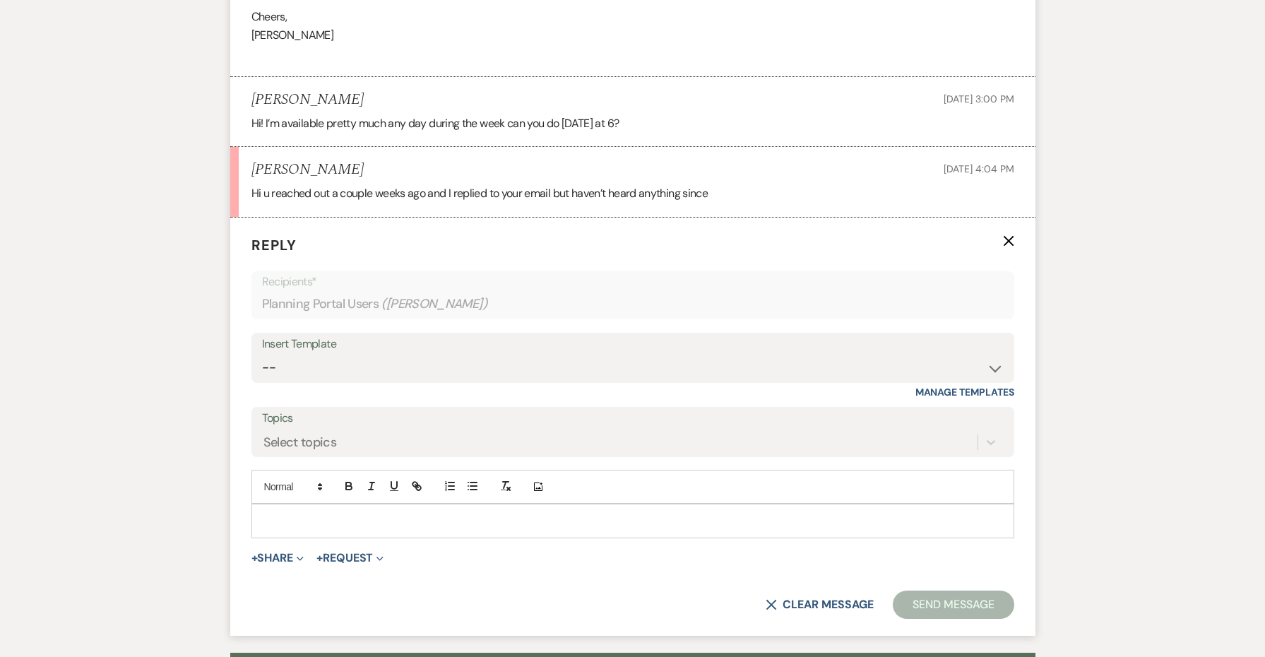
scroll to position [1469, 0]
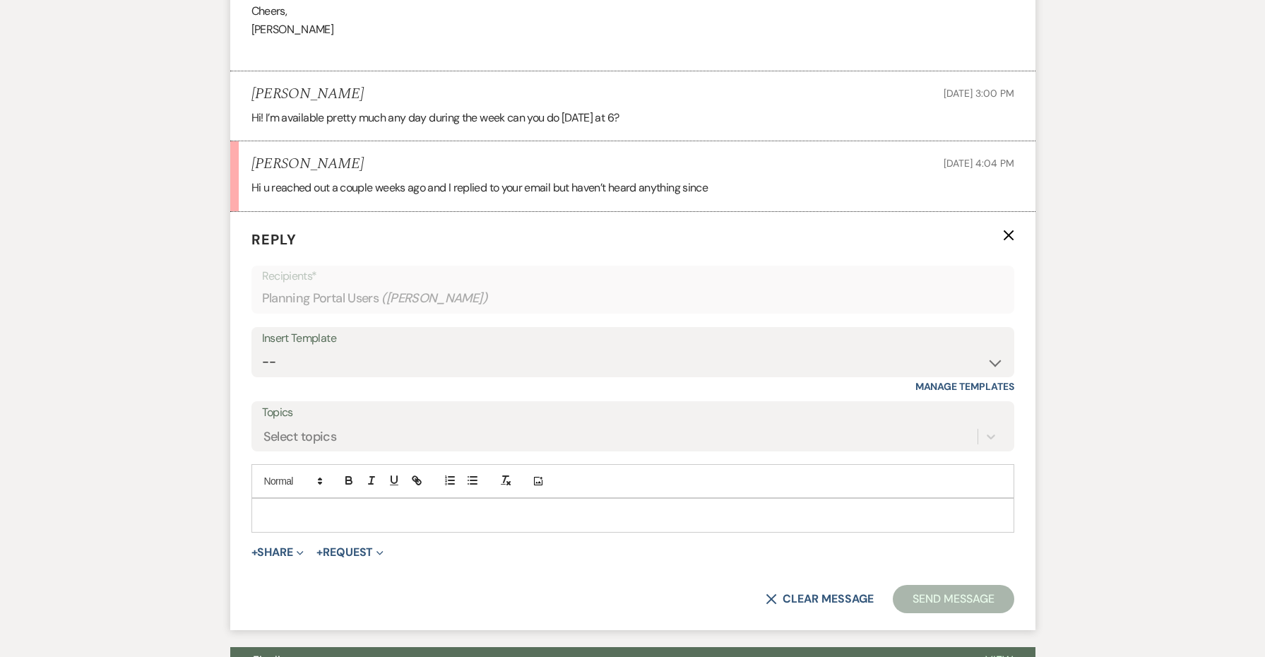
click at [314, 507] on p at bounding box center [633, 515] width 740 height 16
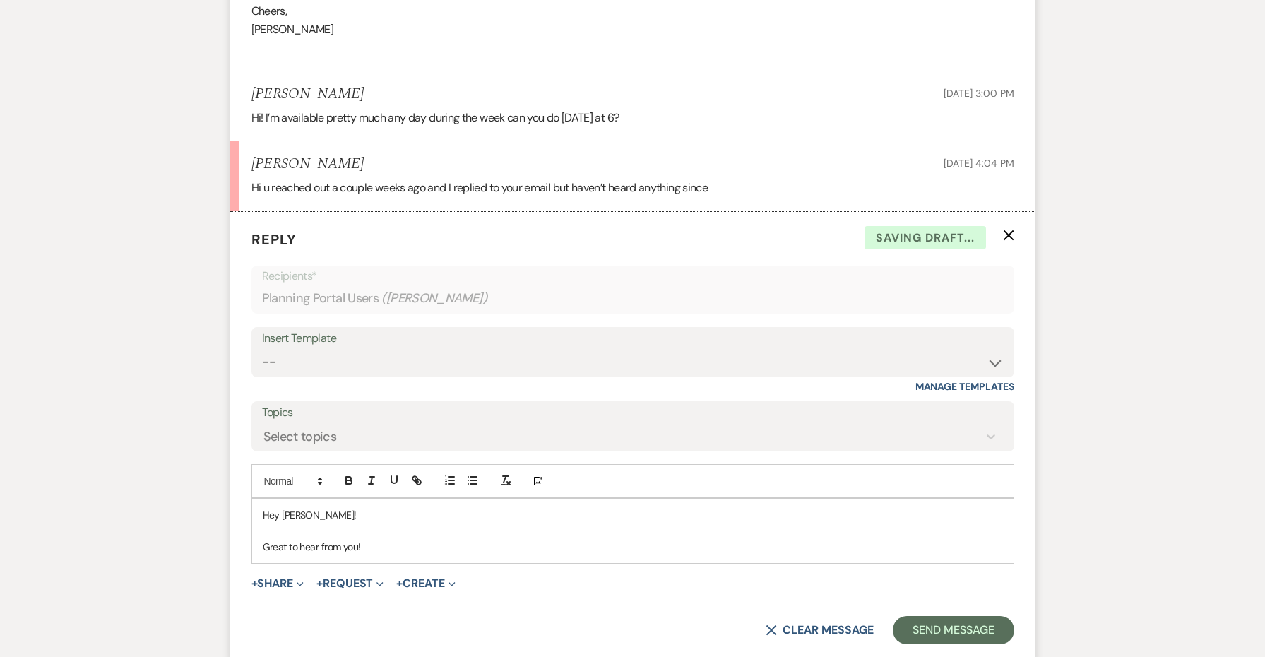
click at [325, 507] on p "Hey [PERSON_NAME]!" at bounding box center [633, 515] width 740 height 16
click at [402, 499] on div "Hey [PERSON_NAME], Great to hear from you!" at bounding box center [632, 531] width 761 height 64
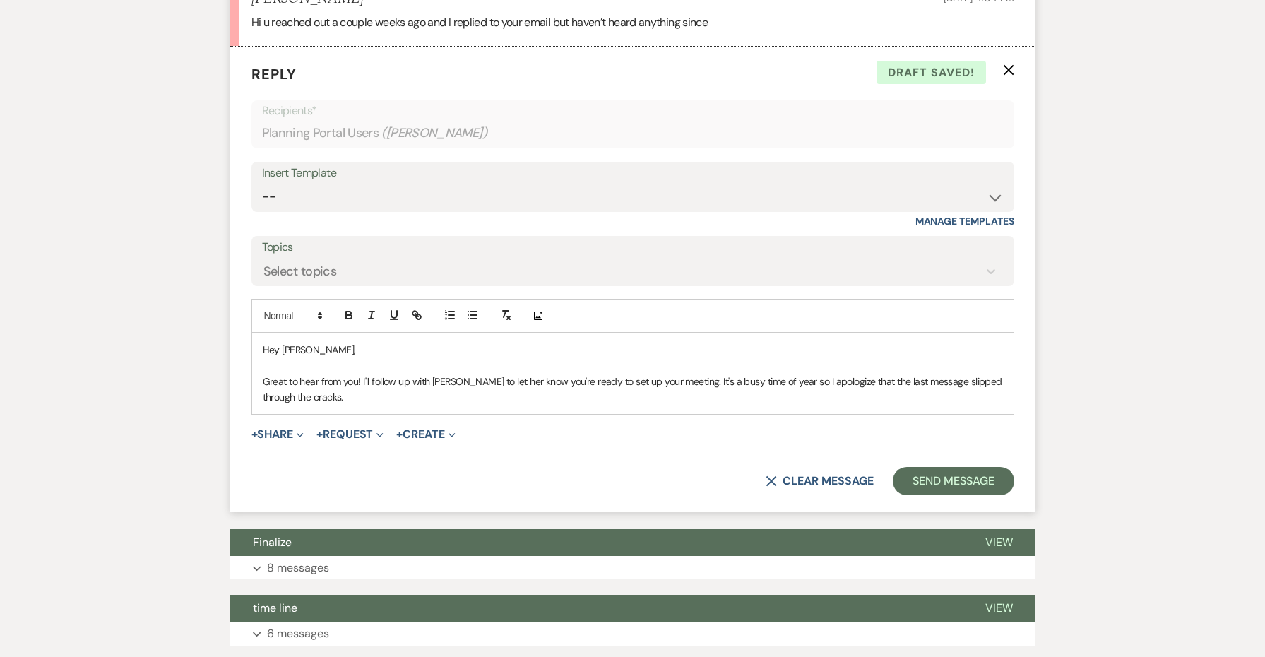
scroll to position [1690, 0]
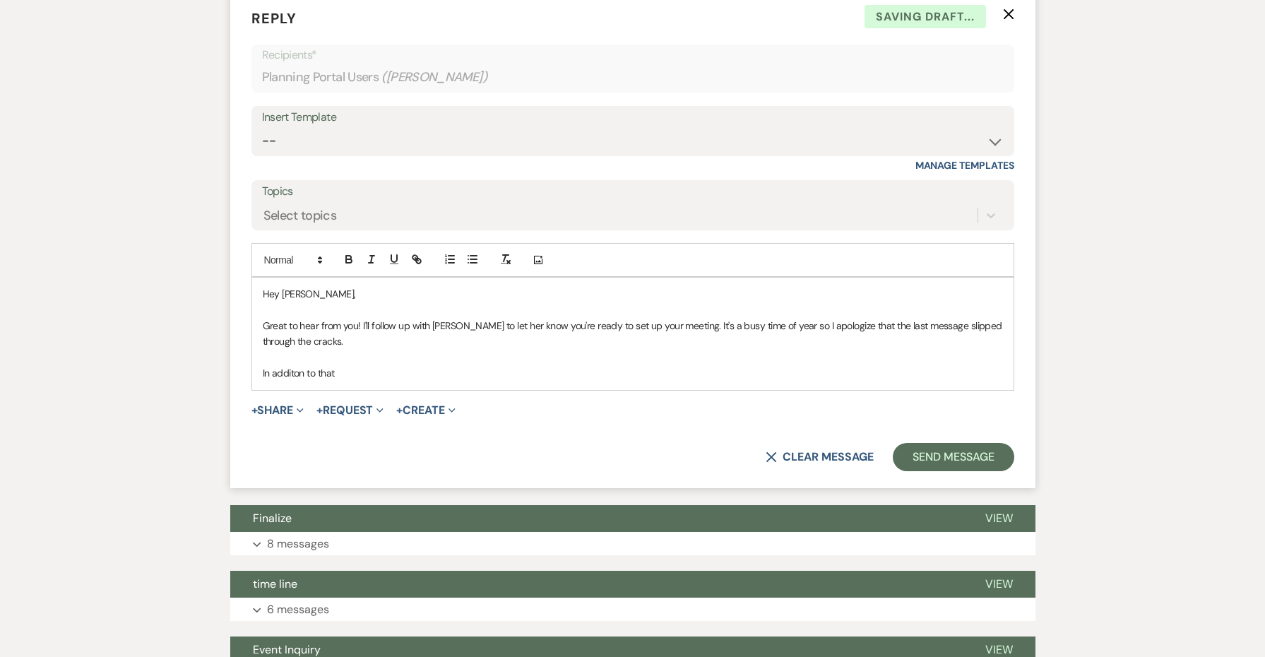
click at [286, 285] on div "Hey [PERSON_NAME], Great to hear from you! I'll follow up with [PERSON_NAME] to…" at bounding box center [632, 334] width 761 height 112
click at [286, 365] on p "In additon to that" at bounding box center [633, 373] width 740 height 16
click at [362, 365] on p "In addition to that" at bounding box center [633, 373] width 740 height 16
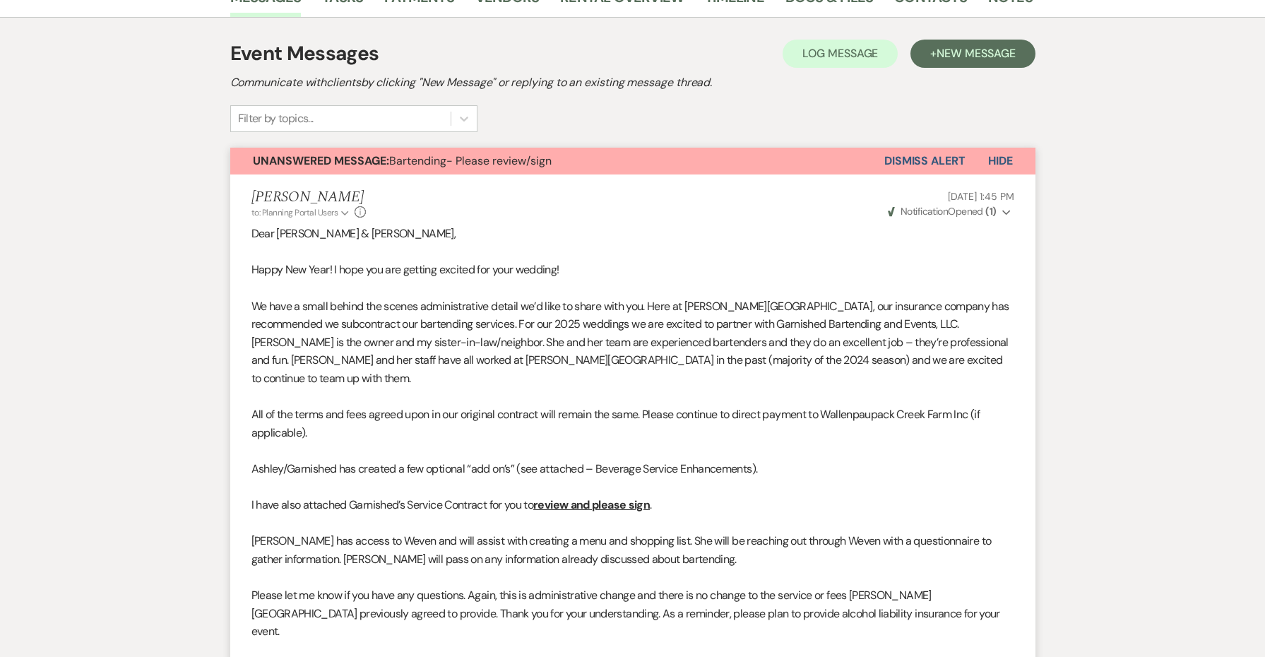
scroll to position [47, 0]
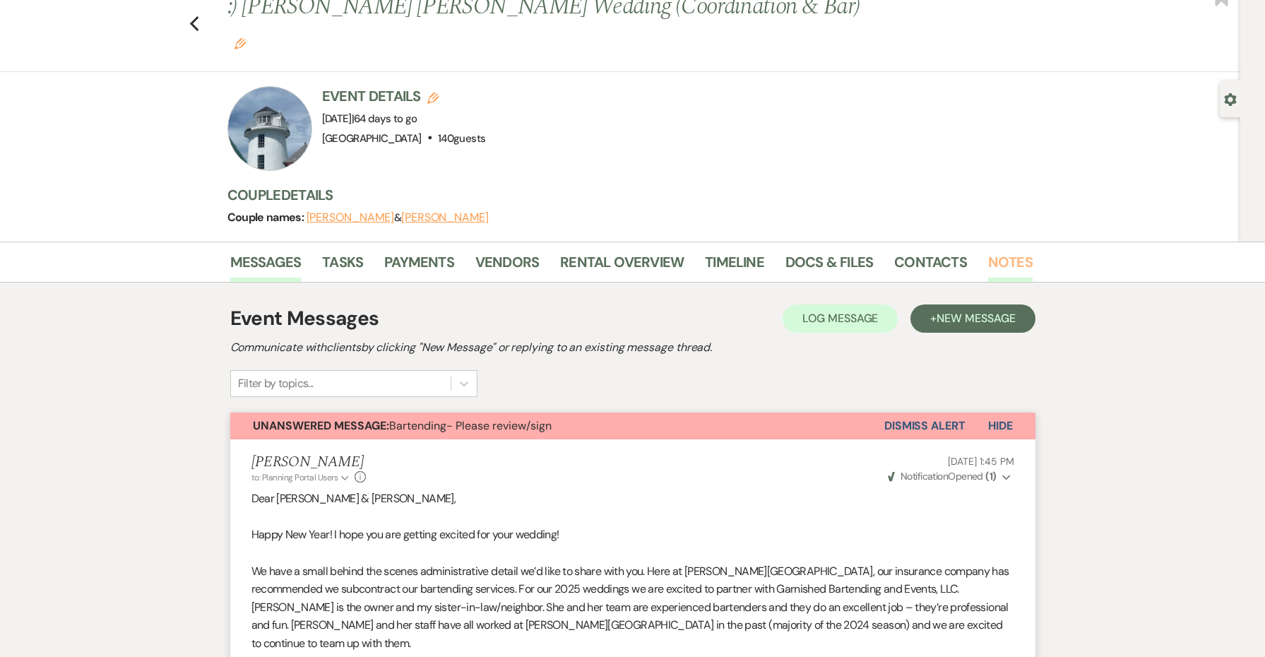
click at [988, 251] on link "Notes" at bounding box center [1010, 266] width 44 height 31
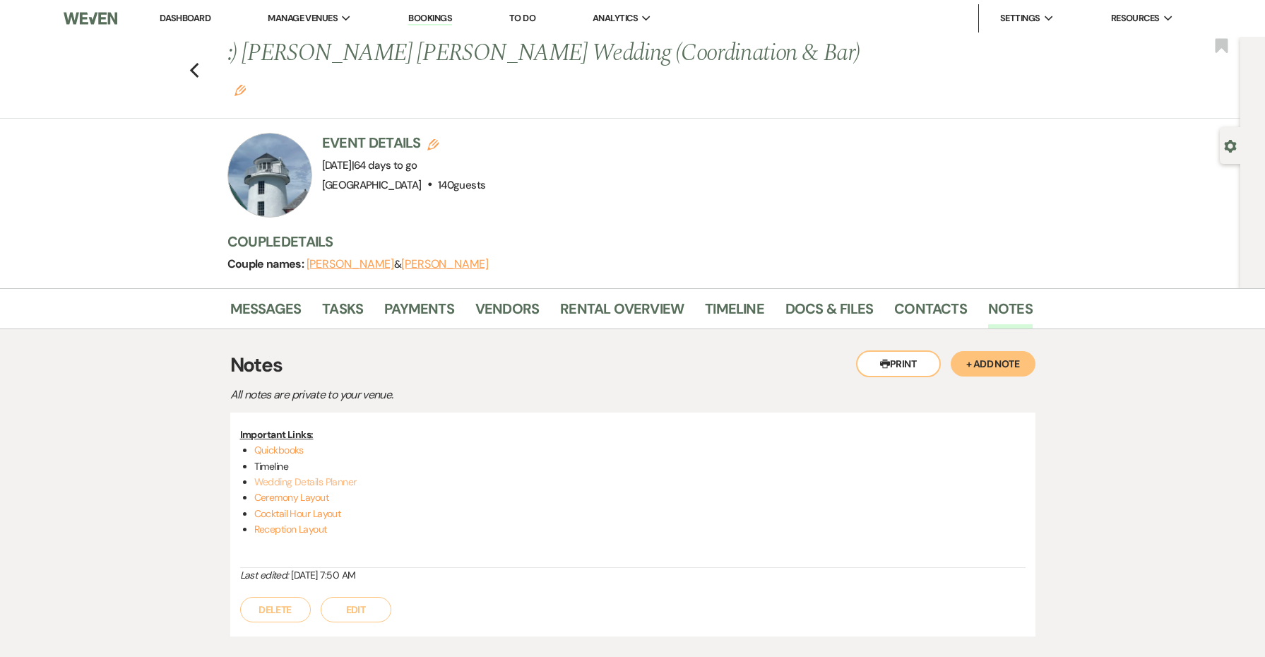
click at [342, 475] on link "Wedding Details Planner" at bounding box center [305, 481] width 102 height 13
drag, startPoint x: 348, startPoint y: 509, endPoint x: 242, endPoint y: 443, distance: 125.2
click at [242, 443] on div "Important Links: Quickbooks Timeline Wedding Details Planner Ceremony Layout Co…" at bounding box center [632, 497] width 785 height 141
click at [261, 297] on link "Messages" at bounding box center [265, 312] width 71 height 31
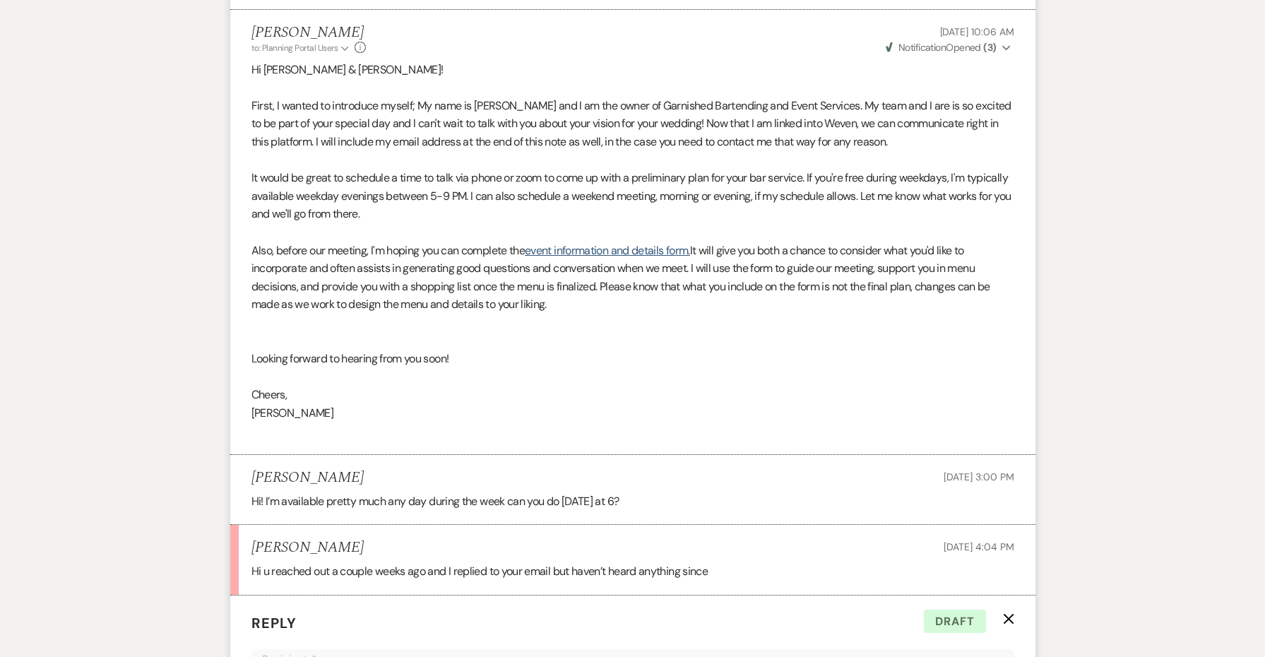
scroll to position [1506, 0]
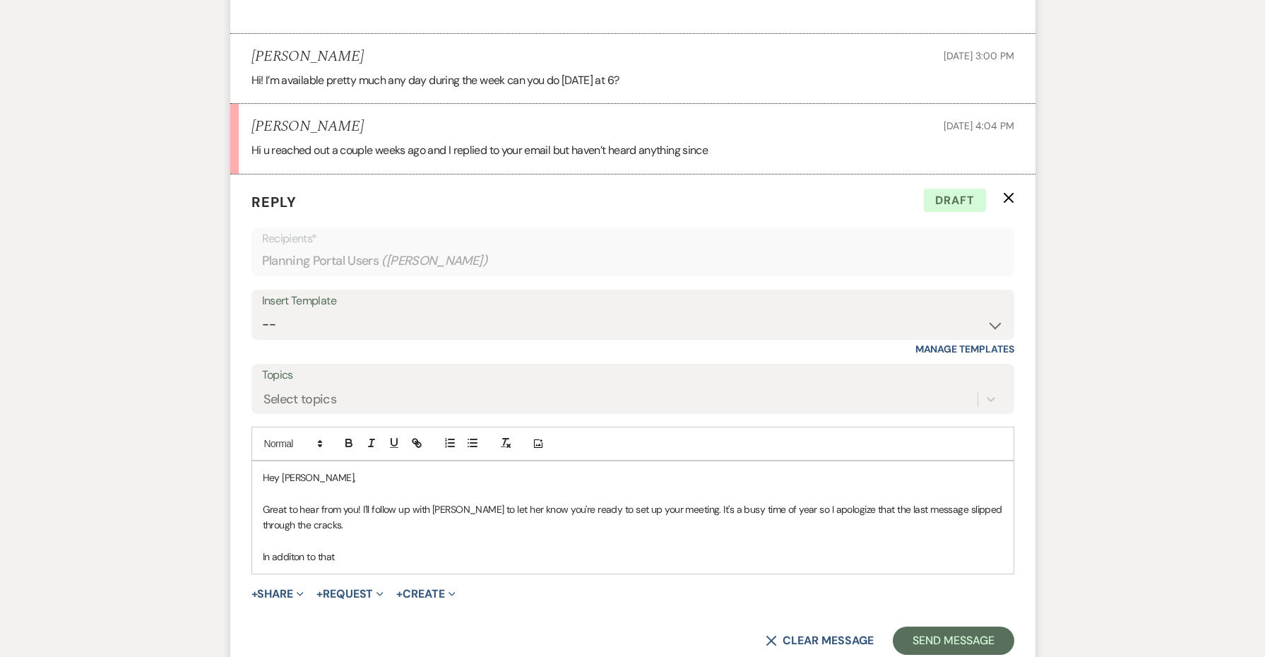
click at [387, 549] on p "In additon to that" at bounding box center [633, 557] width 740 height 16
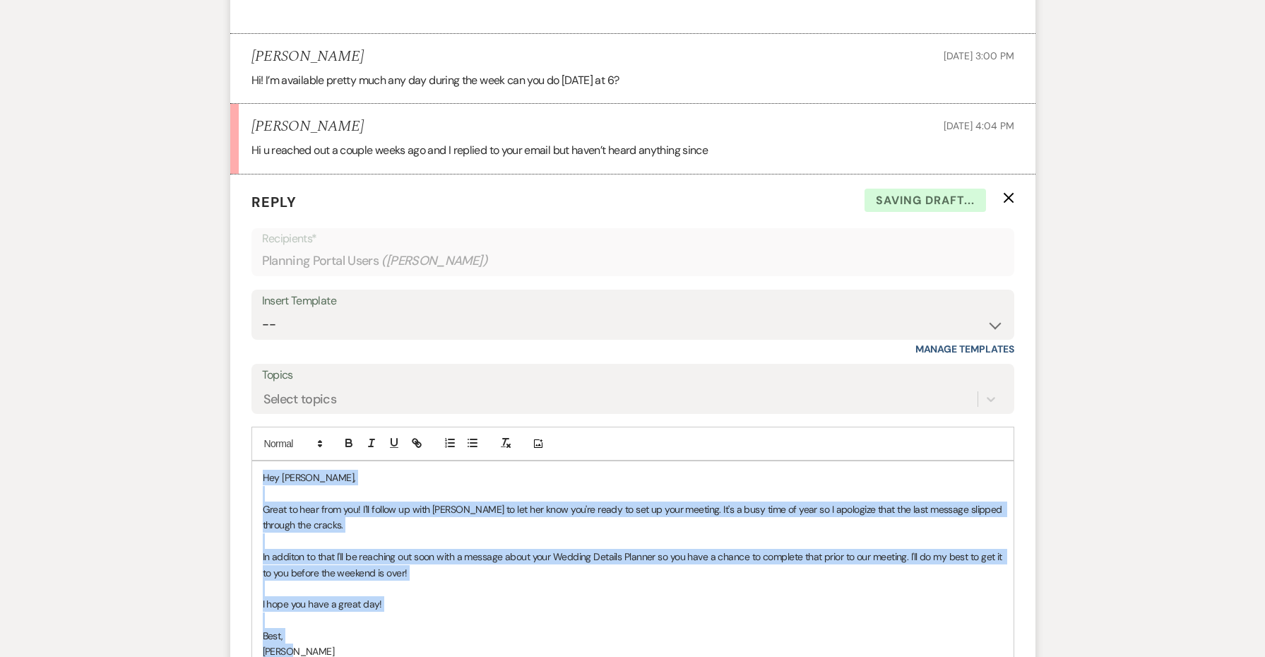
drag, startPoint x: 299, startPoint y: 552, endPoint x: 218, endPoint y: 320, distance: 245.2
click at [218, 320] on div "Messages Tasks Payments Vendors Rental Overview Timeline Docs & Files Contacts …" at bounding box center [632, 15] width 1265 height 2467
copy div "Hey [PERSON_NAME], Great to hear from you! I'll follow up with [PERSON_NAME] to…"
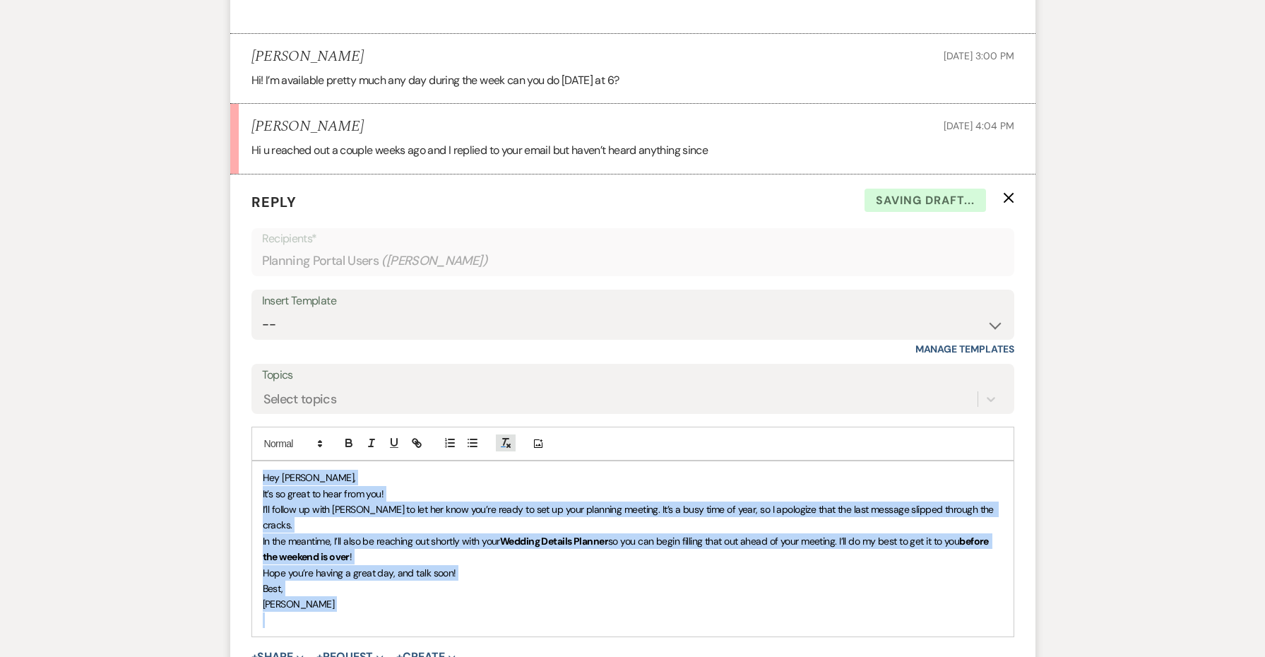
click at [501, 436] on icon "button" at bounding box center [505, 442] width 13 height 13
click at [463, 470] on p "Hey [PERSON_NAME]," at bounding box center [633, 478] width 740 height 16
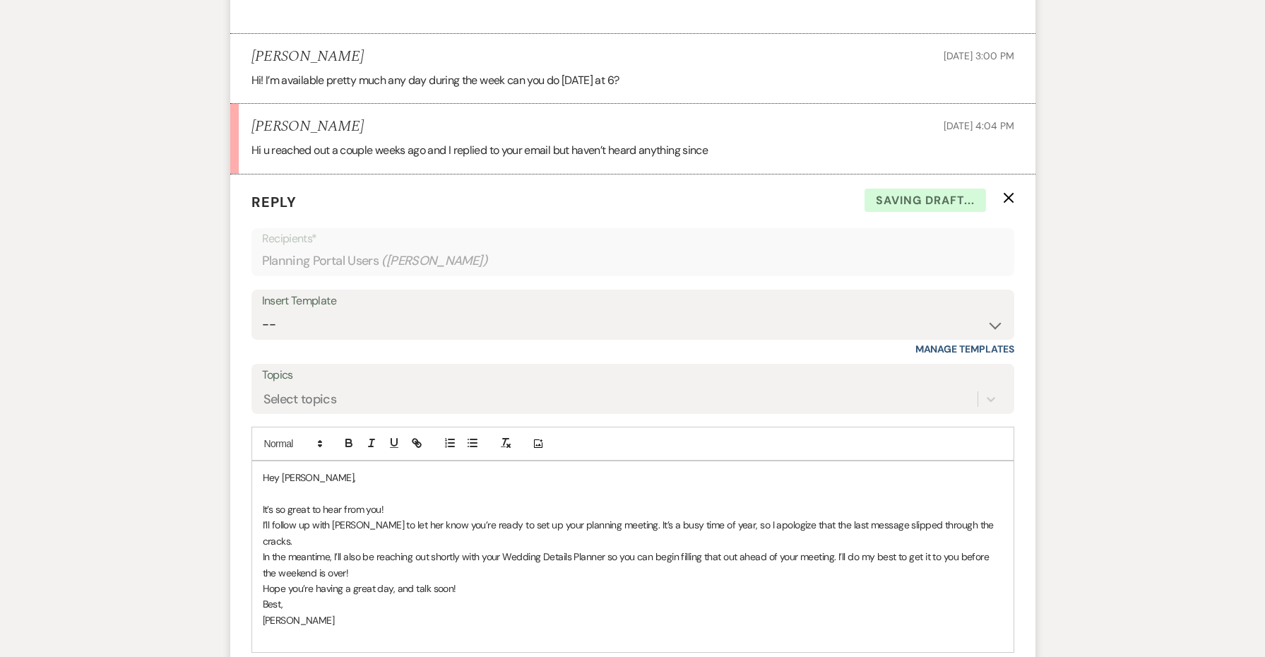
click at [462, 501] on p "It’s so great to hear from you!" at bounding box center [633, 509] width 740 height 16
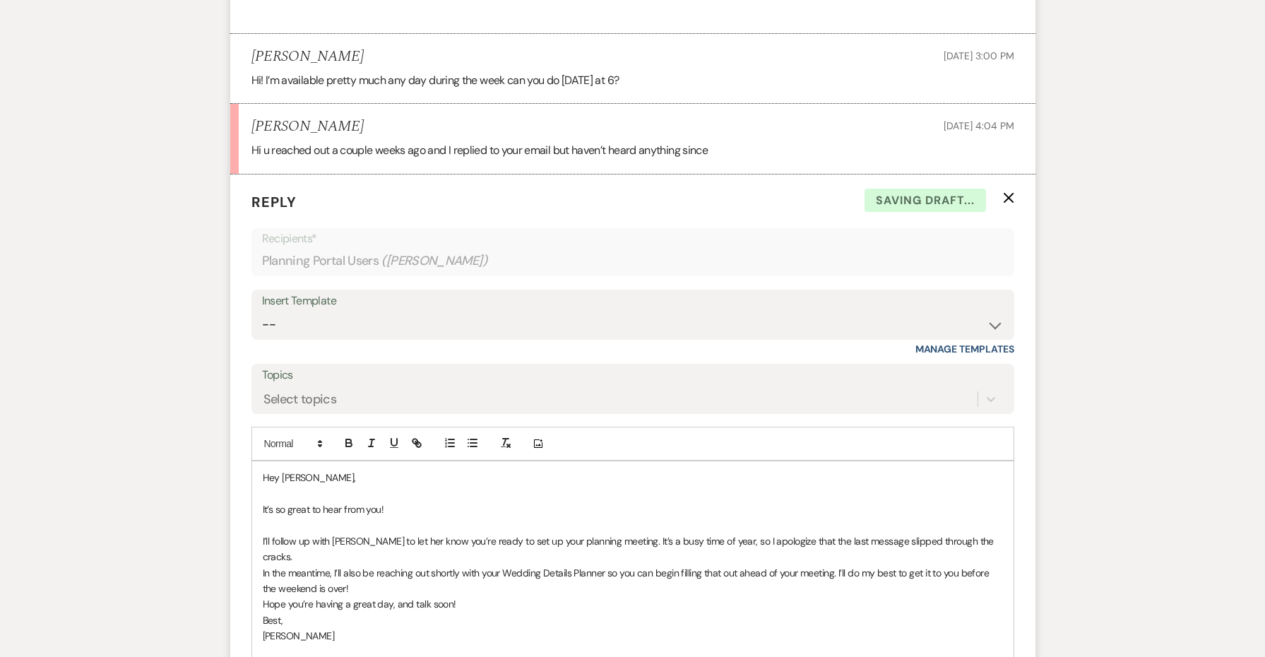
click at [647, 565] on p "In the meantime, I’ll also be reaching out shortly with your Wedding Details Pl…" at bounding box center [633, 581] width 740 height 32
click at [992, 533] on p "I’ll follow up with [PERSON_NAME] to let her know you’re ready to set up your p…" at bounding box center [633, 549] width 740 height 32
click at [801, 565] on p "In the meantime, I’ll also be reaching out shortly with your Wedding Details Pl…" at bounding box center [633, 581] width 740 height 32
click at [765, 612] on p "Hope you’re having a great day, and talk soon!" at bounding box center [633, 620] width 740 height 16
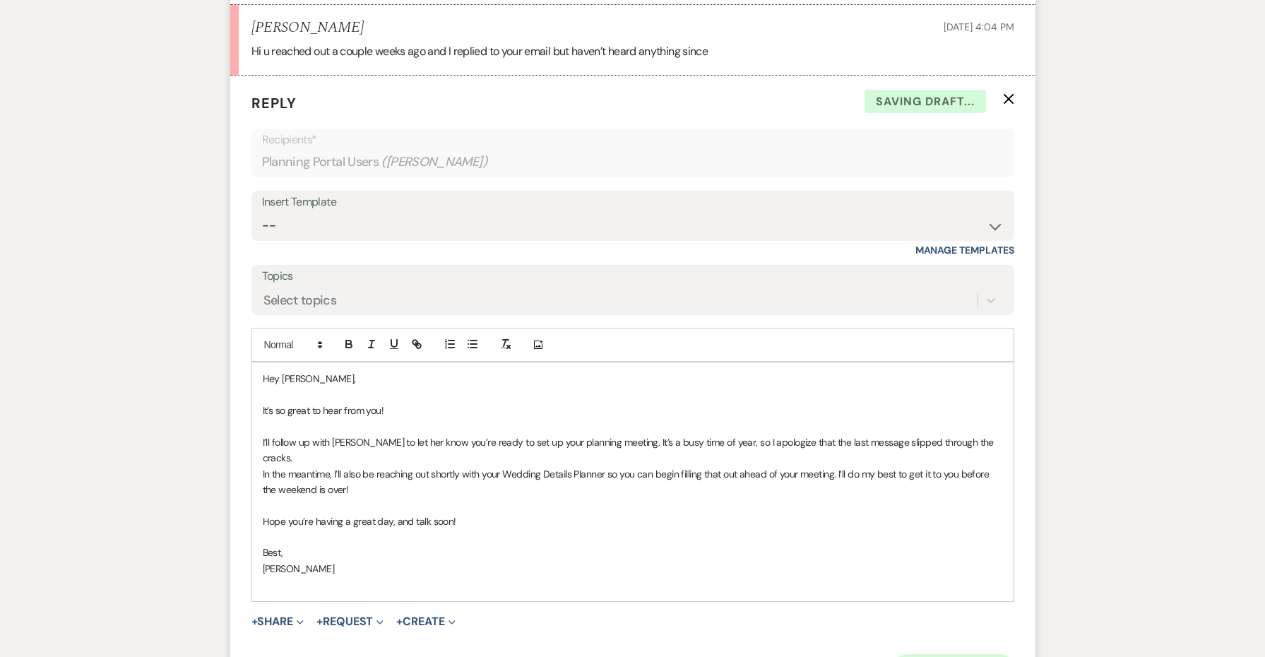
click at [946, 654] on button "Send Message" at bounding box center [953, 668] width 121 height 28
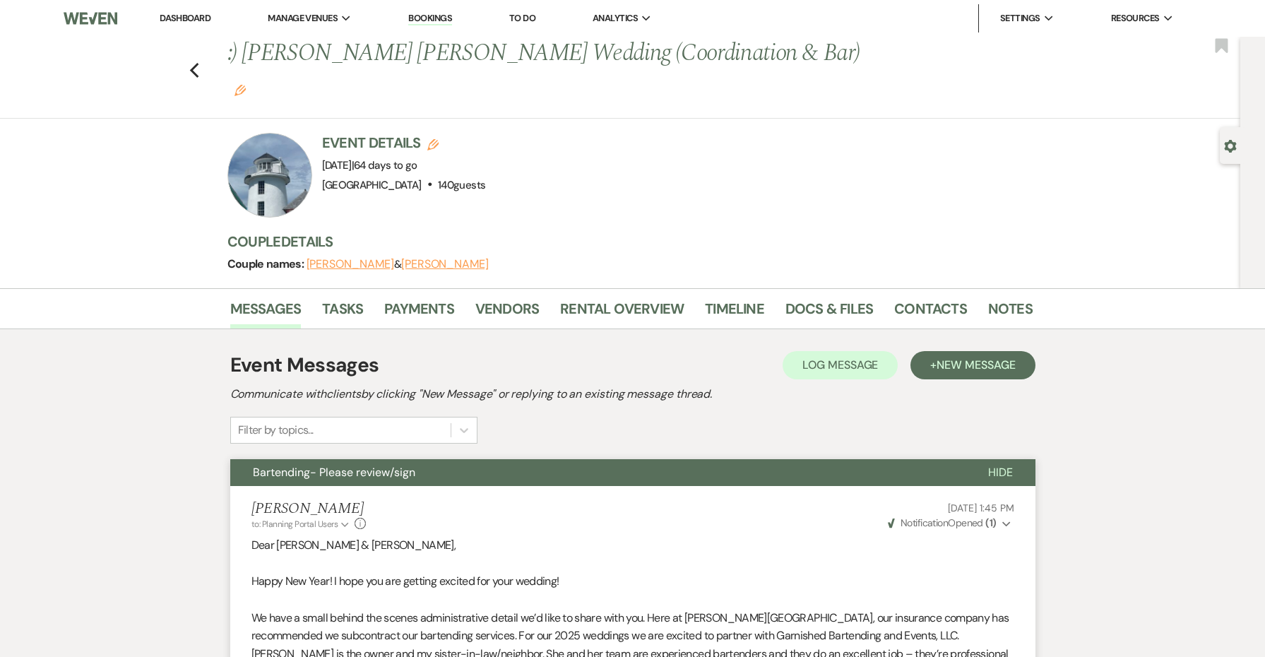
scroll to position [0, 0]
click at [246, 85] on use "button" at bounding box center [239, 90] width 11 height 11
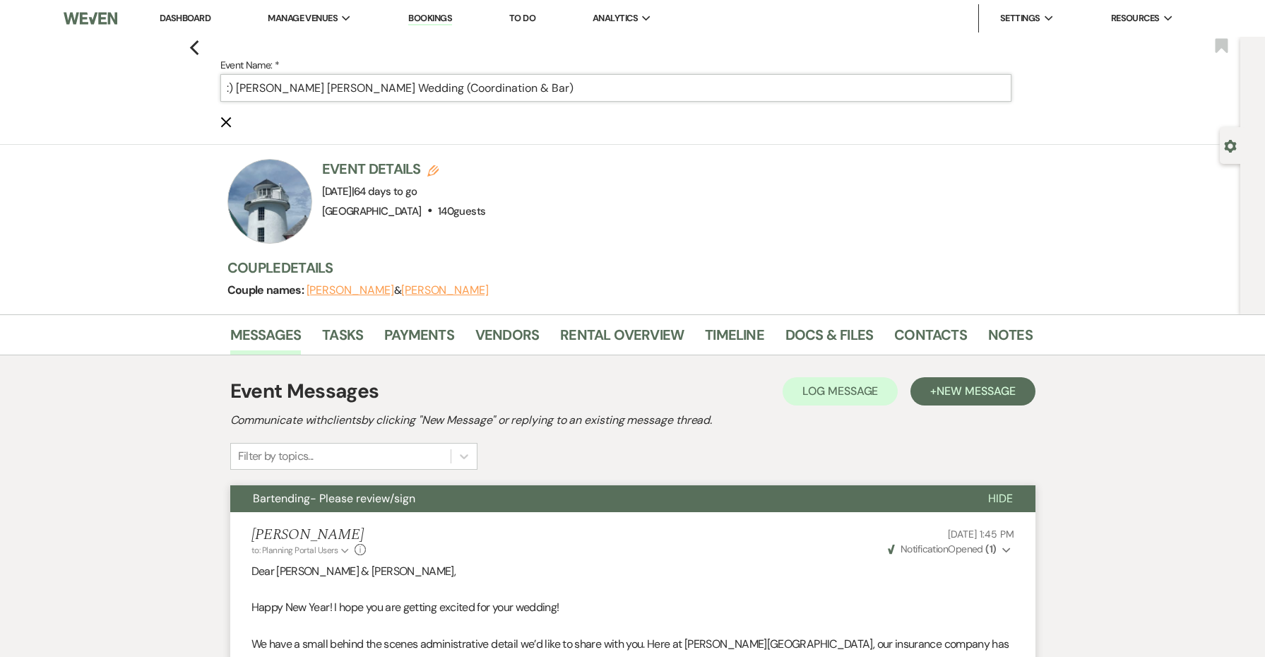
click at [583, 86] on input ":) [PERSON_NAME] [PERSON_NAME] Wedding (Coordination & Bar)" at bounding box center [615, 88] width 791 height 28
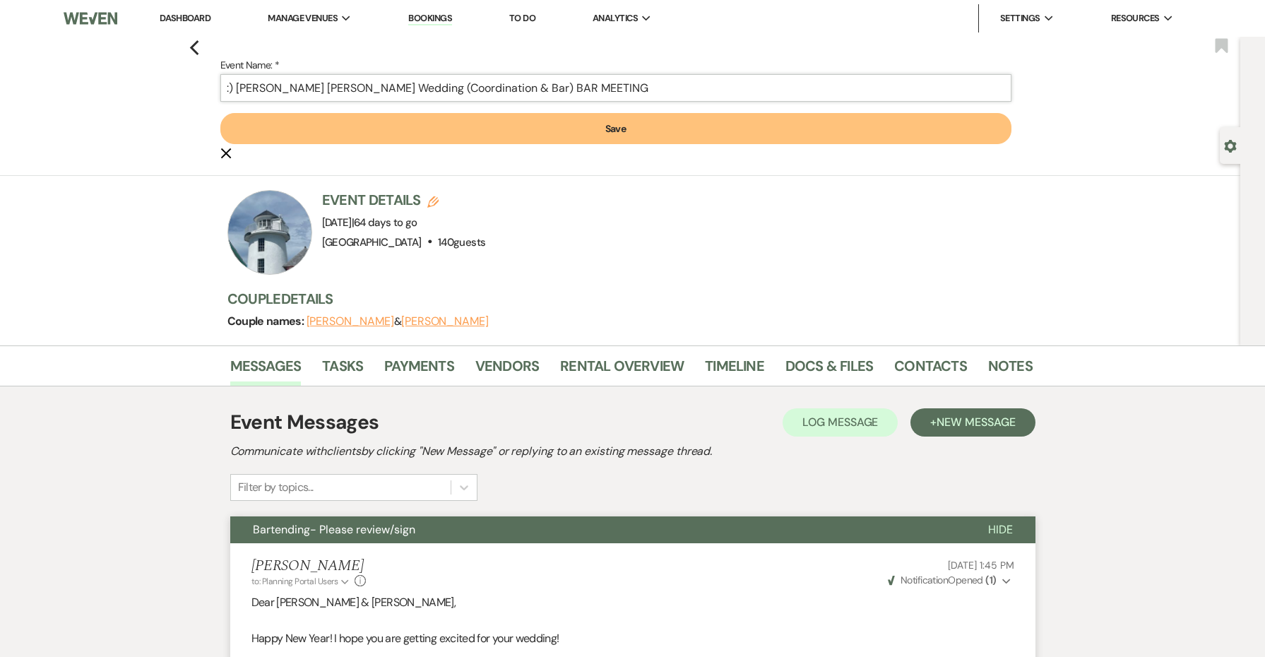
type input ":) [PERSON_NAME] [PERSON_NAME] Wedding (Coordination & Bar) BAR MEETING"
click at [600, 118] on button "Save" at bounding box center [615, 128] width 791 height 31
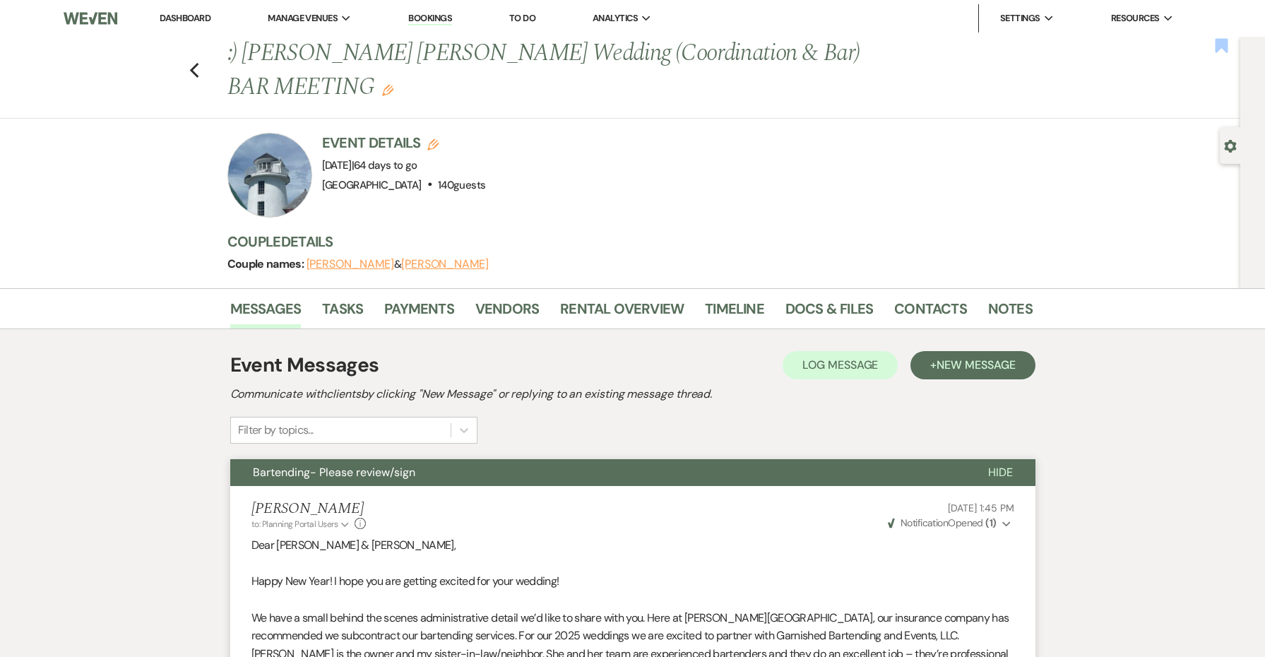
click at [1227, 47] on use "button" at bounding box center [1221, 45] width 13 height 14
click at [196, 63] on icon "Previous" at bounding box center [194, 70] width 11 height 17
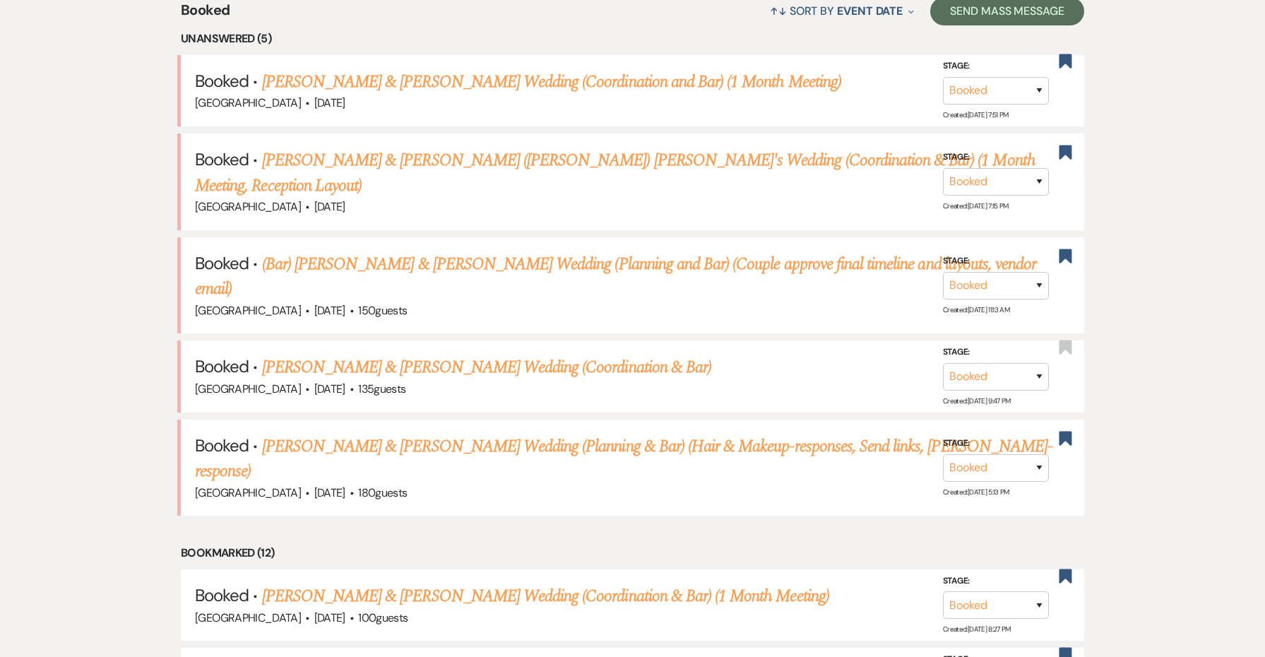
scroll to position [205, 0]
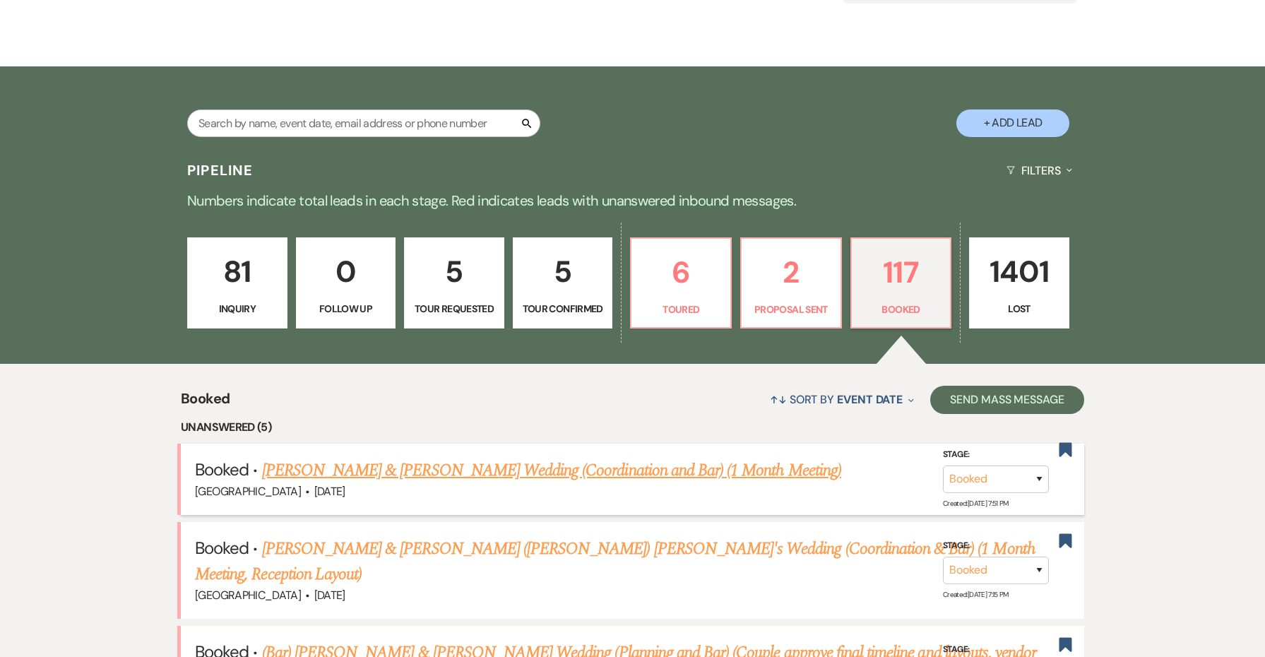
click at [506, 475] on link "[PERSON_NAME] & [PERSON_NAME] Wedding (Coordination and Bar) (1 Month Meeting)" at bounding box center [551, 470] width 579 height 25
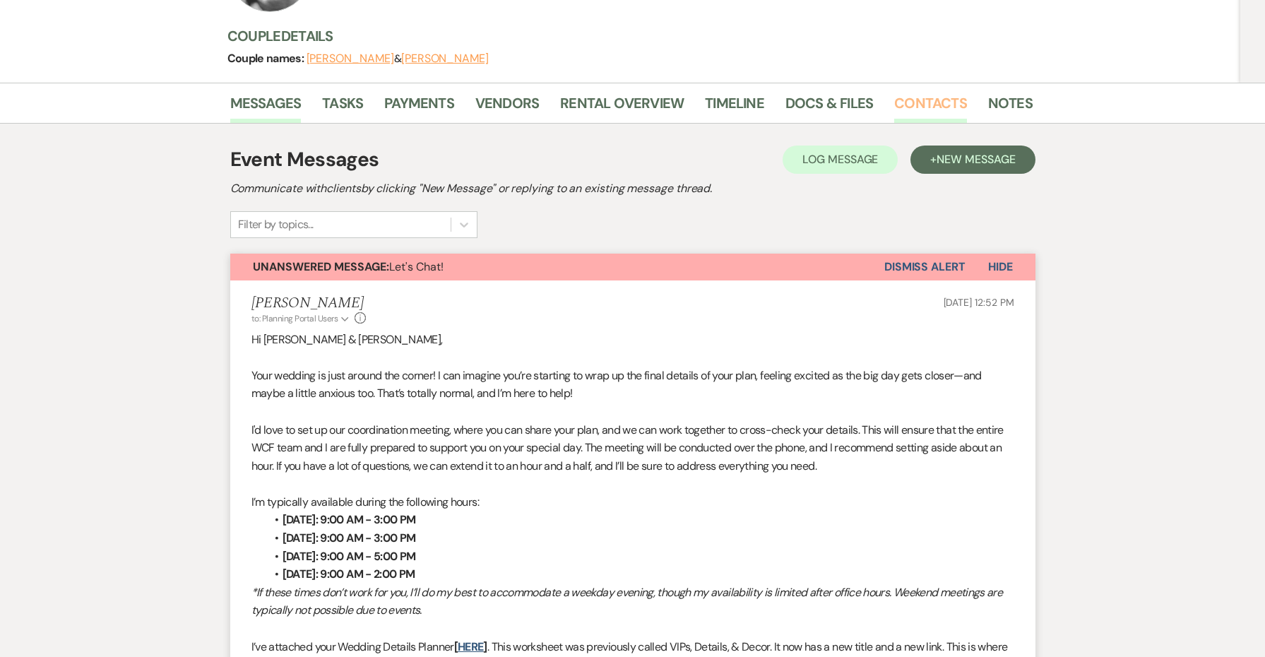
click at [919, 105] on link "Contacts" at bounding box center [930, 107] width 73 height 31
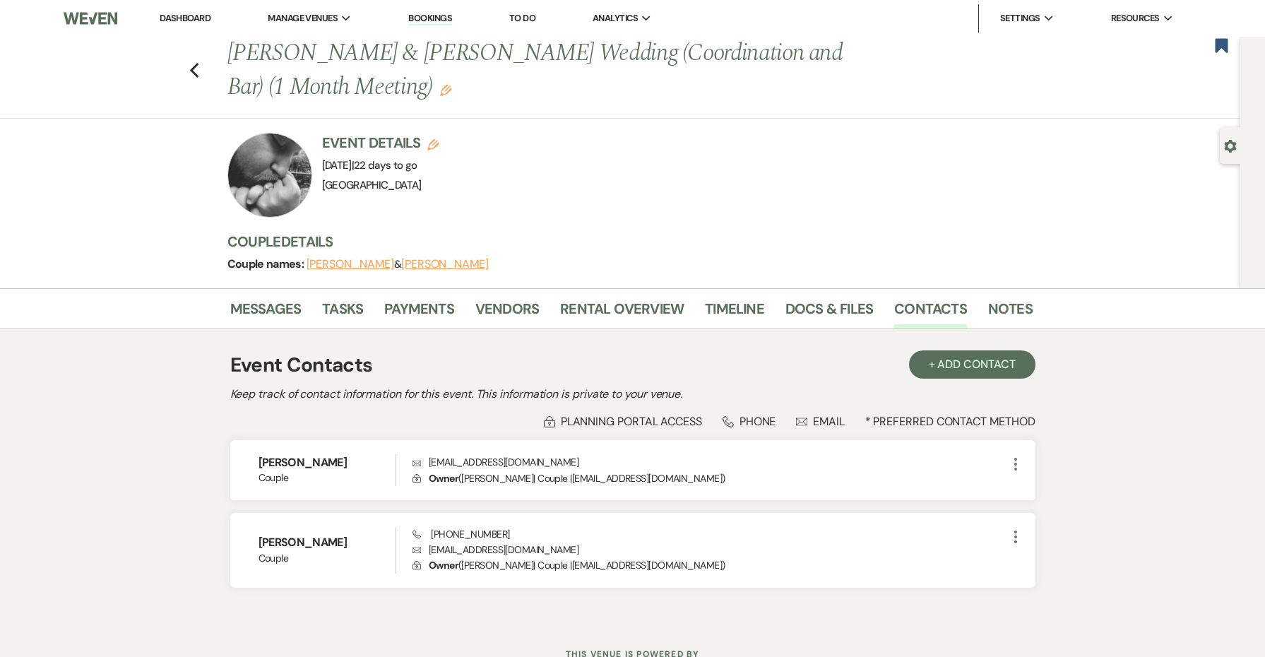
scroll to position [8, 0]
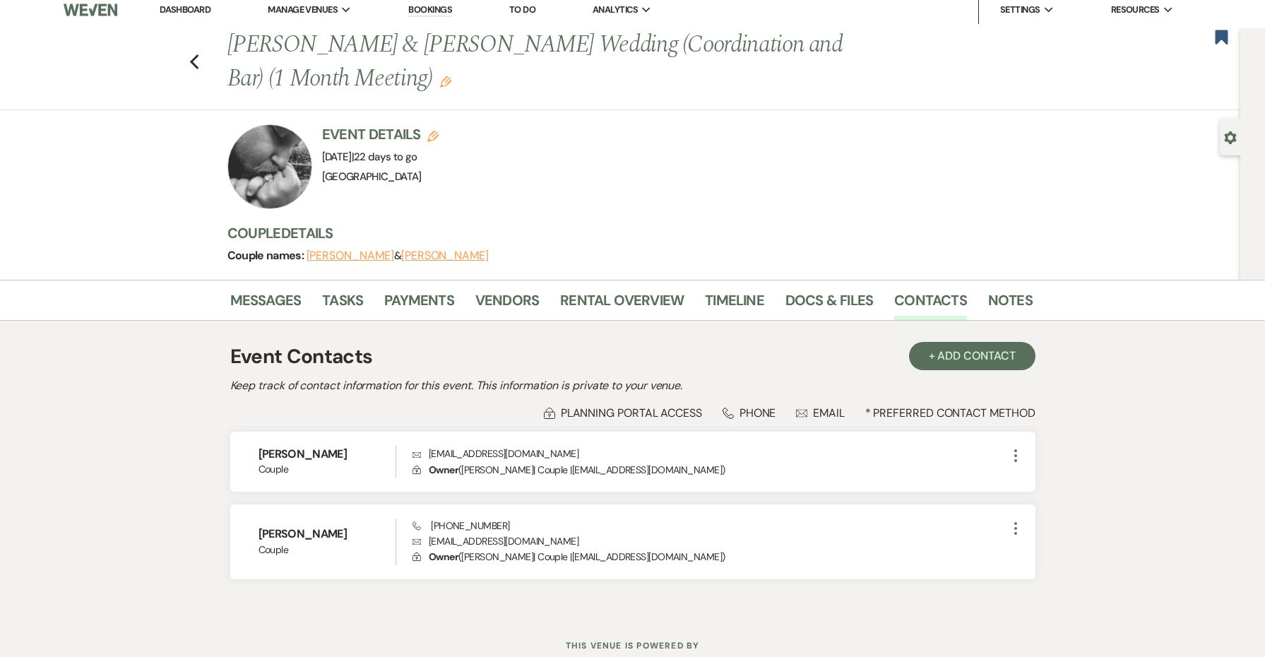
drag, startPoint x: 854, startPoint y: 367, endPoint x: 879, endPoint y: 372, distance: 25.2
click at [879, 372] on div "Event Contacts + Add Contact Keep track of contact information for this event. …" at bounding box center [632, 467] width 805 height 264
click at [998, 297] on link "Notes" at bounding box center [1010, 304] width 44 height 31
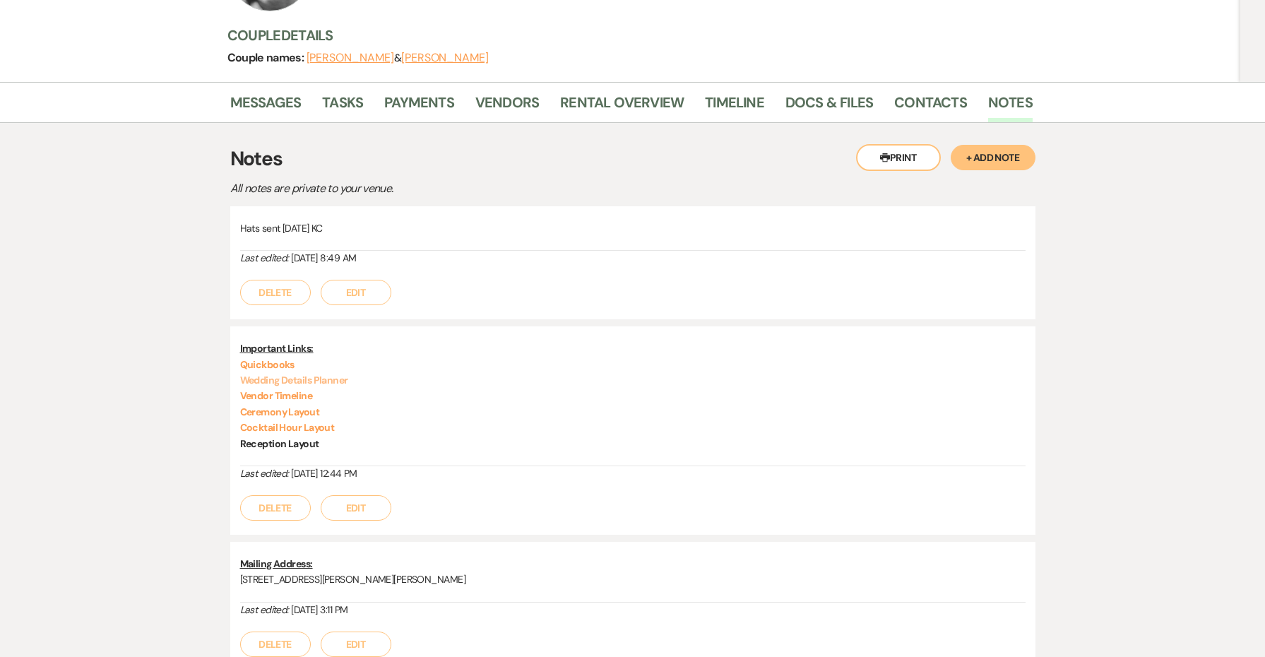
scroll to position [222, 0]
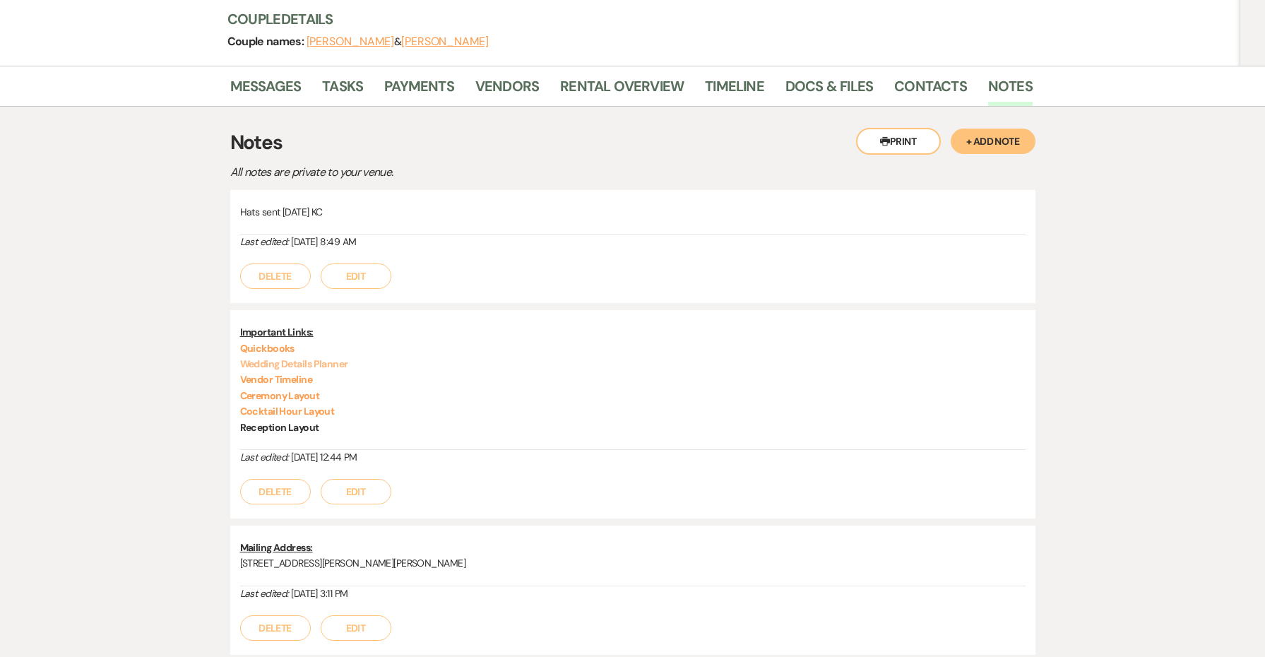
click at [276, 361] on link "Wedding Details Planner" at bounding box center [294, 363] width 108 height 13
click at [314, 352] on p "Quickbooks" at bounding box center [632, 348] width 785 height 16
click at [314, 357] on link "Wedding Details Planner" at bounding box center [294, 363] width 108 height 13
click at [286, 377] on link "Vendor Timeline" at bounding box center [276, 379] width 73 height 13
click at [285, 390] on link "Ceremony Layout" at bounding box center [280, 395] width 80 height 13
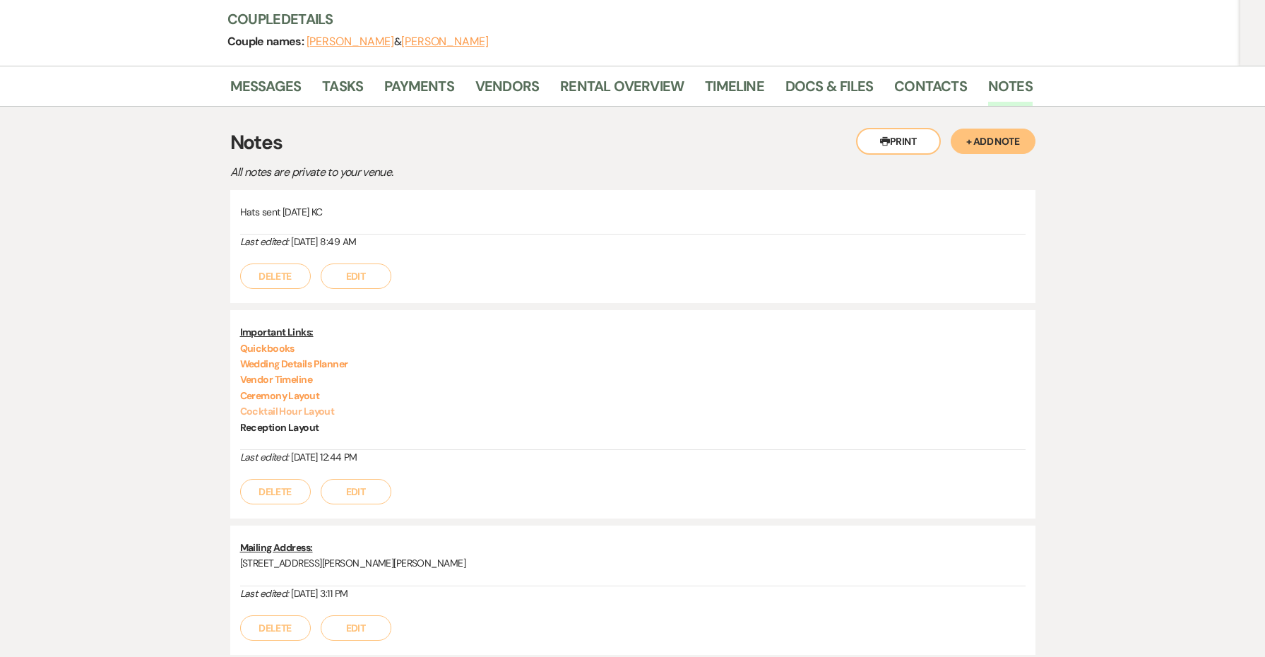
click at [309, 408] on link "Cocktail Hour Layout" at bounding box center [287, 411] width 95 height 13
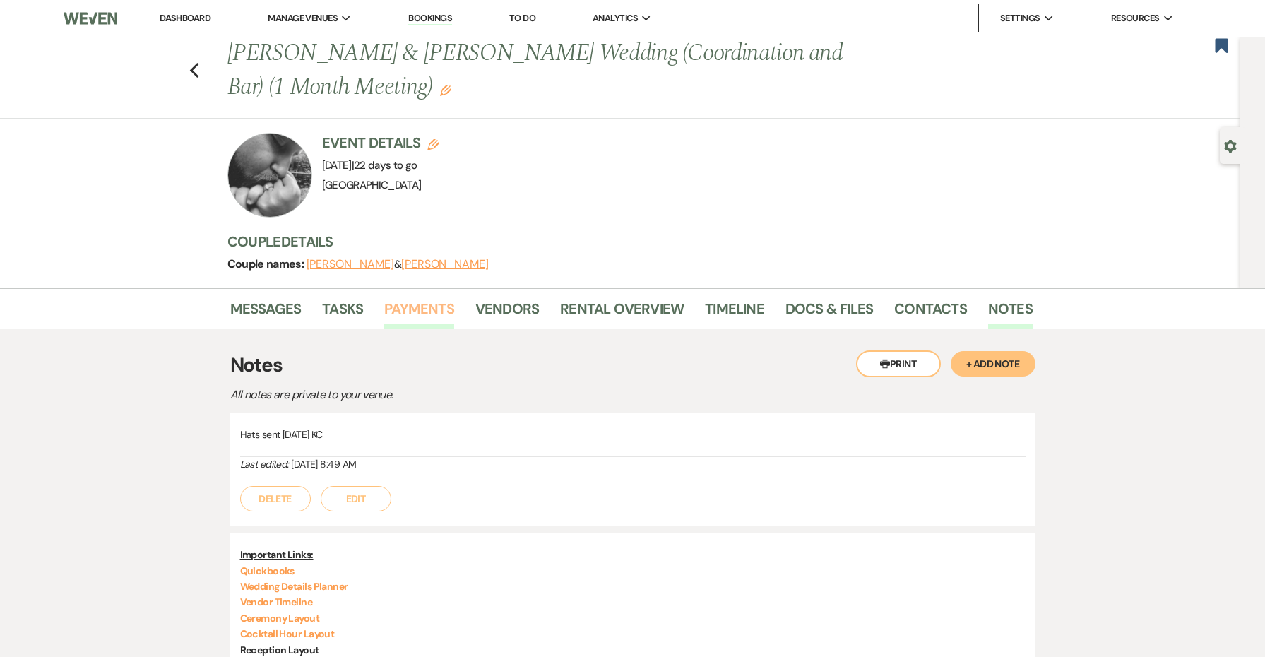
scroll to position [0, 0]
